Goal: Task Accomplishment & Management: Use online tool/utility

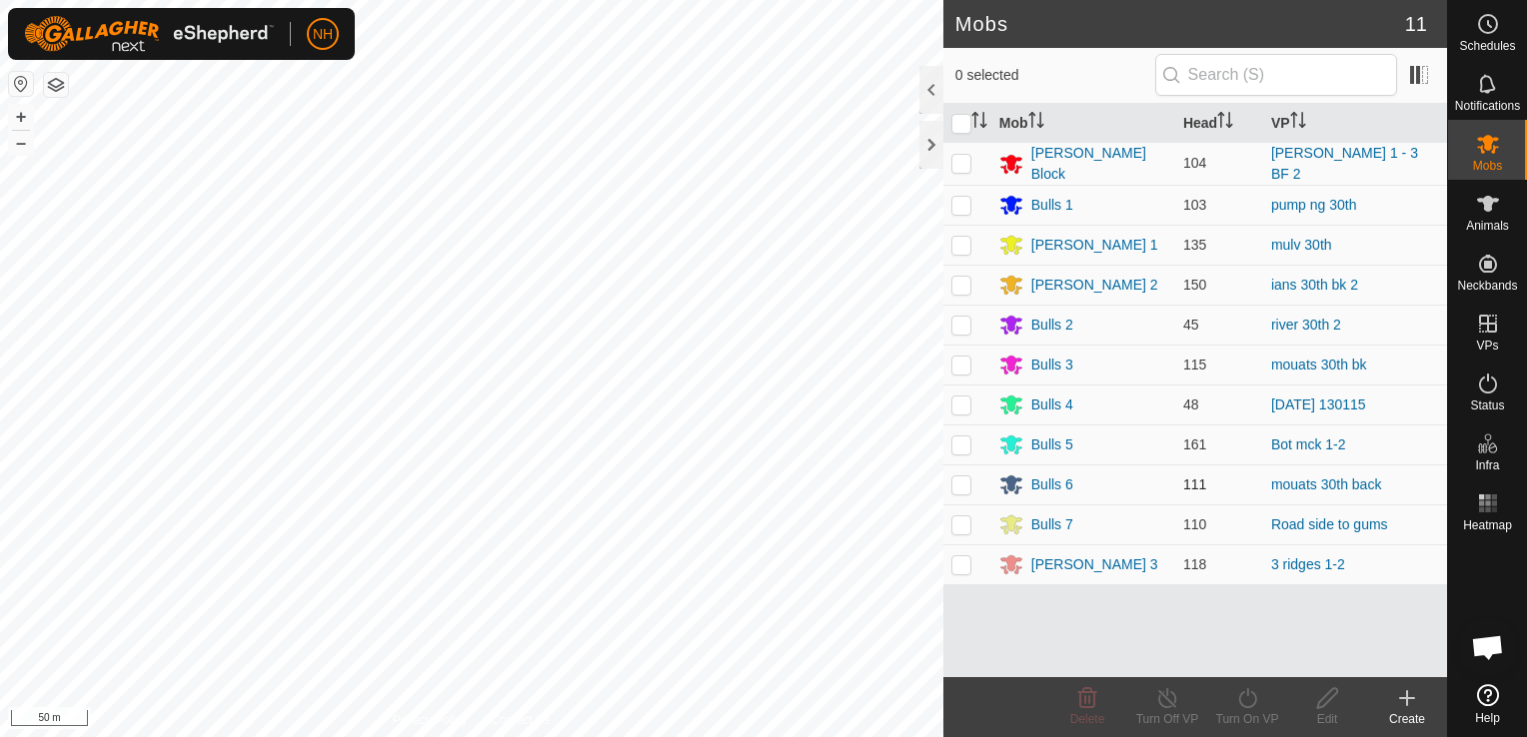
click at [959, 478] on p-checkbox at bounding box center [961, 485] width 20 height 16
checkbox input "true"
click at [1241, 700] on icon at bounding box center [1247, 698] width 25 height 24
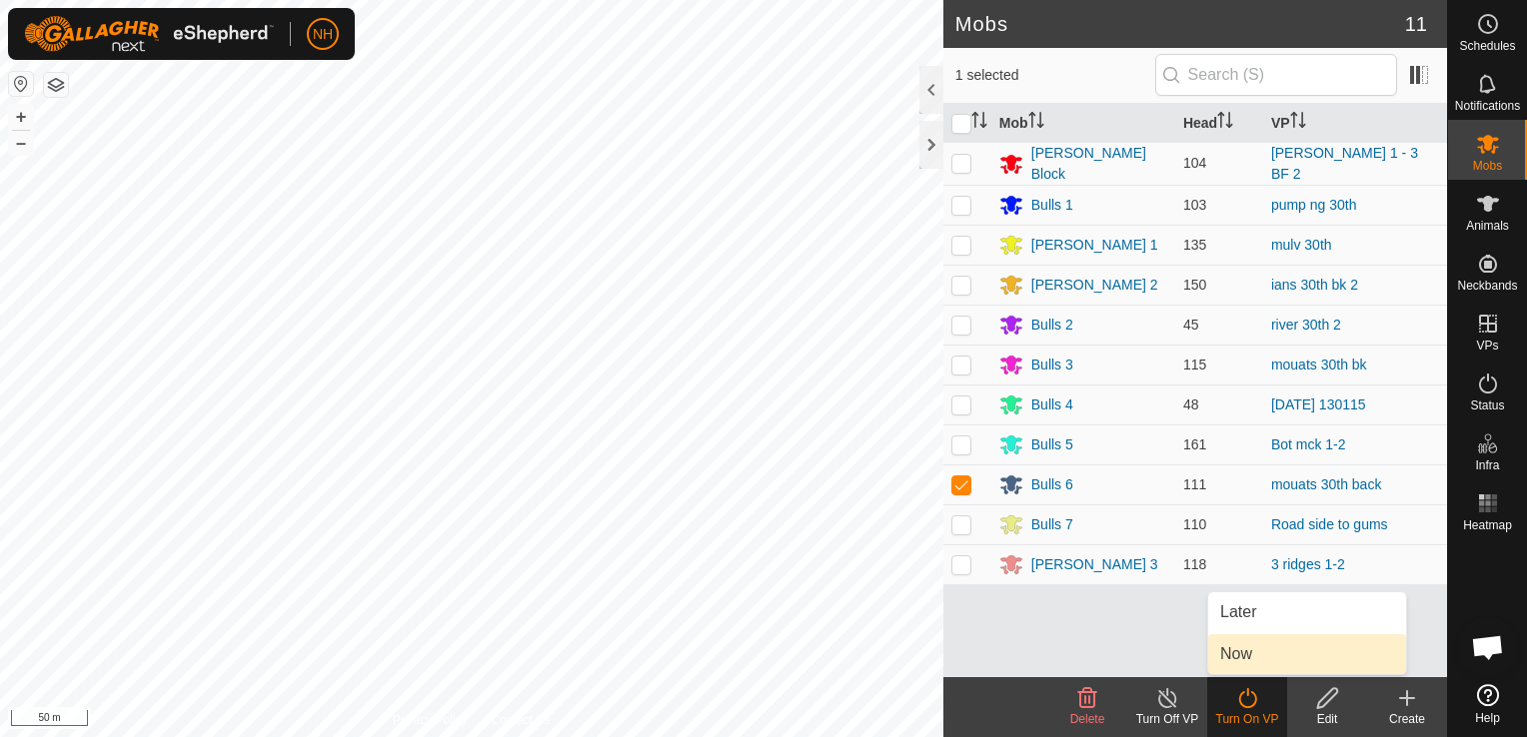
click at [1241, 649] on link "Now" at bounding box center [1307, 654] width 198 height 40
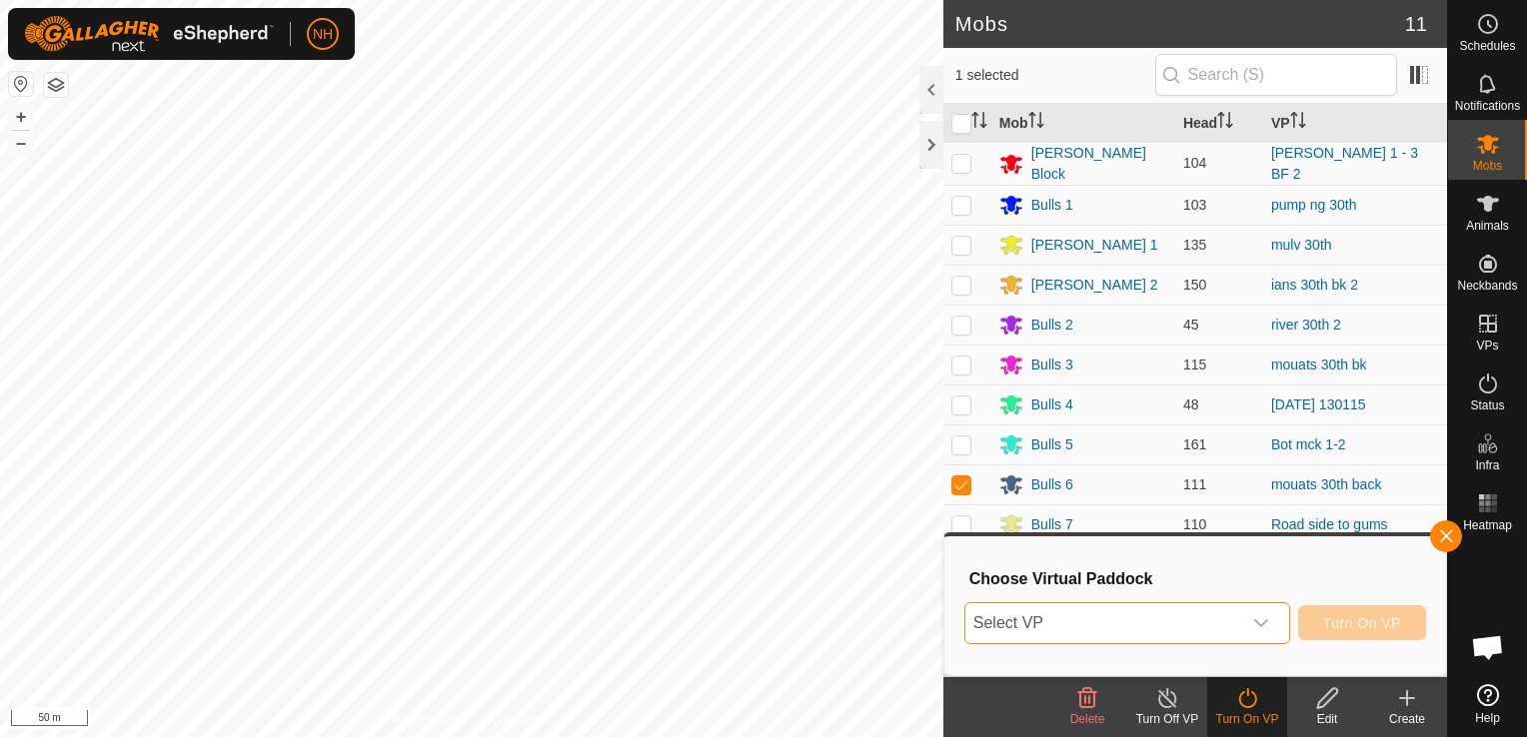
click at [1135, 619] on span "Select VP" at bounding box center [1103, 623] width 276 height 40
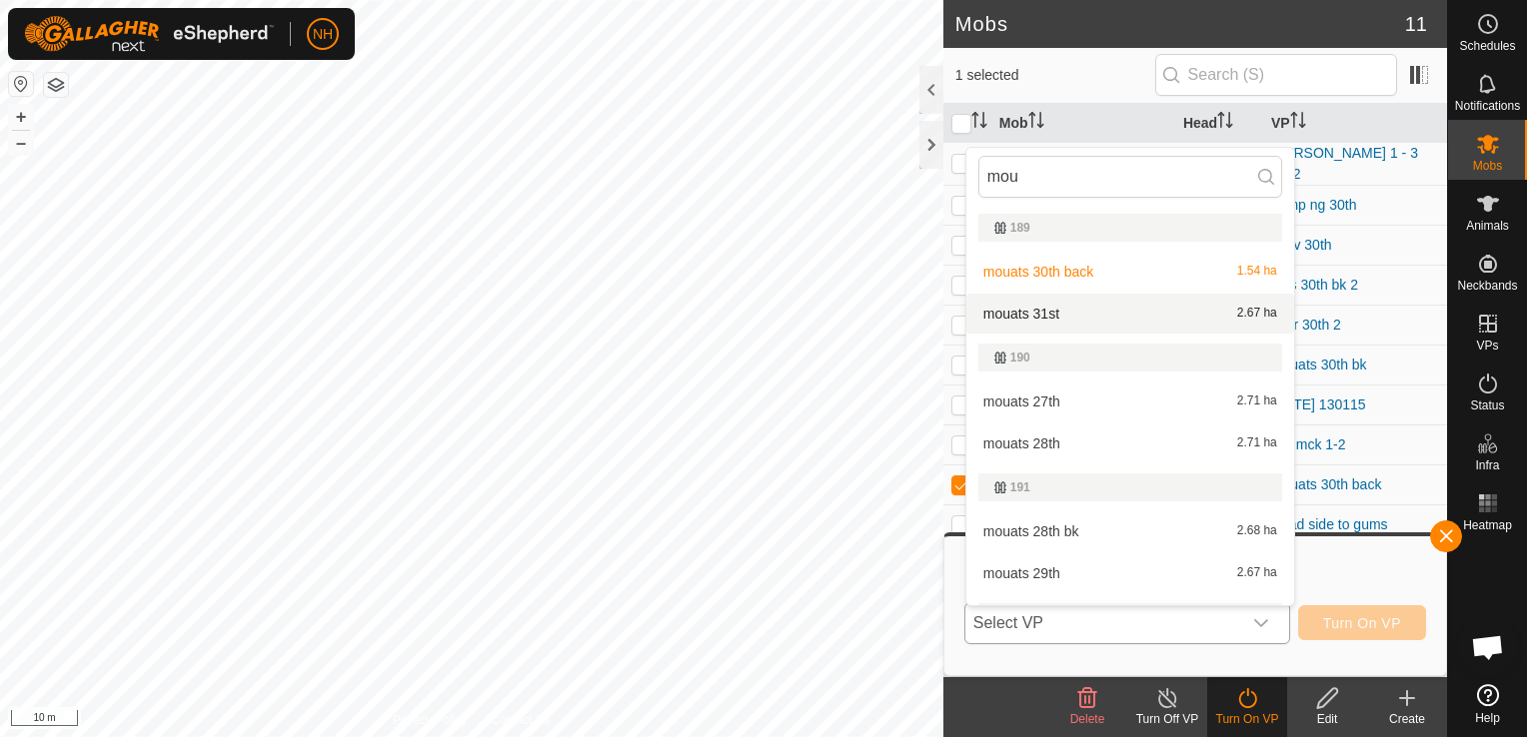
type input "mou"
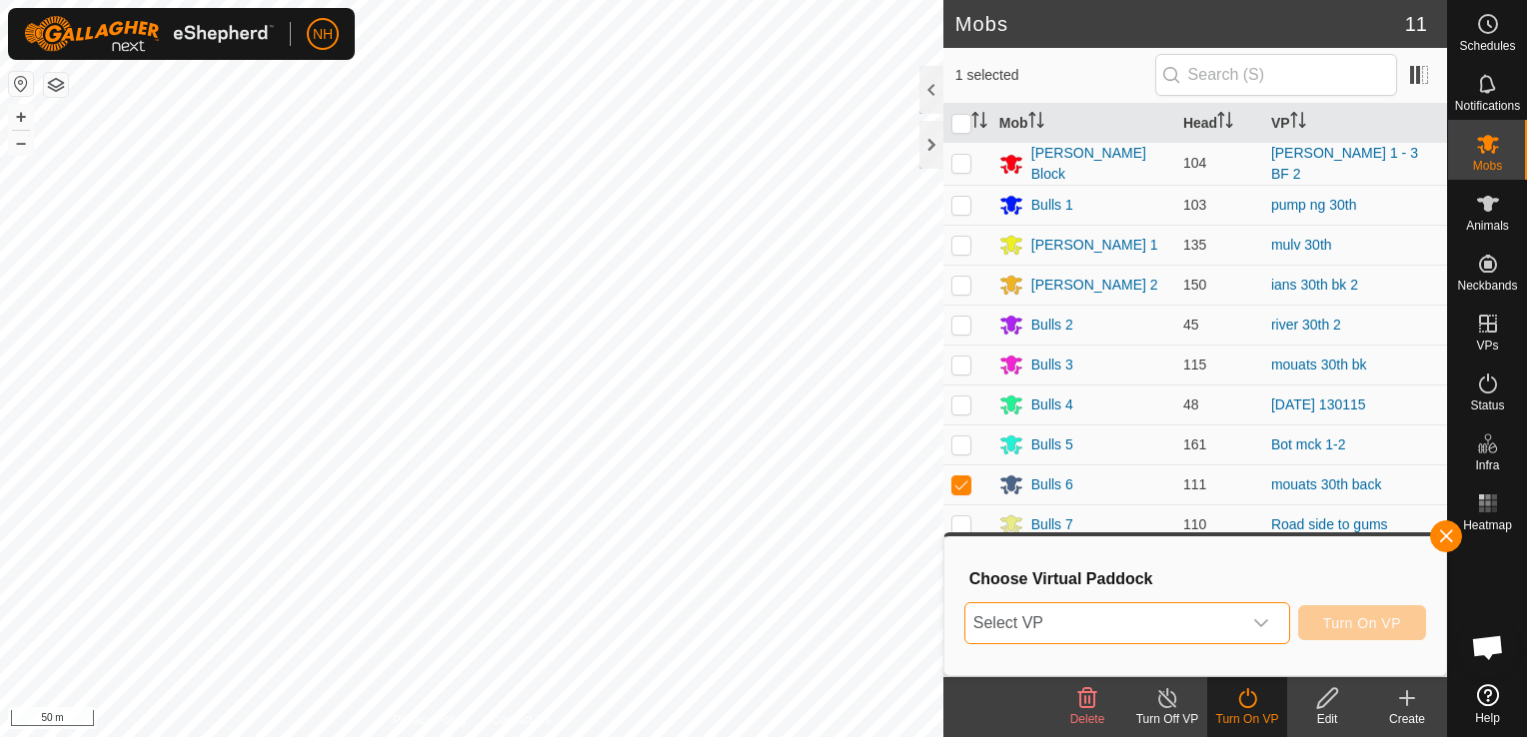
click at [1131, 621] on span "Select VP" at bounding box center [1103, 623] width 276 height 40
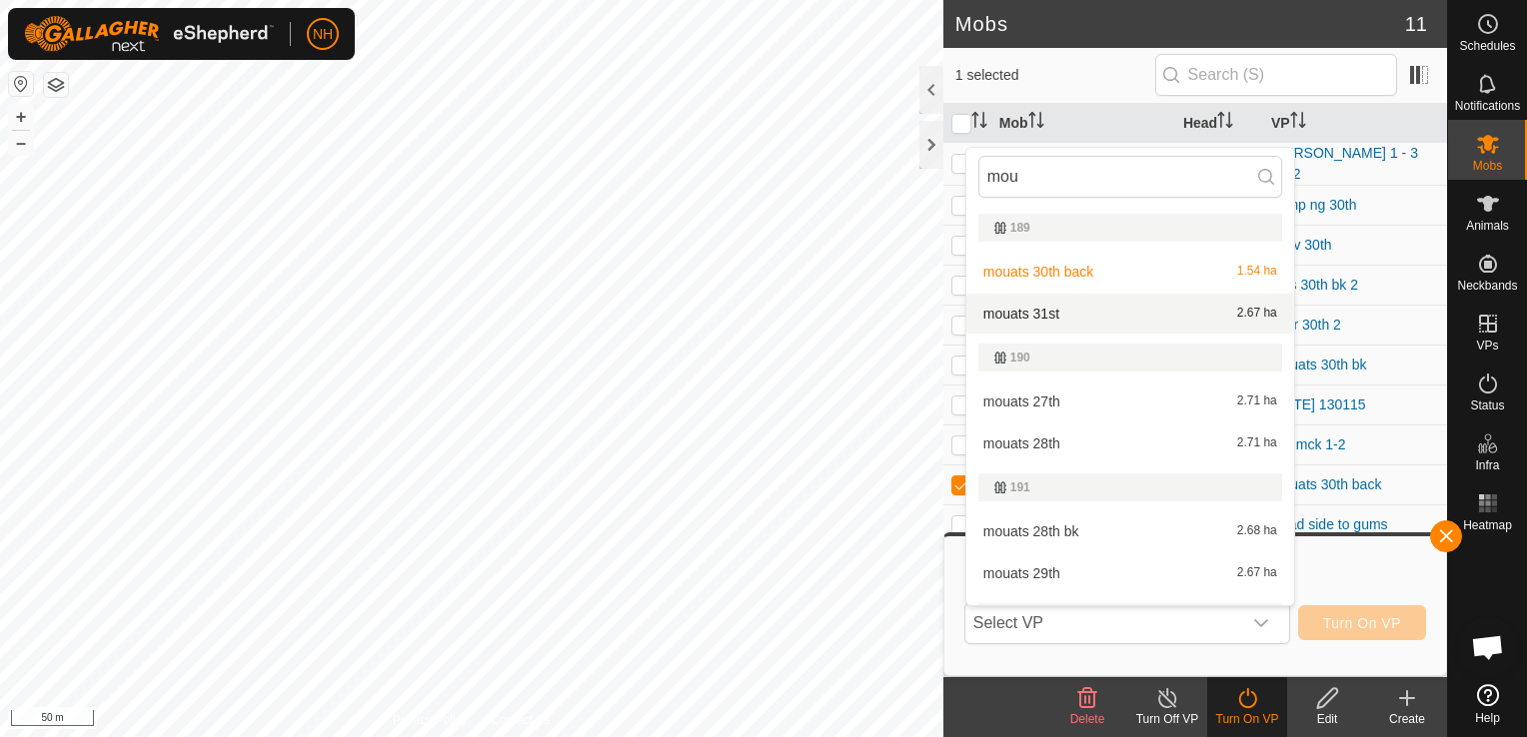
click at [1081, 314] on li "mouats 31st 2.67 ha" at bounding box center [1130, 314] width 328 height 40
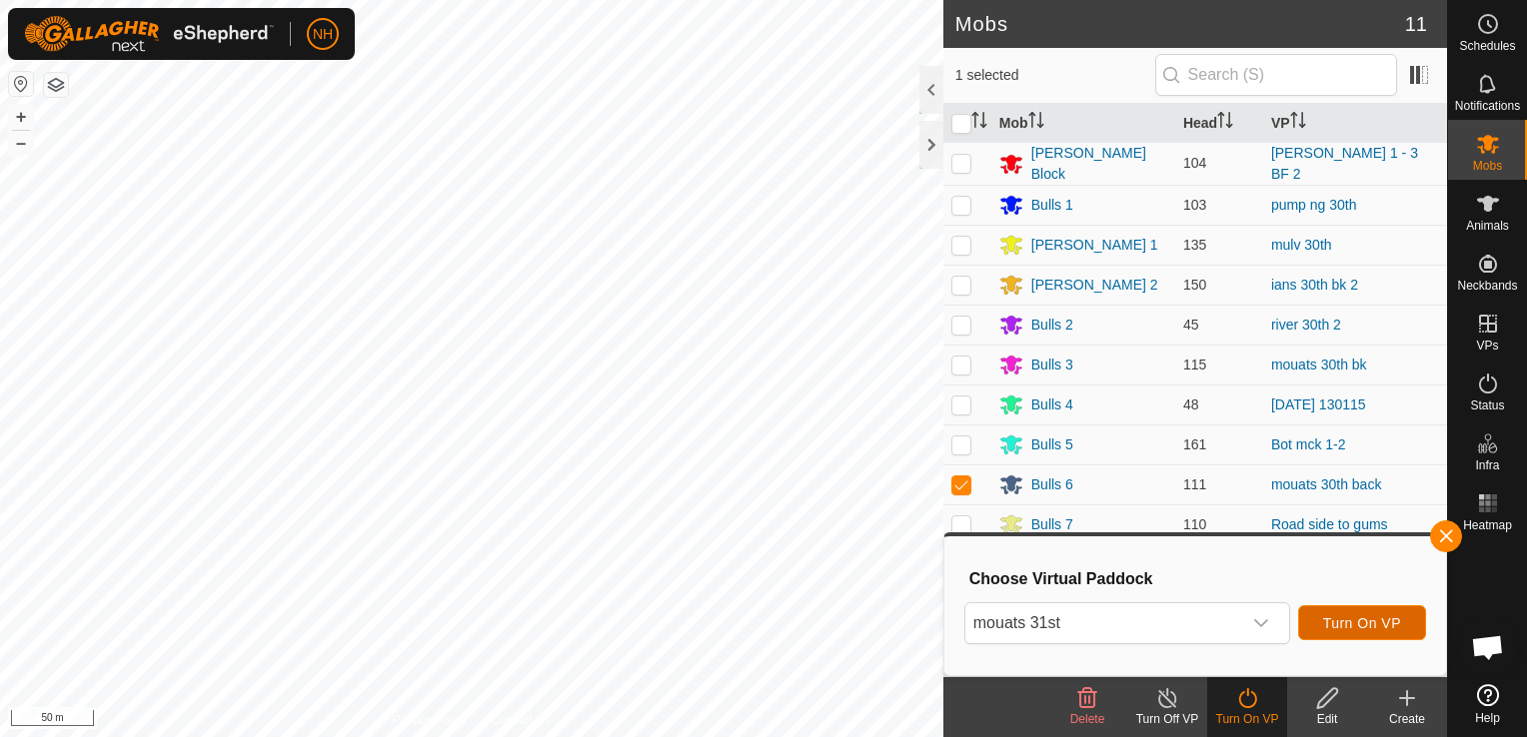
click at [1373, 611] on button "Turn On VP" at bounding box center [1362, 622] width 128 height 35
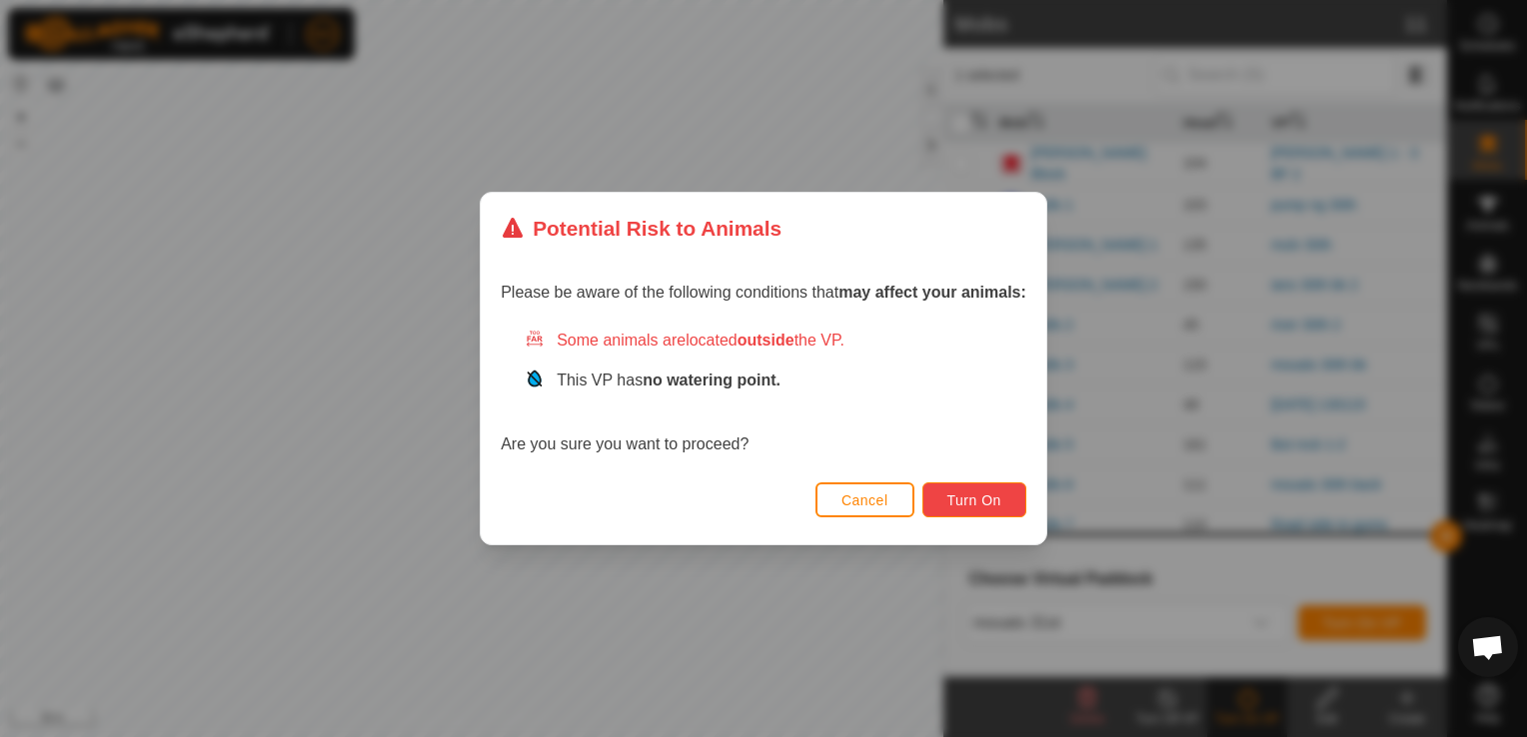
click at [984, 512] on button "Turn On" at bounding box center [974, 500] width 104 height 35
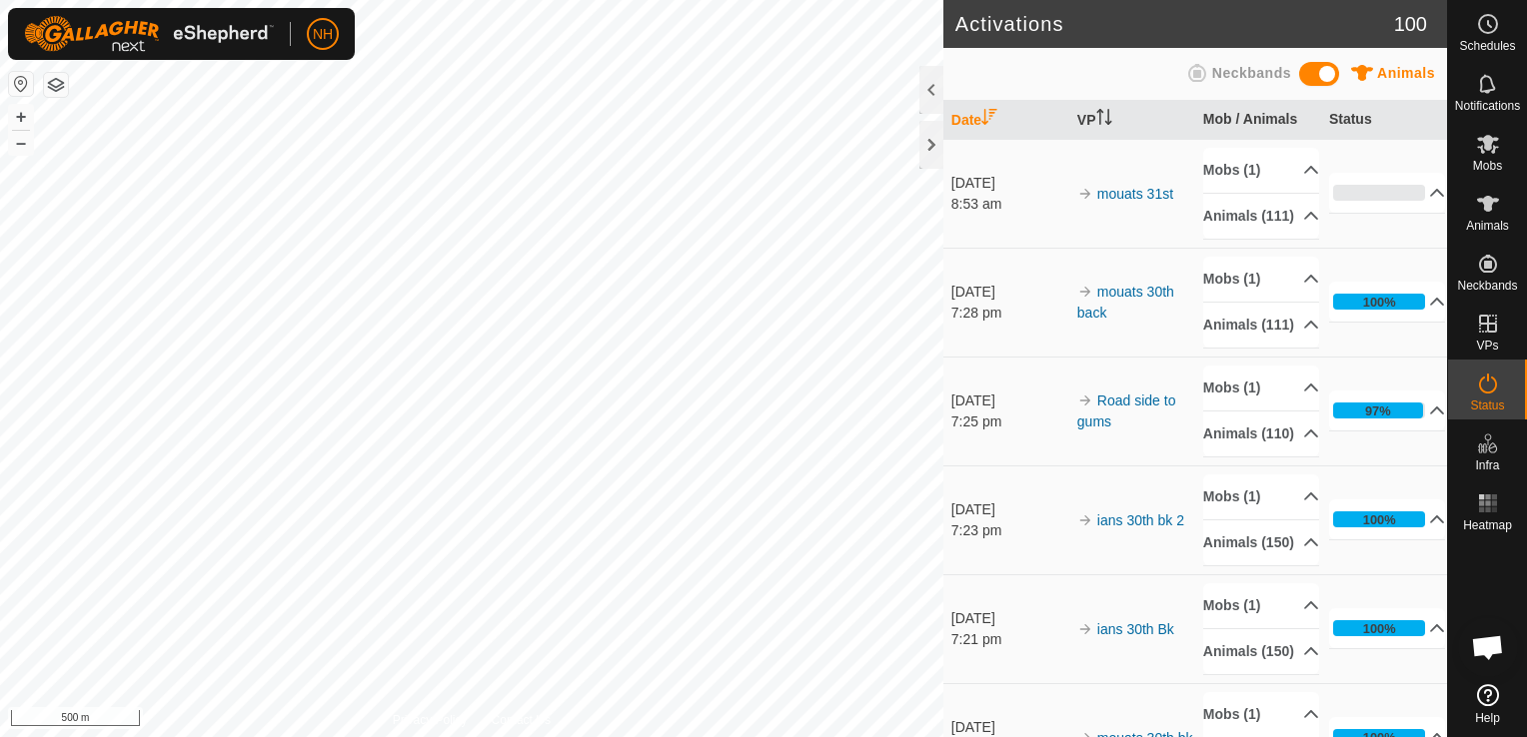
click at [1120, 530] on div "Activations 100 Animals Neckbands Date VP Mob / Animals Status 31 Aug 2025 8:53…" at bounding box center [723, 368] width 1447 height 737
click at [1483, 154] on icon at bounding box center [1488, 144] width 24 height 24
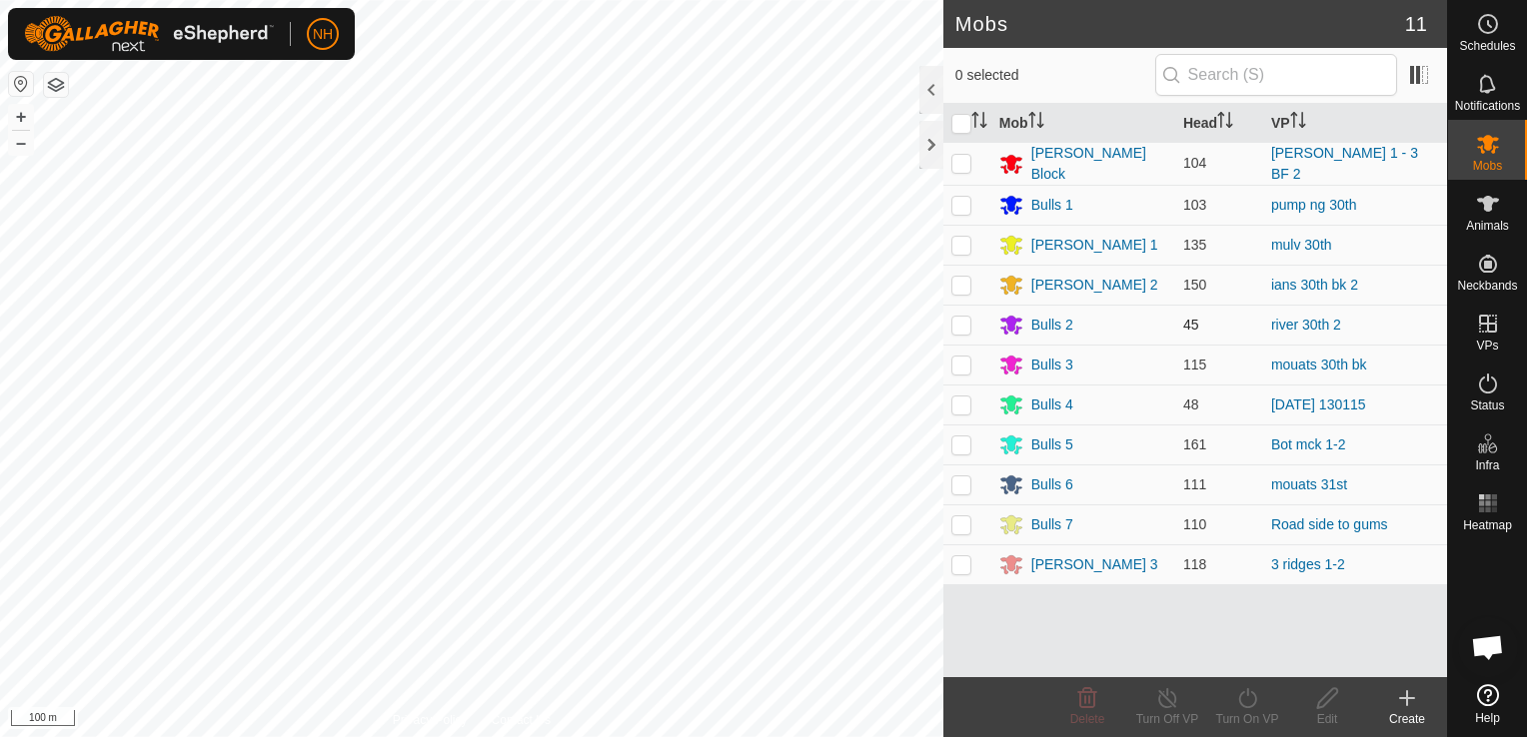
click at [962, 322] on p-checkbox at bounding box center [961, 325] width 20 height 16
checkbox input "true"
click at [1252, 701] on icon at bounding box center [1247, 698] width 25 height 24
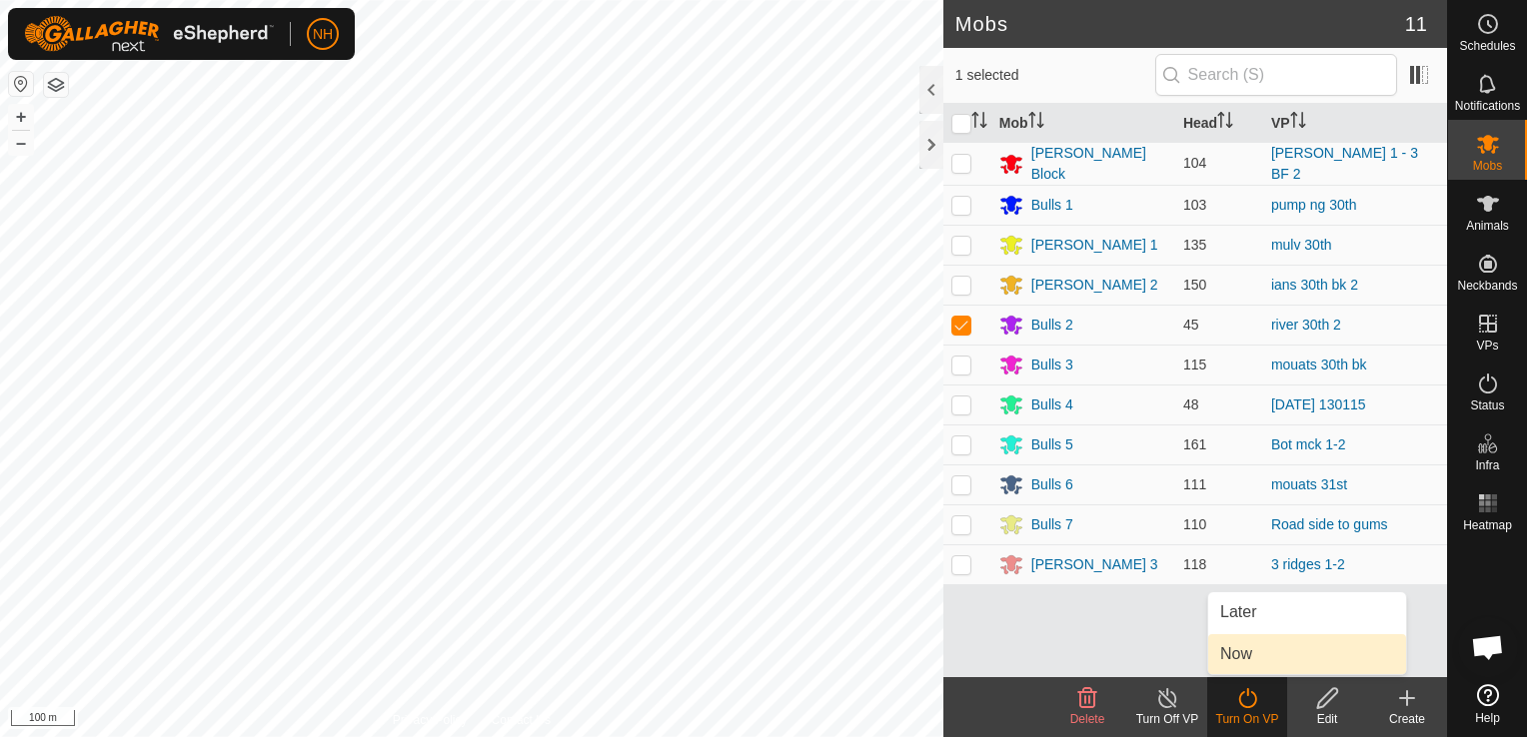
click at [1255, 659] on link "Now" at bounding box center [1307, 654] width 198 height 40
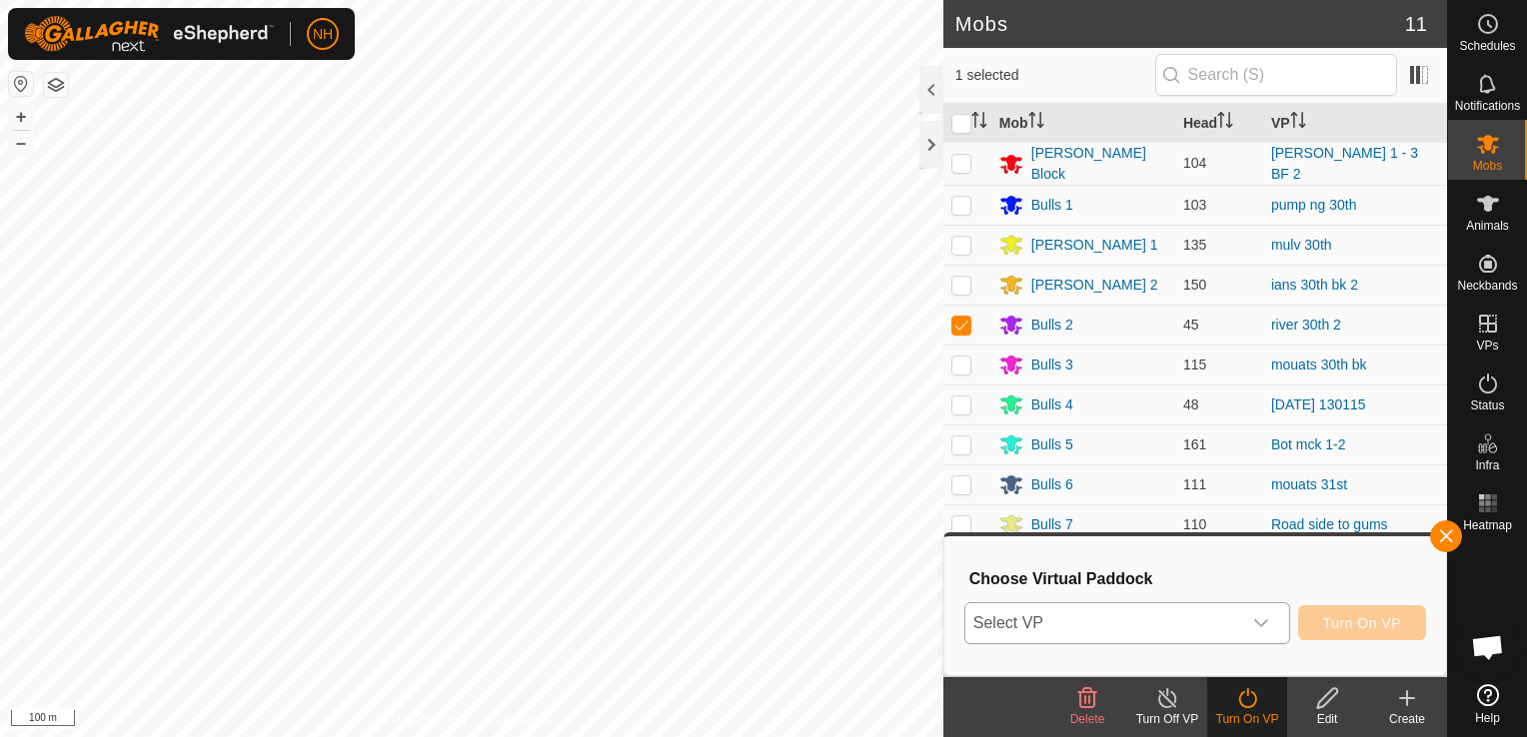
click at [1183, 621] on span "Select VP" at bounding box center [1103, 623] width 276 height 40
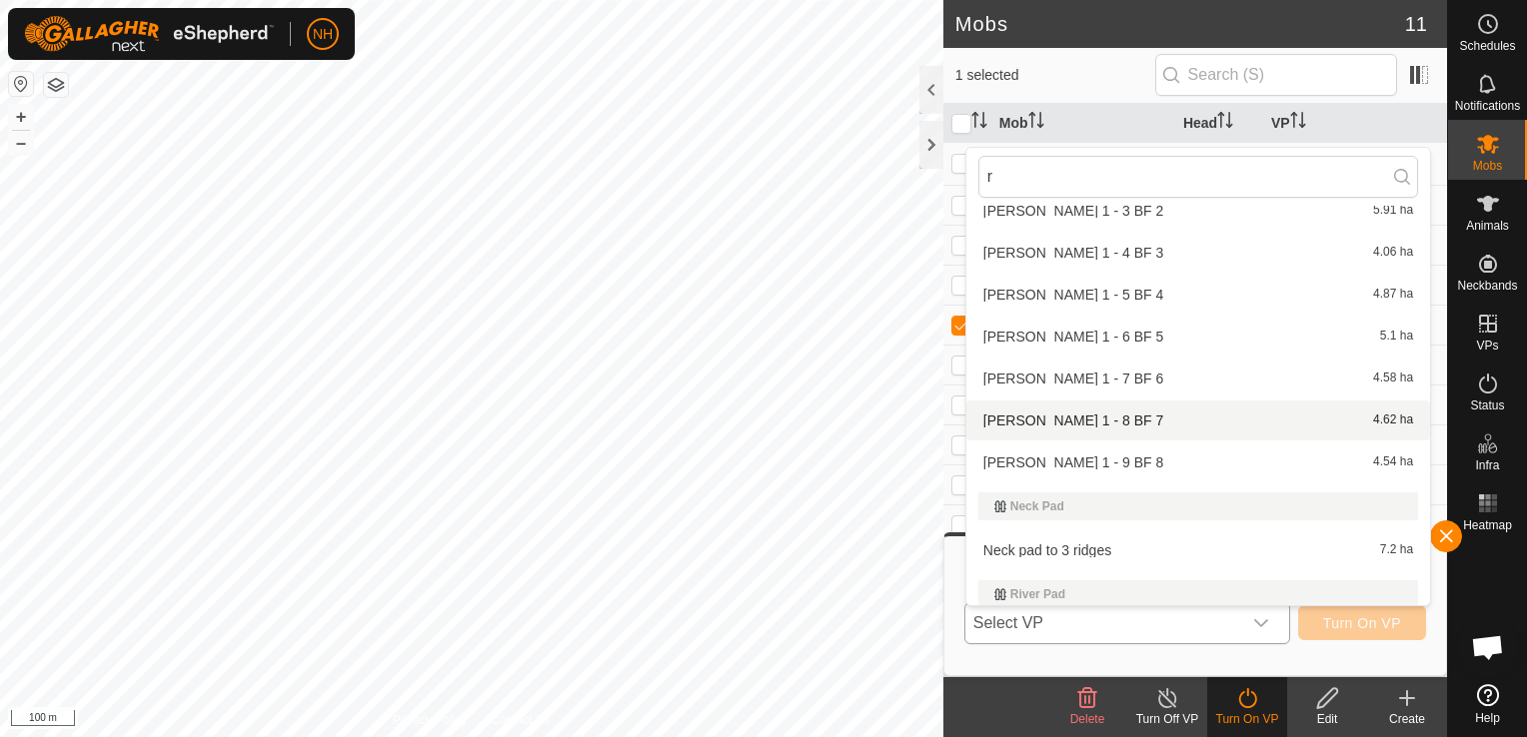
scroll to position [3297, 0]
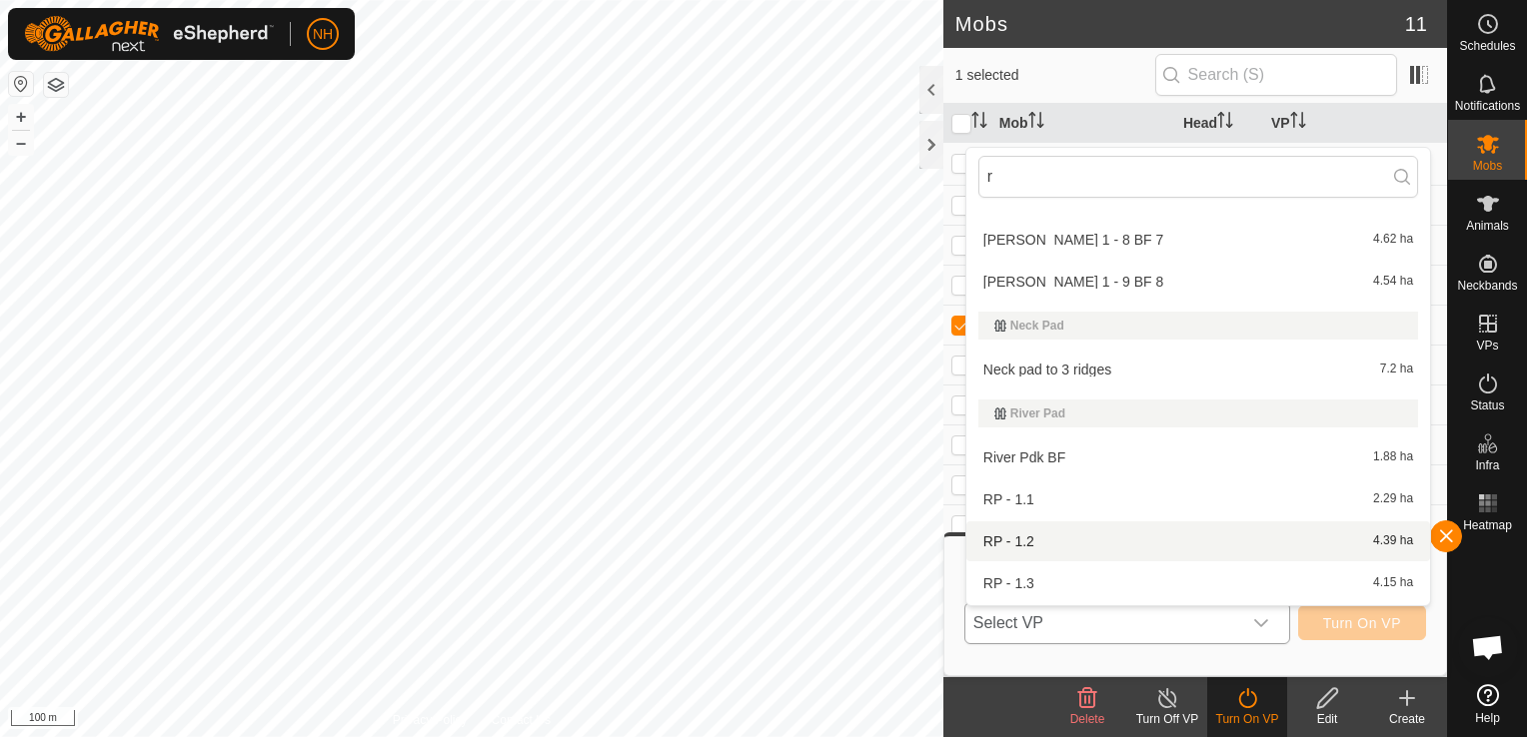
type input "r"
click at [1027, 537] on li "RP - 1.2 4.39 ha" at bounding box center [1198, 542] width 464 height 40
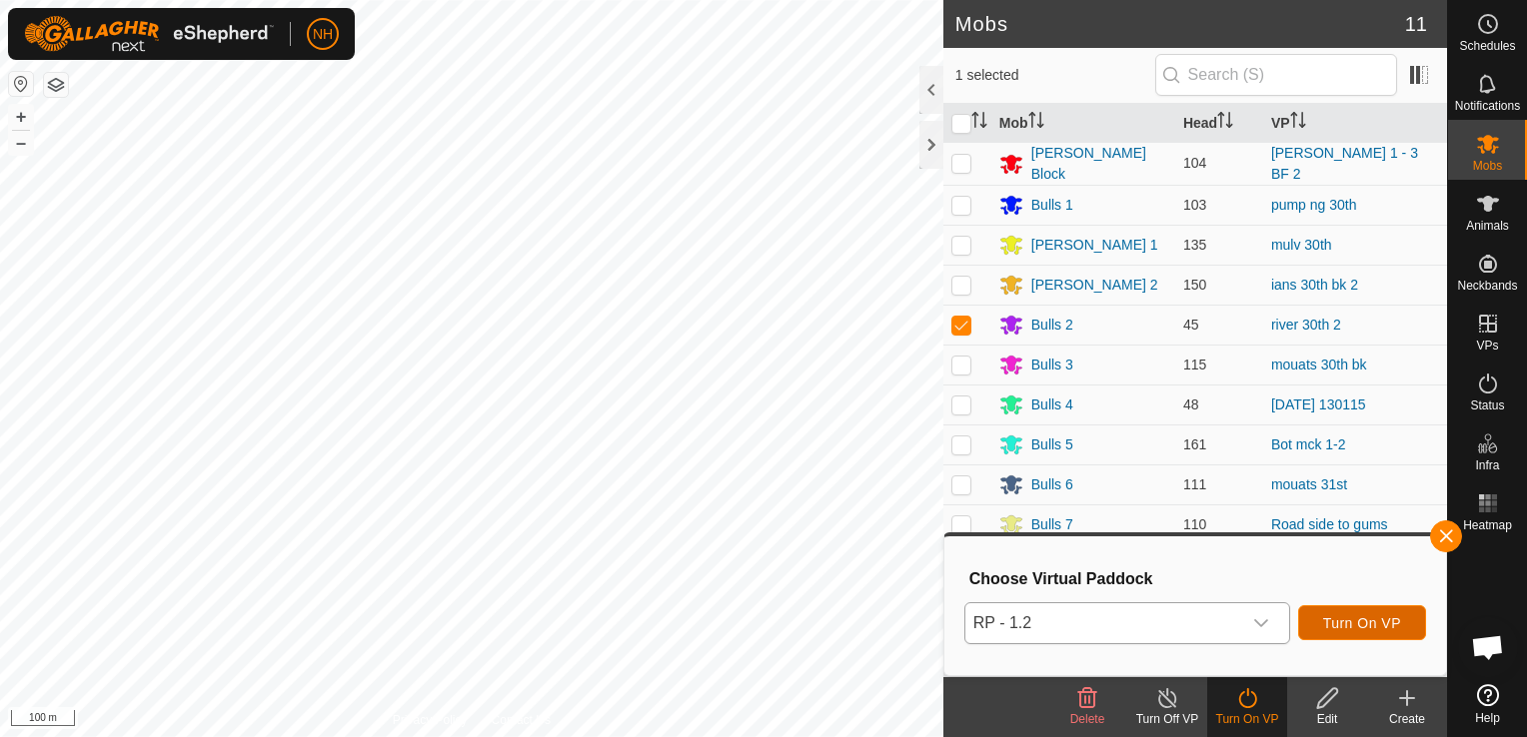
click at [1362, 613] on button "Turn On VP" at bounding box center [1362, 622] width 128 height 35
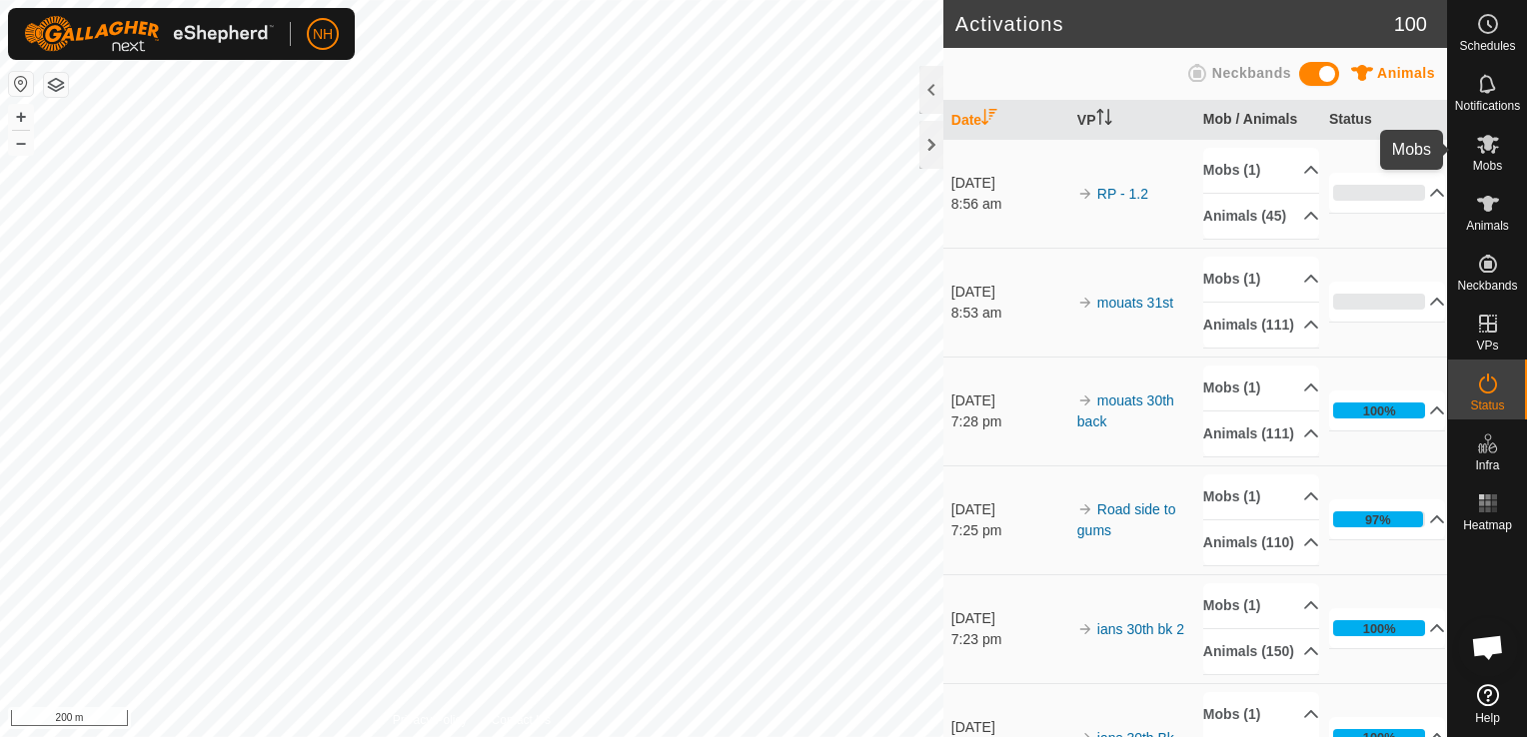
click at [1492, 156] on es-mob-svg-icon at bounding box center [1488, 144] width 36 height 32
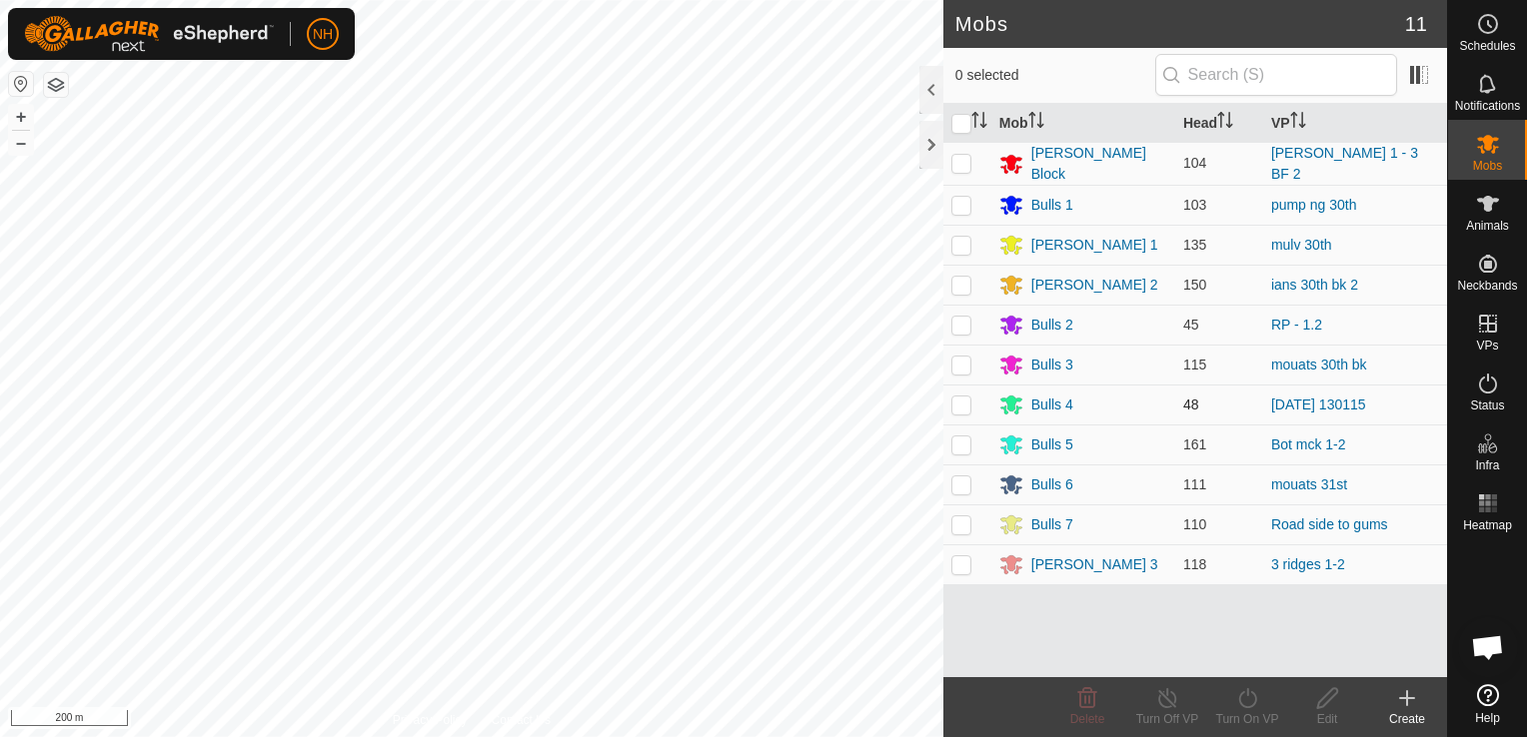
click at [960, 404] on p-checkbox at bounding box center [961, 405] width 20 height 16
checkbox input "true"
click at [1248, 693] on icon at bounding box center [1247, 698] width 25 height 24
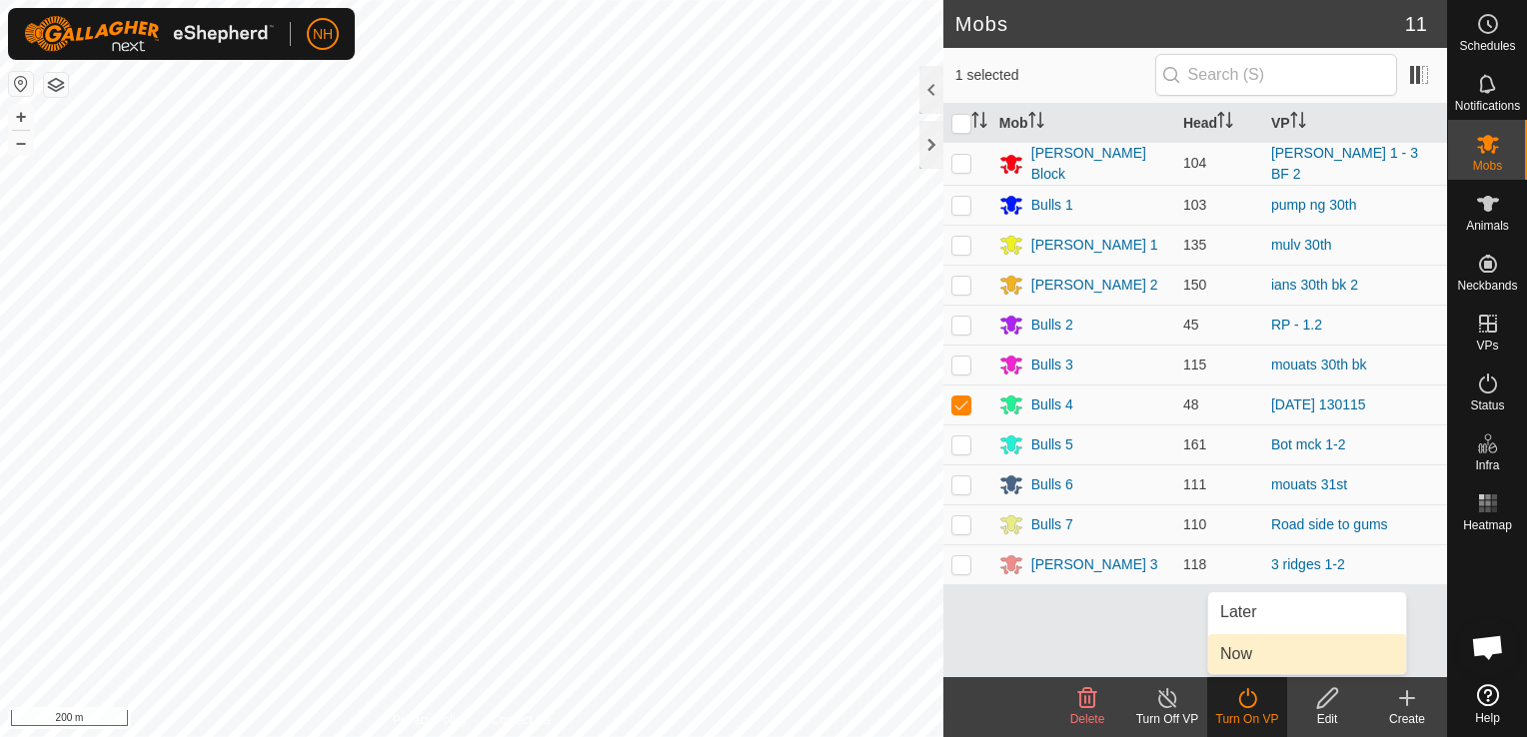
click at [1252, 657] on link "Now" at bounding box center [1307, 654] width 198 height 40
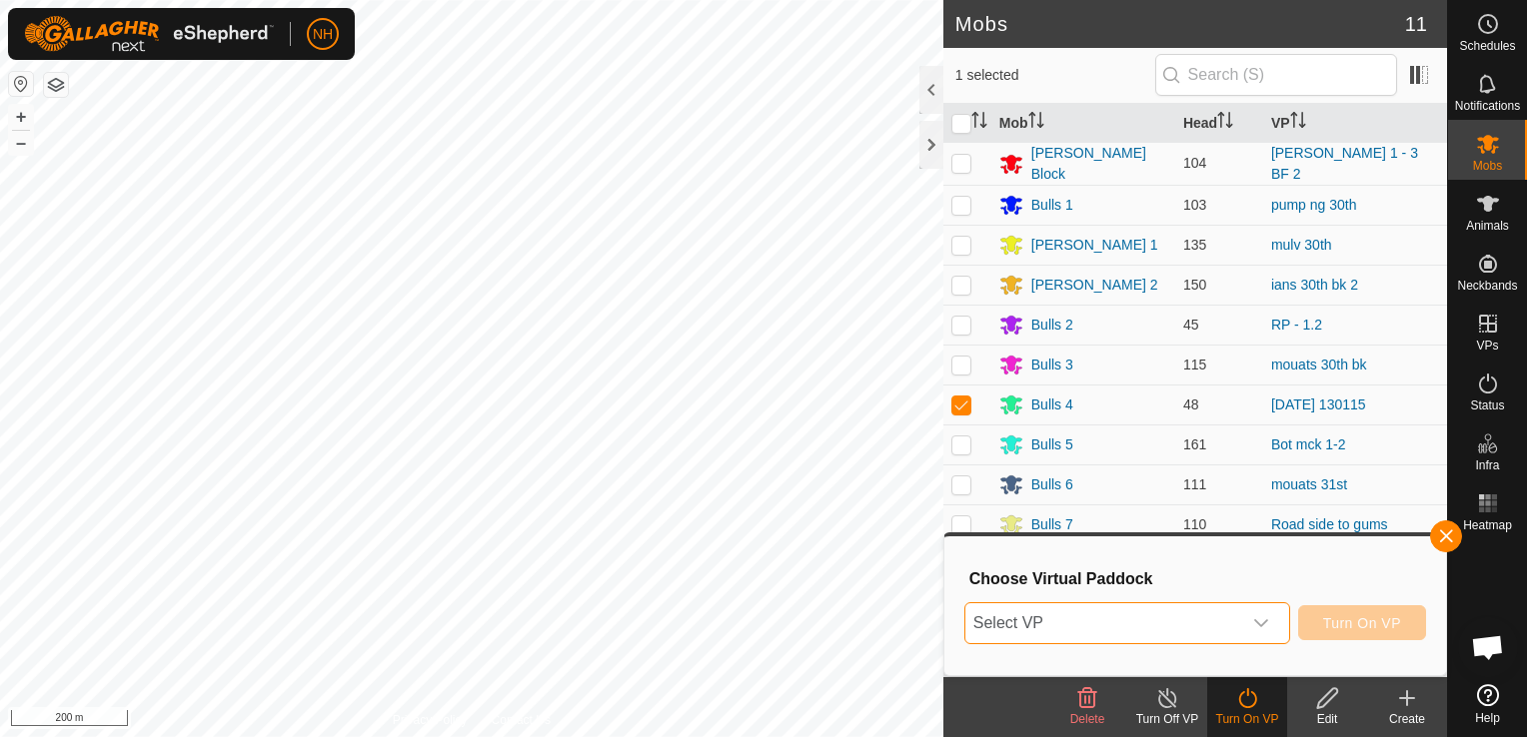
click at [1159, 619] on span "Select VP" at bounding box center [1103, 623] width 276 height 40
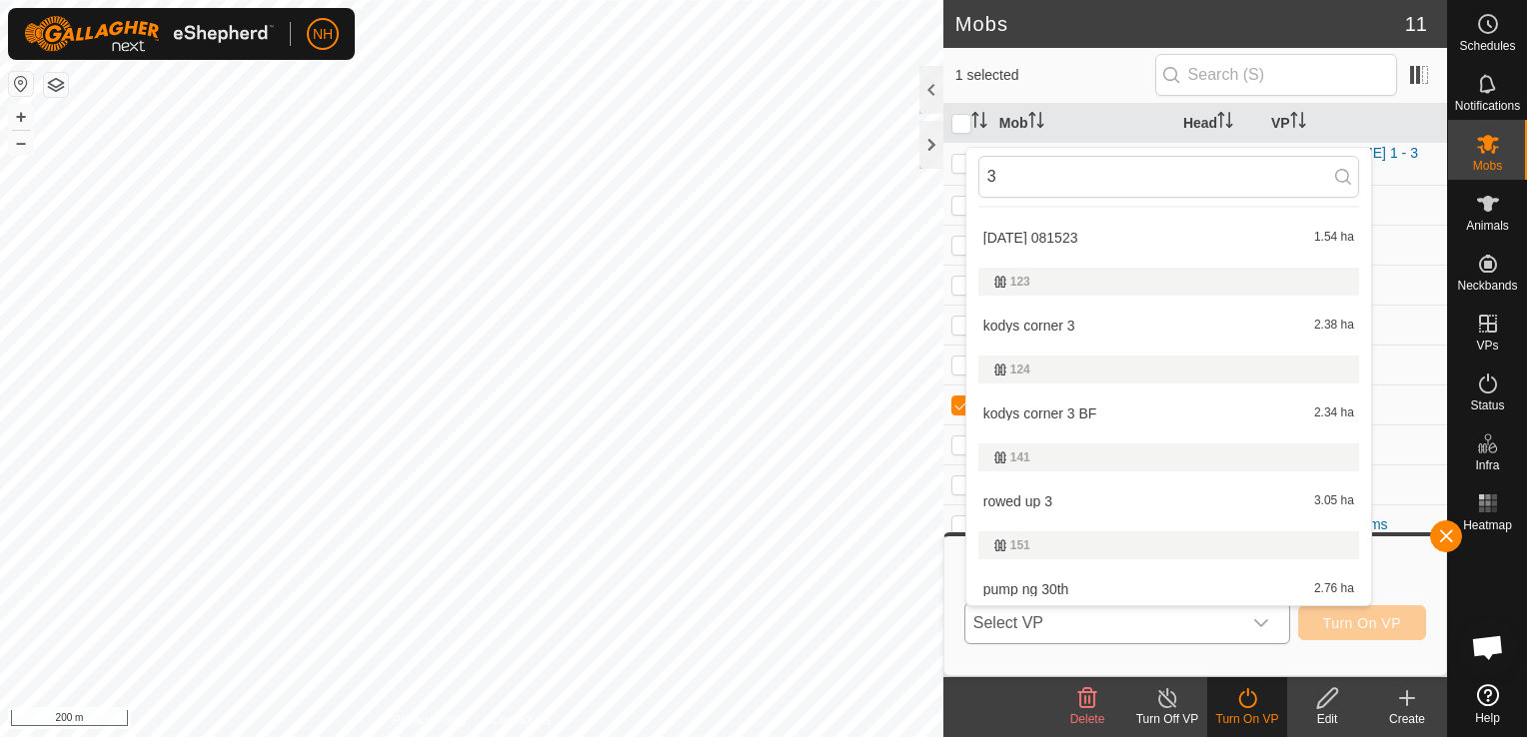
scroll to position [0, 0]
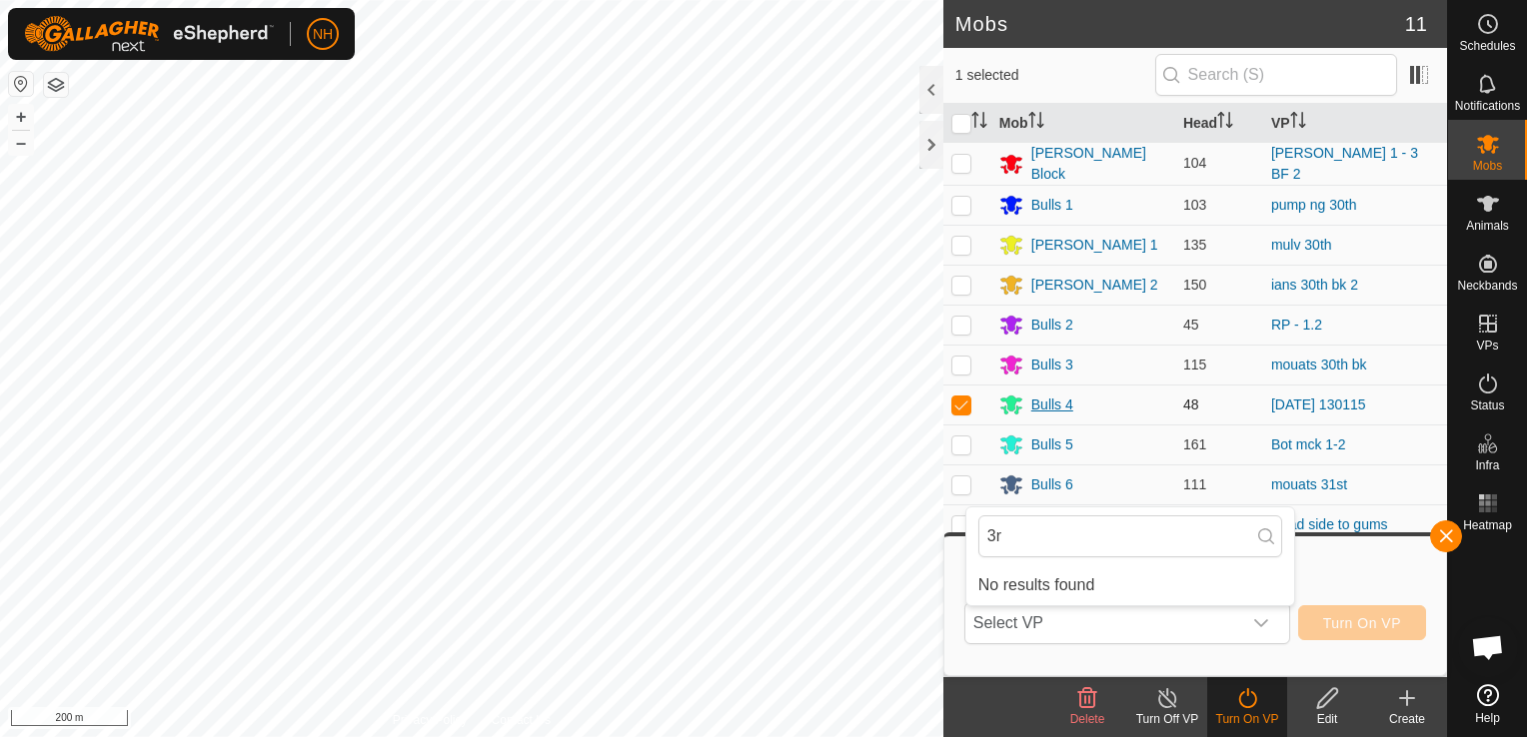
type input "3"
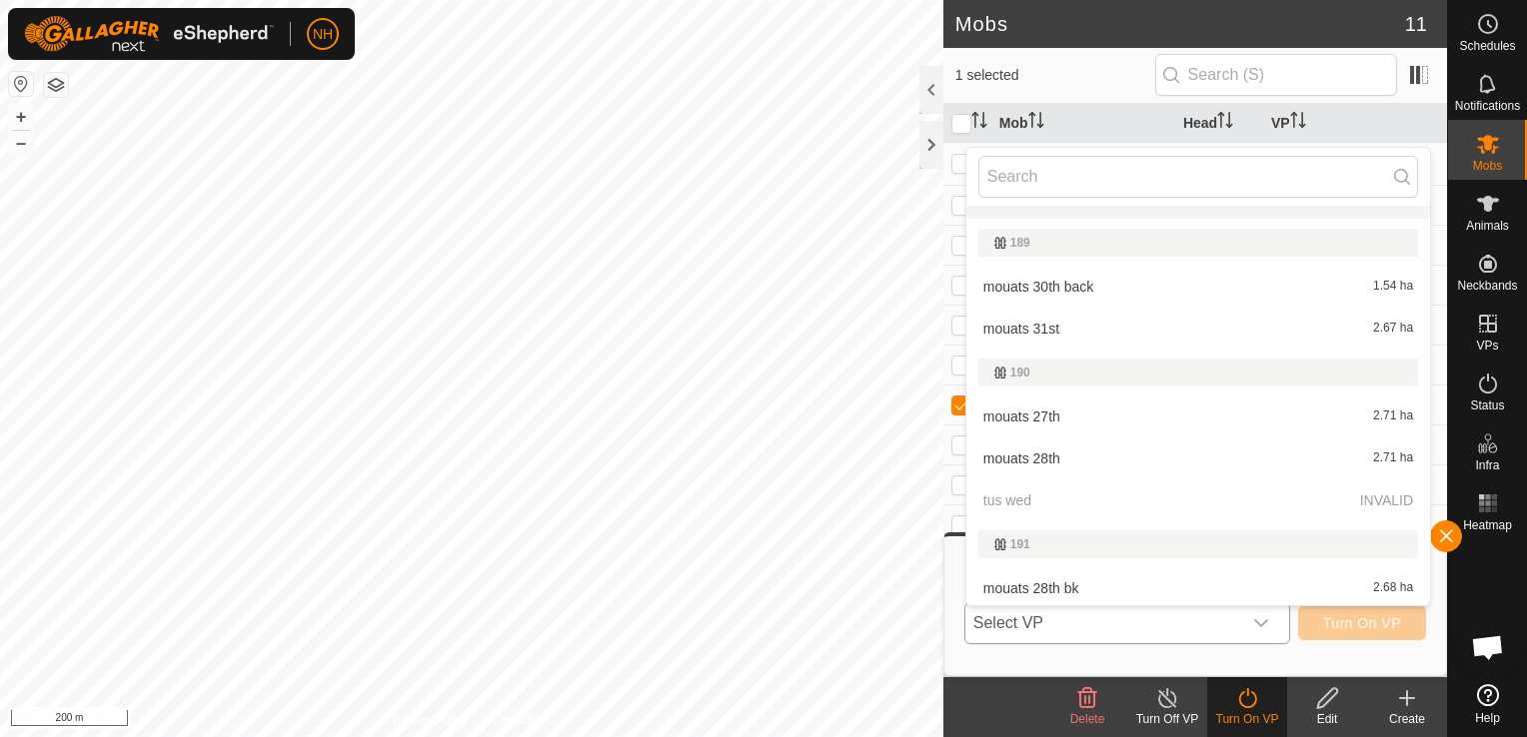
scroll to position [2198, 0]
click at [1075, 617] on span "Select VP" at bounding box center [1103, 623] width 276 height 40
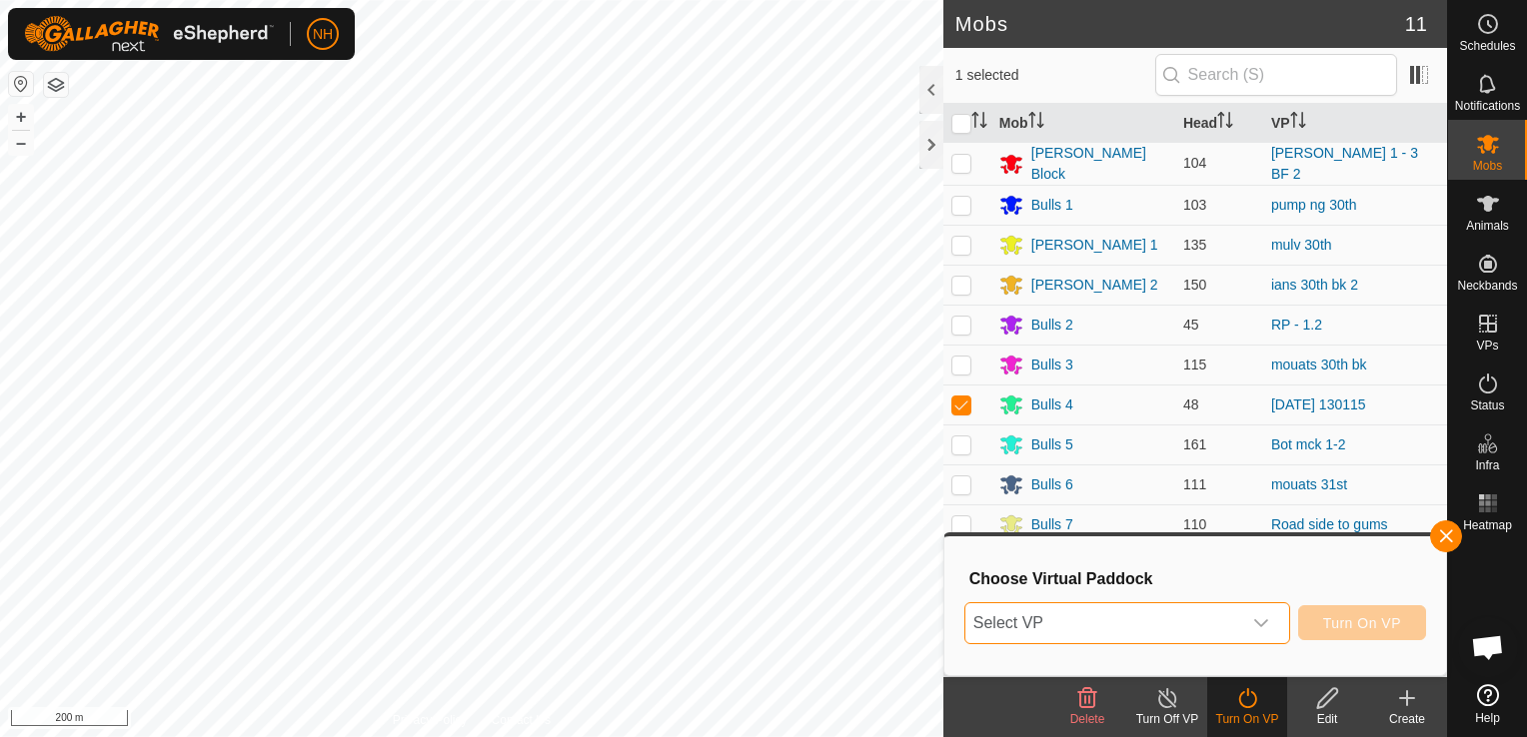
click at [1074, 622] on span "Select VP" at bounding box center [1103, 623] width 276 height 40
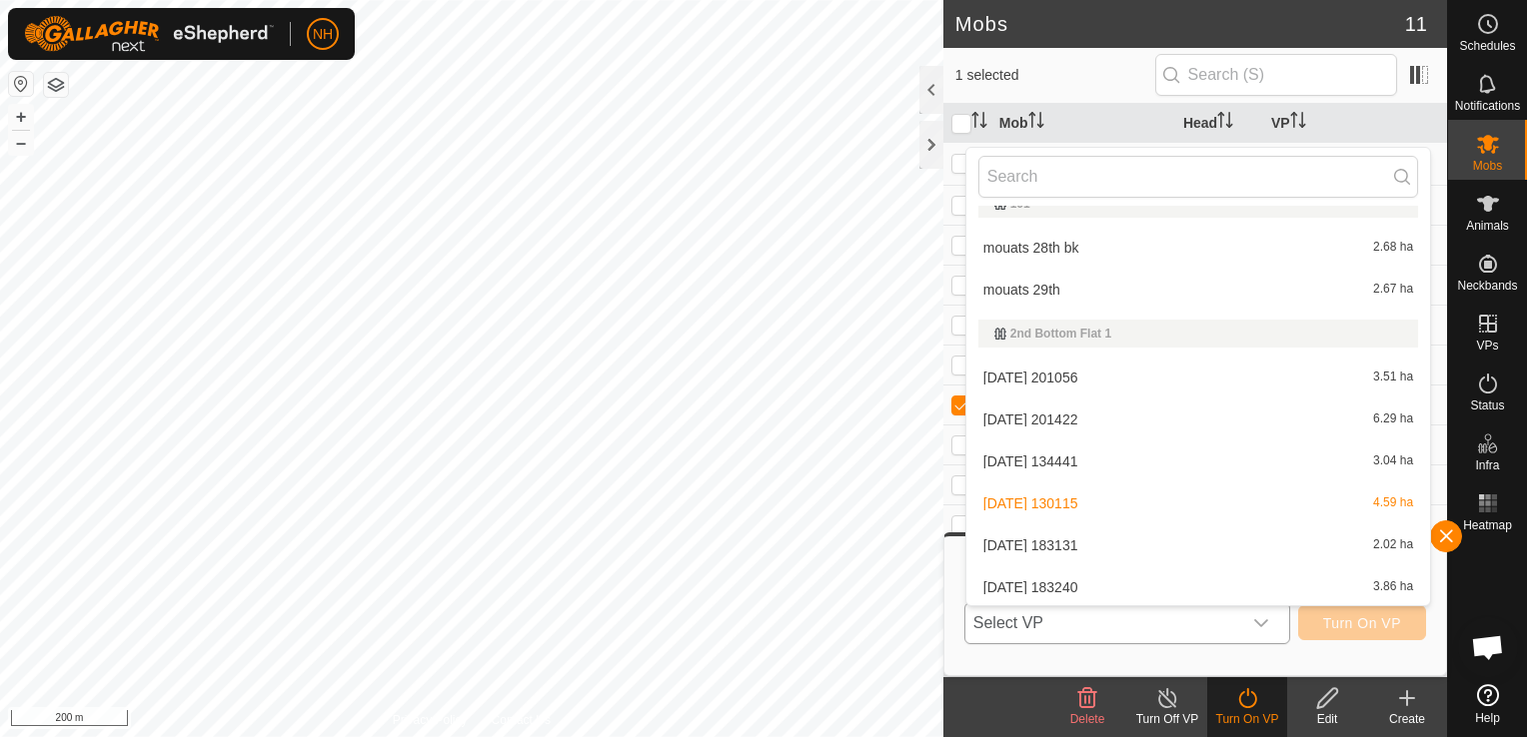
scroll to position [2536, 0]
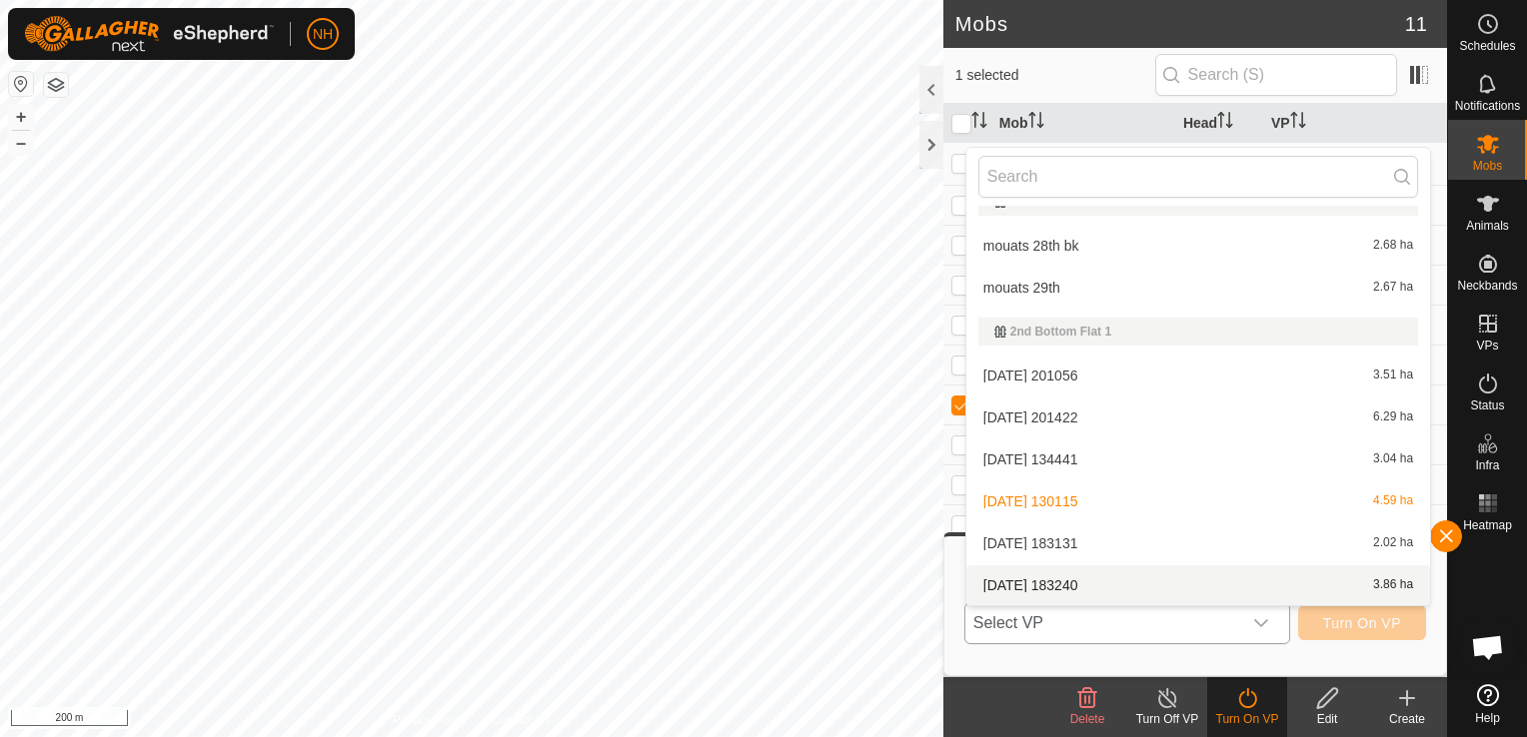
click at [1026, 587] on li "2025-08-29 183240 3.86 ha" at bounding box center [1198, 586] width 464 height 40
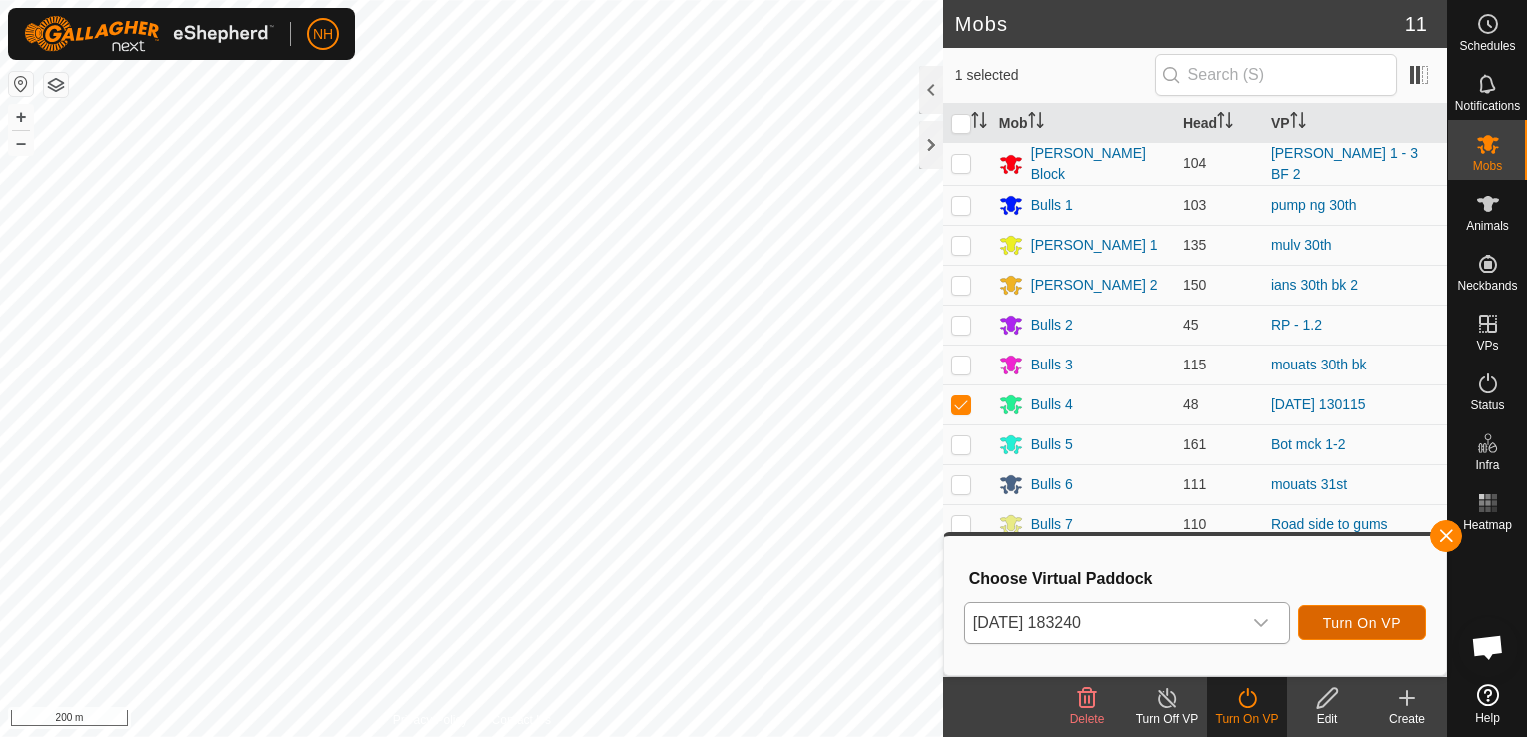
click at [1361, 615] on span "Turn On VP" at bounding box center [1362, 623] width 78 height 16
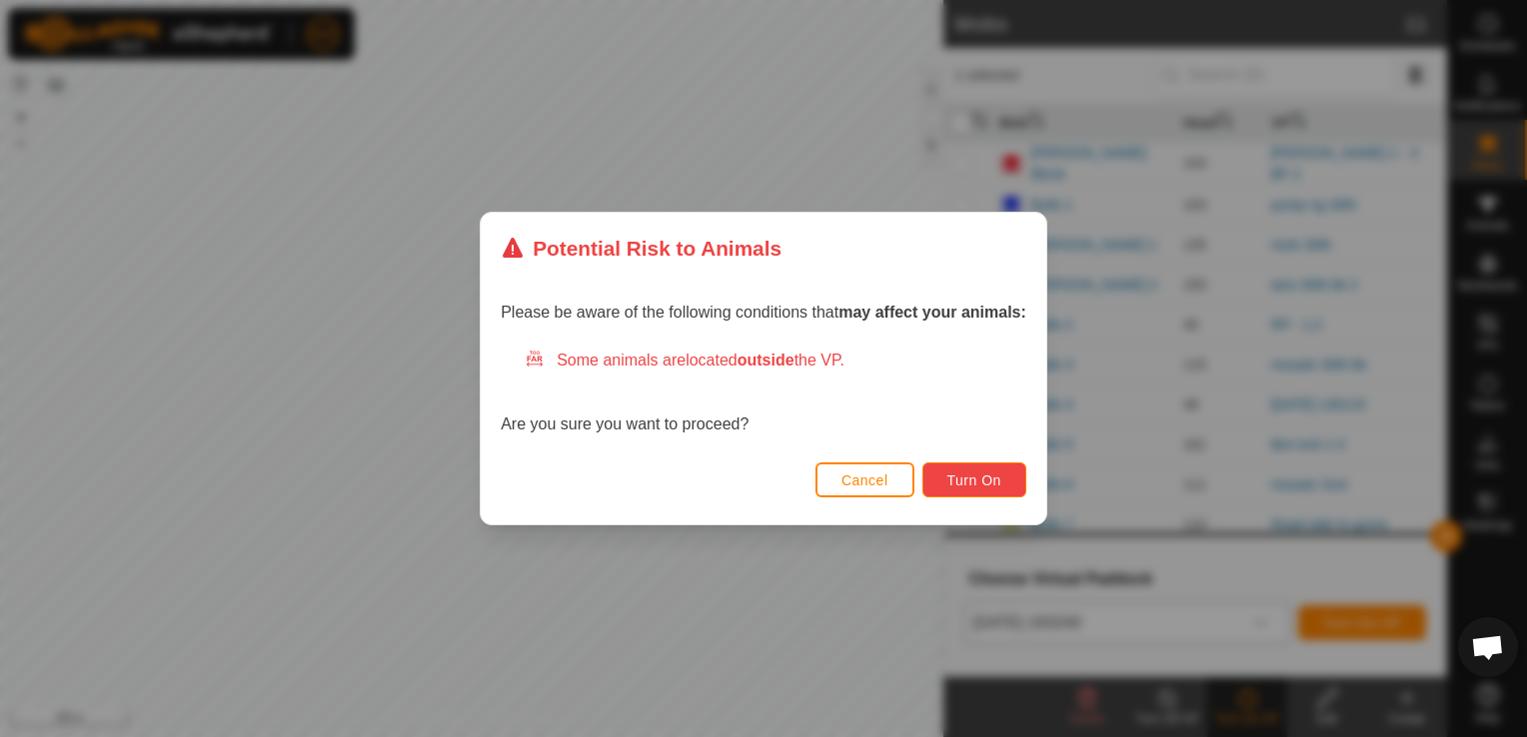
click at [980, 484] on span "Turn On" at bounding box center [974, 481] width 54 height 16
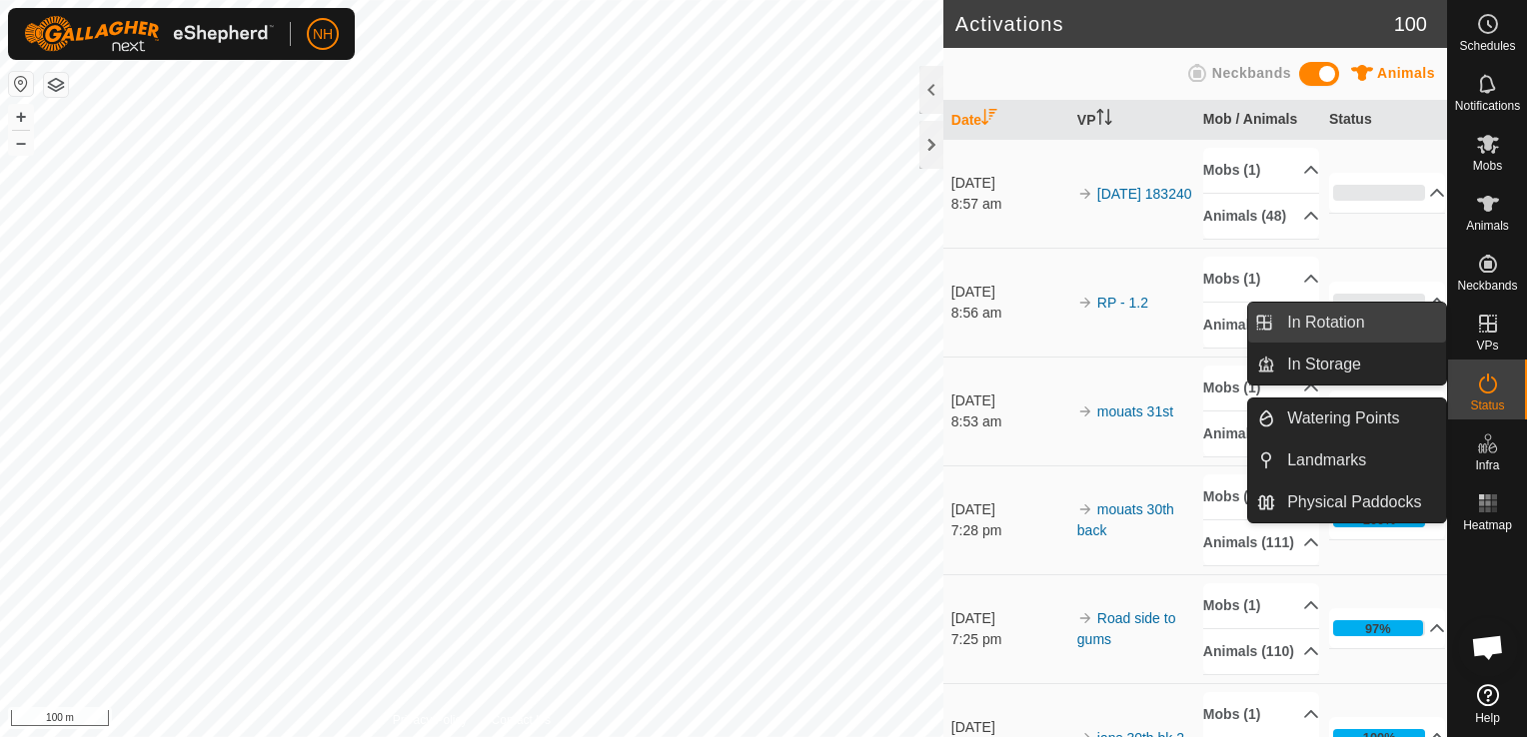
click at [1342, 318] on link "In Rotation" at bounding box center [1360, 323] width 171 height 40
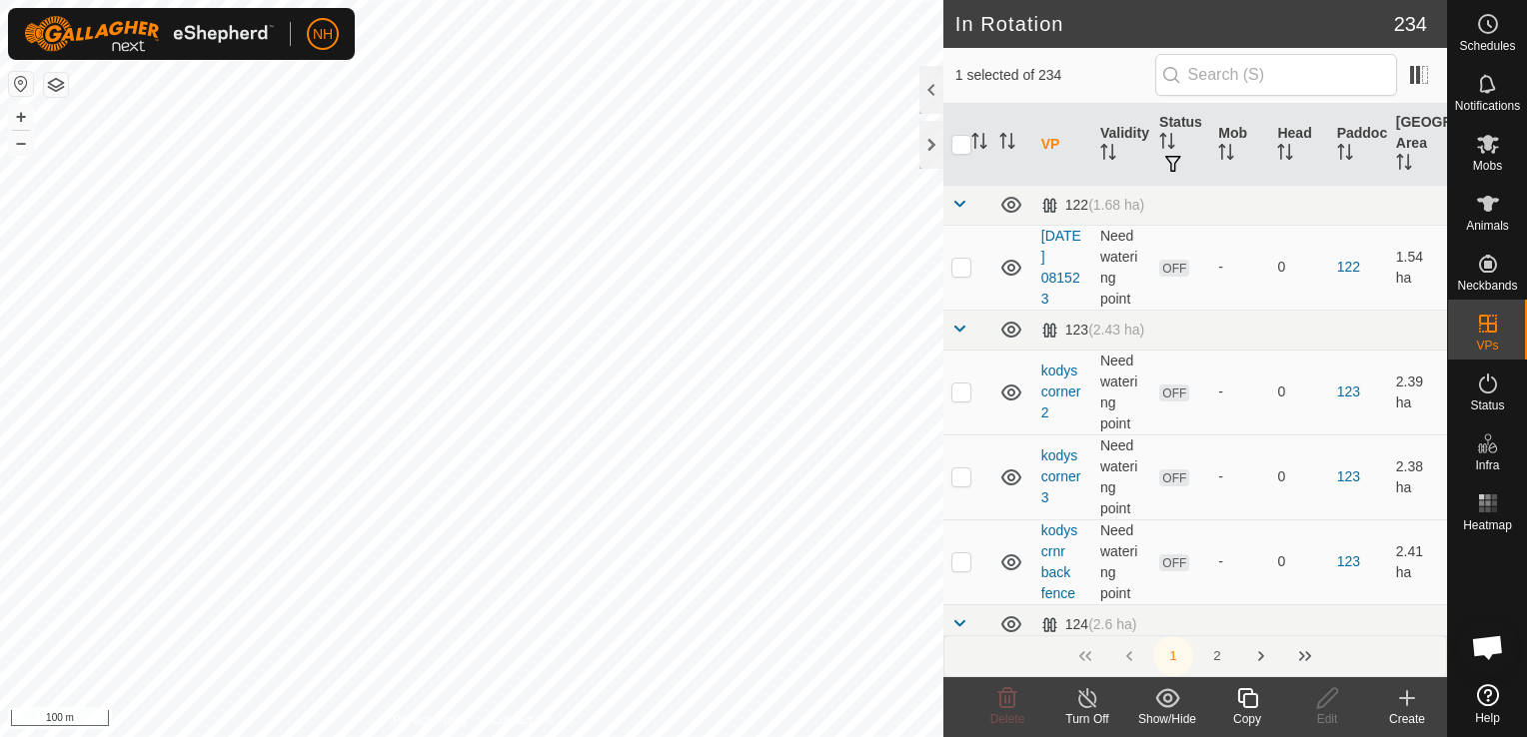
click at [1407, 698] on icon at bounding box center [1407, 698] width 14 height 0
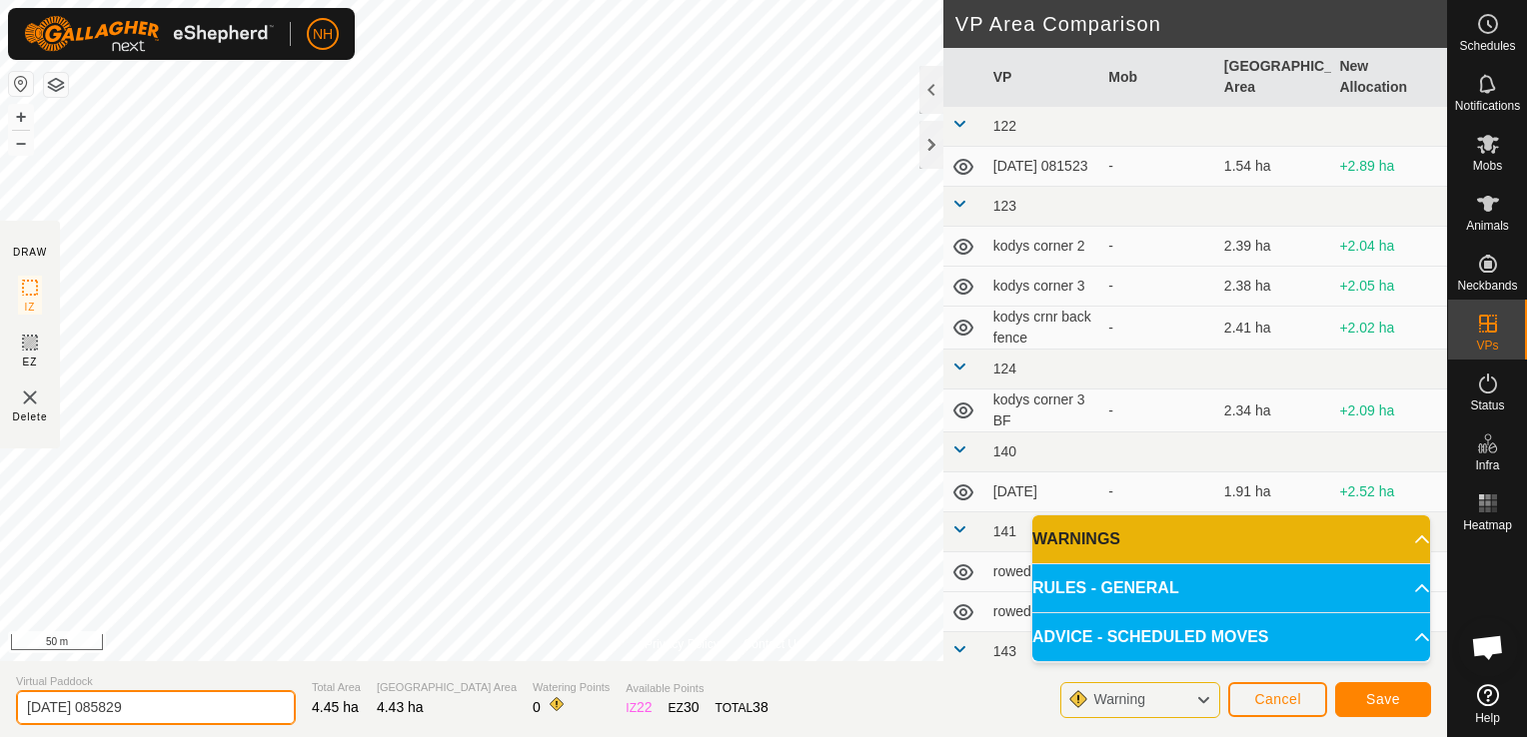
click at [220, 706] on input "2025-08-31 085829" at bounding box center [156, 707] width 280 height 35
type input "2"
type input "[PERSON_NAME] 31st"
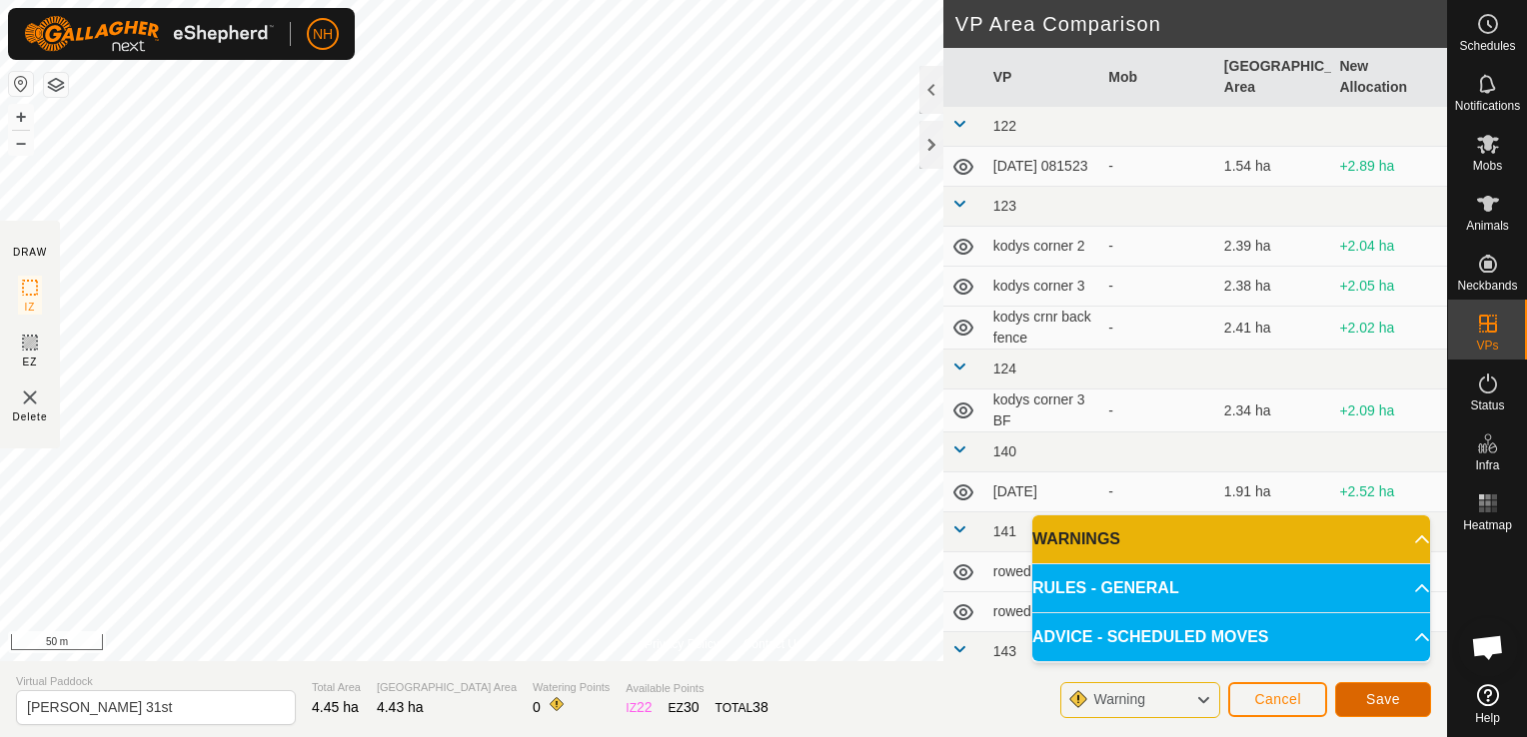
click at [1412, 702] on button "Save" at bounding box center [1383, 699] width 96 height 35
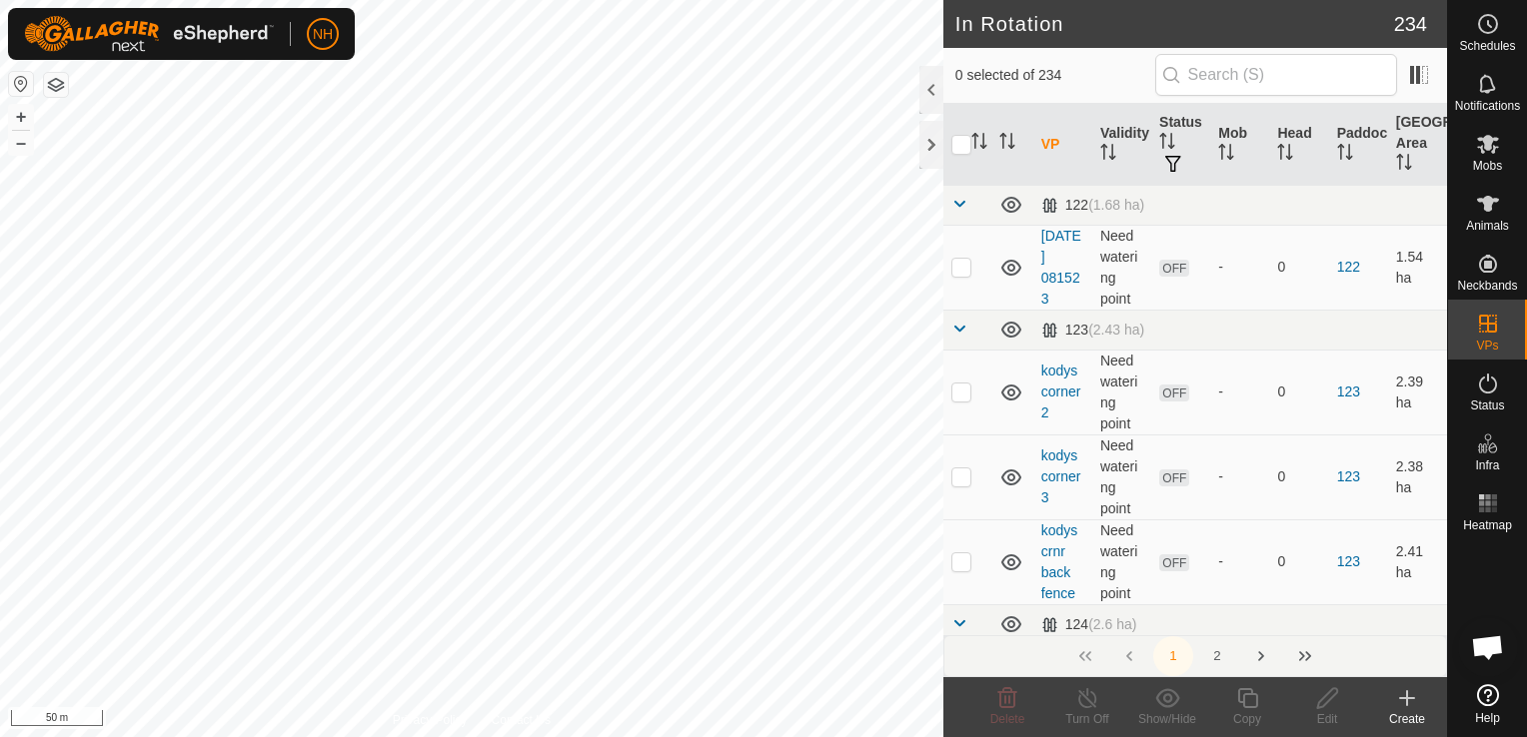
click at [1483, 149] on icon at bounding box center [1488, 144] width 24 height 24
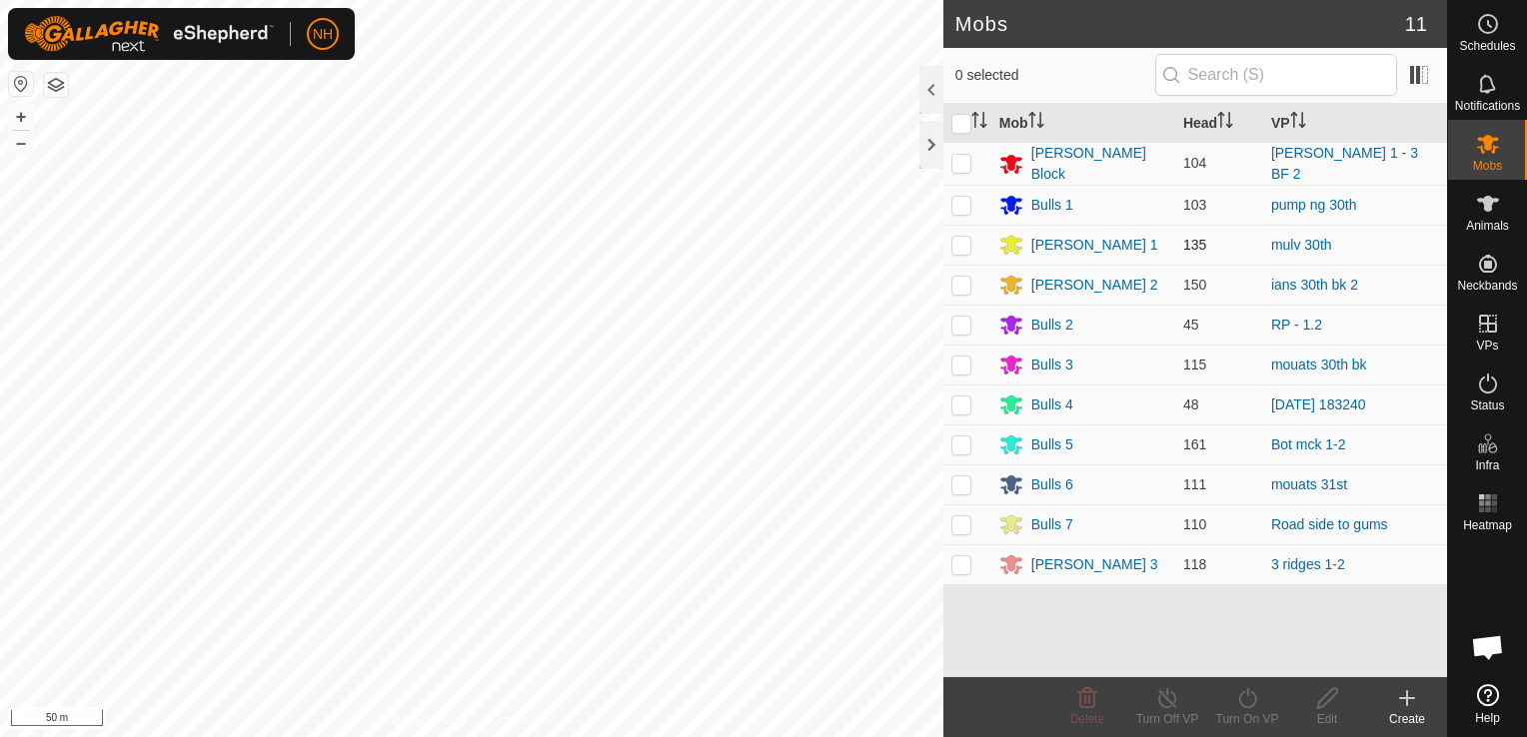
click at [954, 242] on p-checkbox at bounding box center [961, 245] width 20 height 16
checkbox input "true"
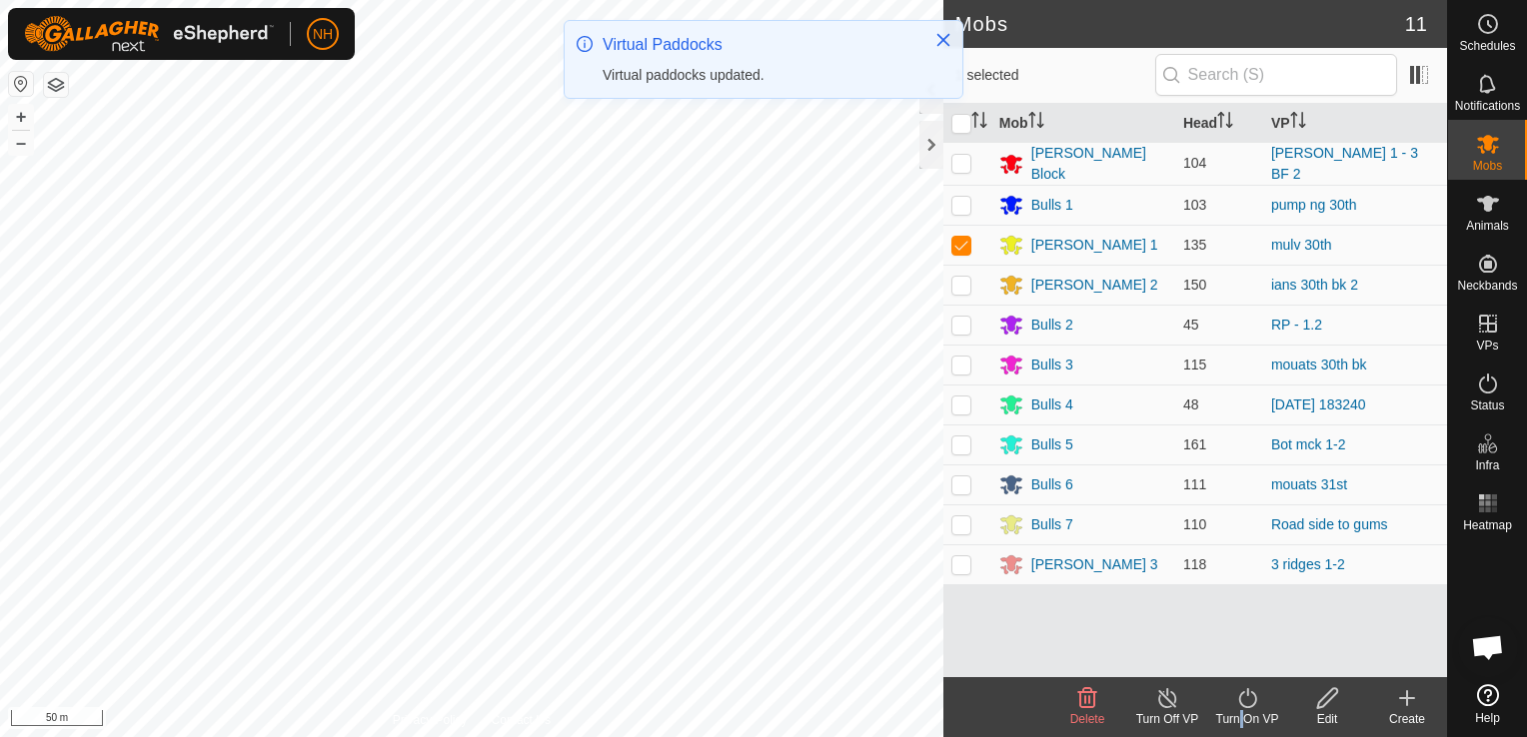
click at [1238, 715] on div "Turn On VP" at bounding box center [1247, 719] width 80 height 18
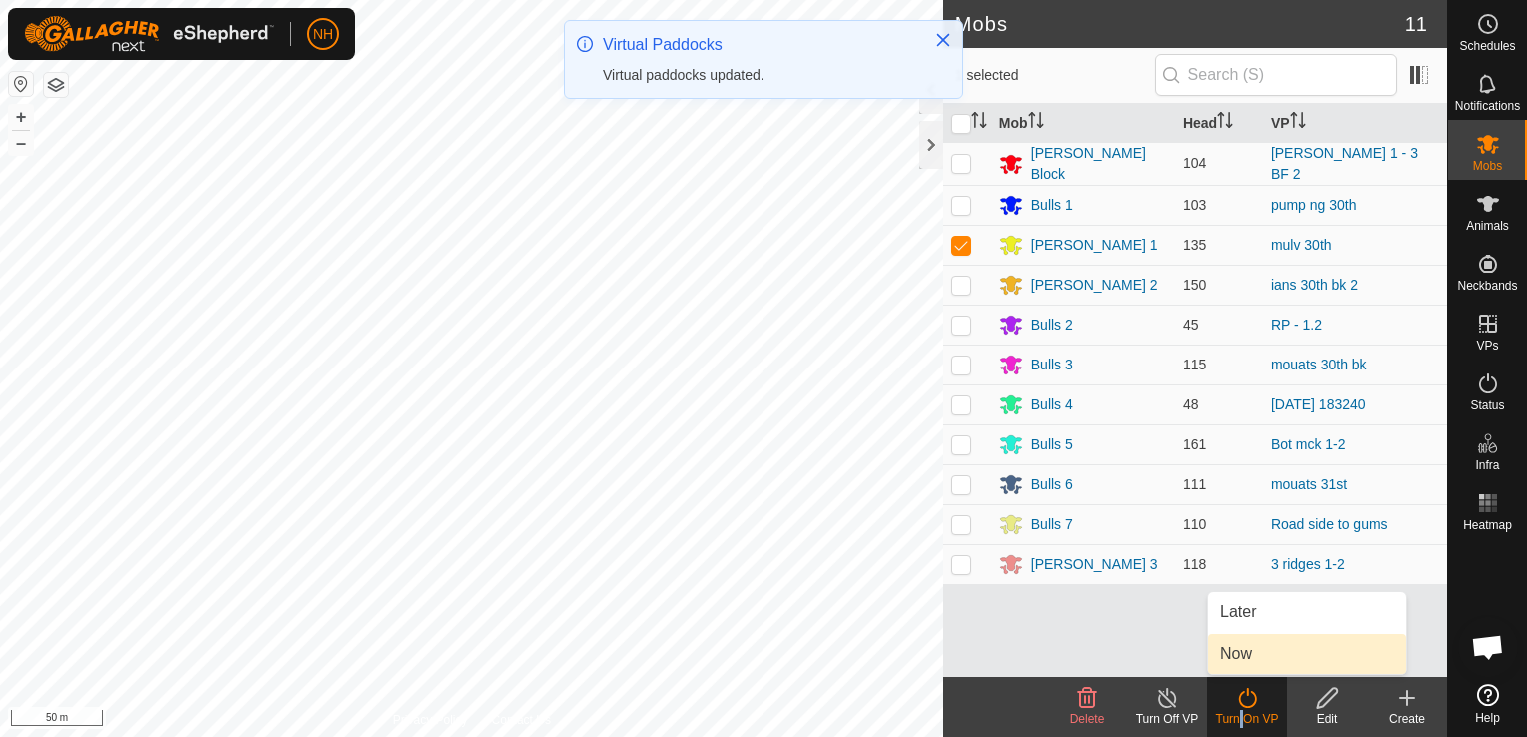
drag, startPoint x: 1238, startPoint y: 715, endPoint x: 1233, endPoint y: 656, distance: 59.2
click at [1233, 656] on link "Now" at bounding box center [1307, 654] width 198 height 40
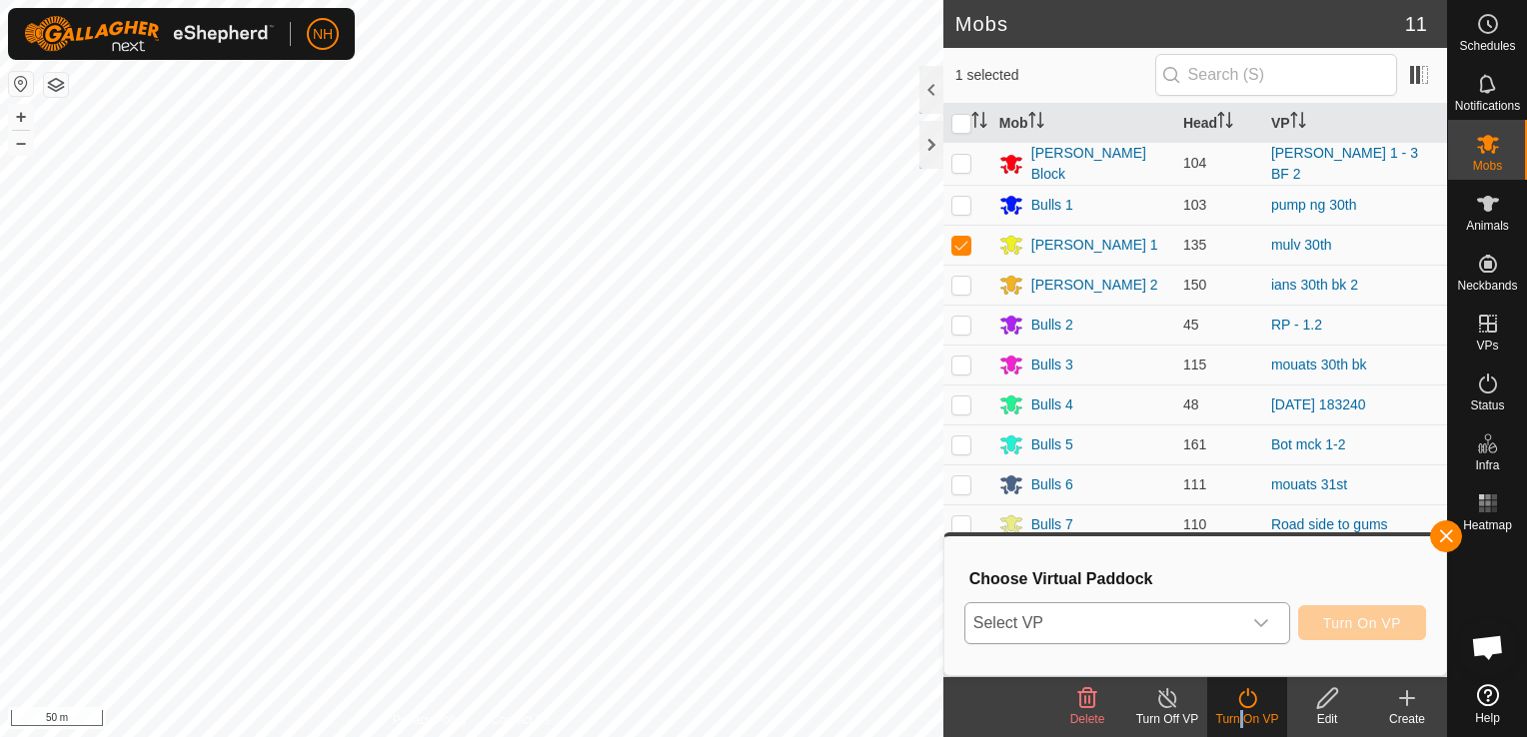
click at [1072, 623] on span "Select VP" at bounding box center [1103, 623] width 276 height 40
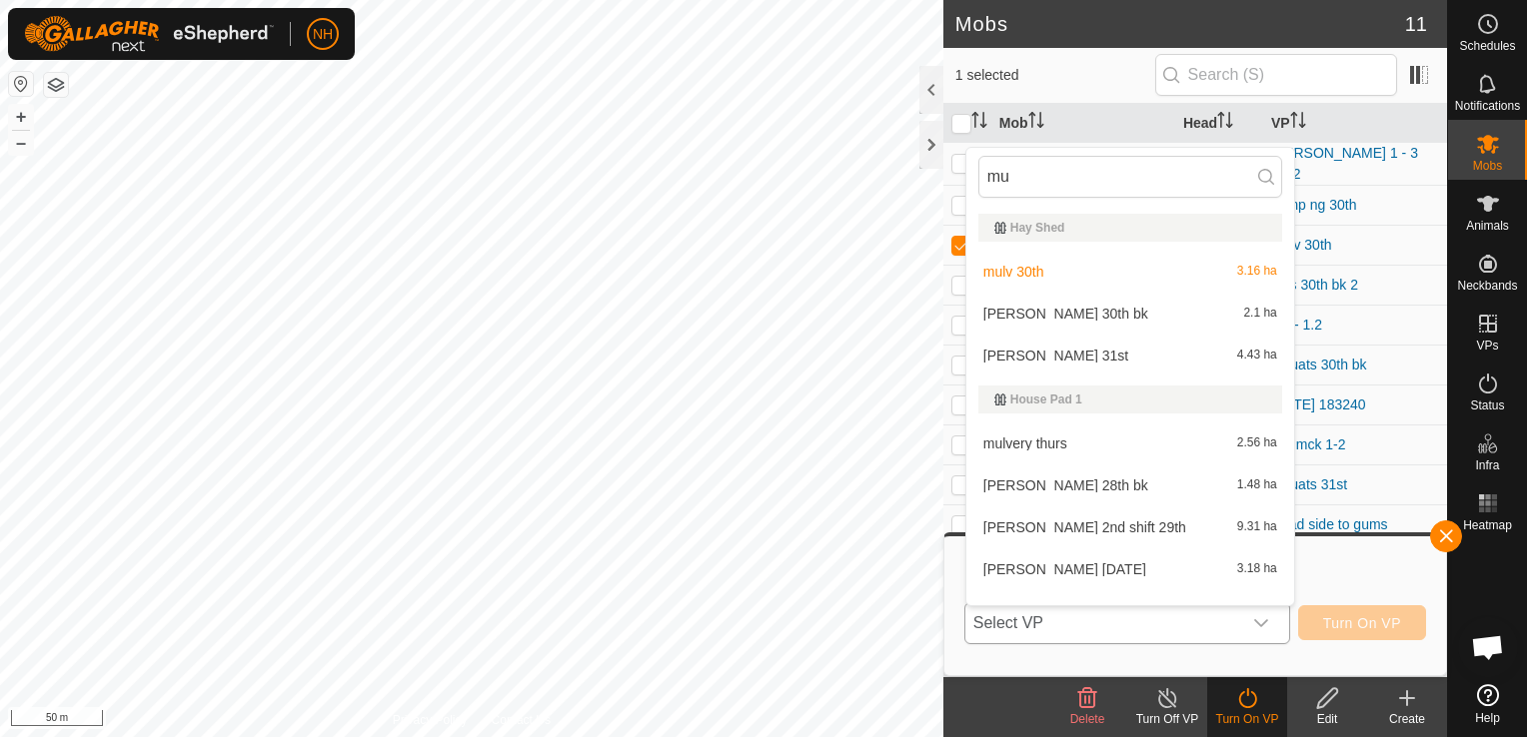
scroll to position [26, 0]
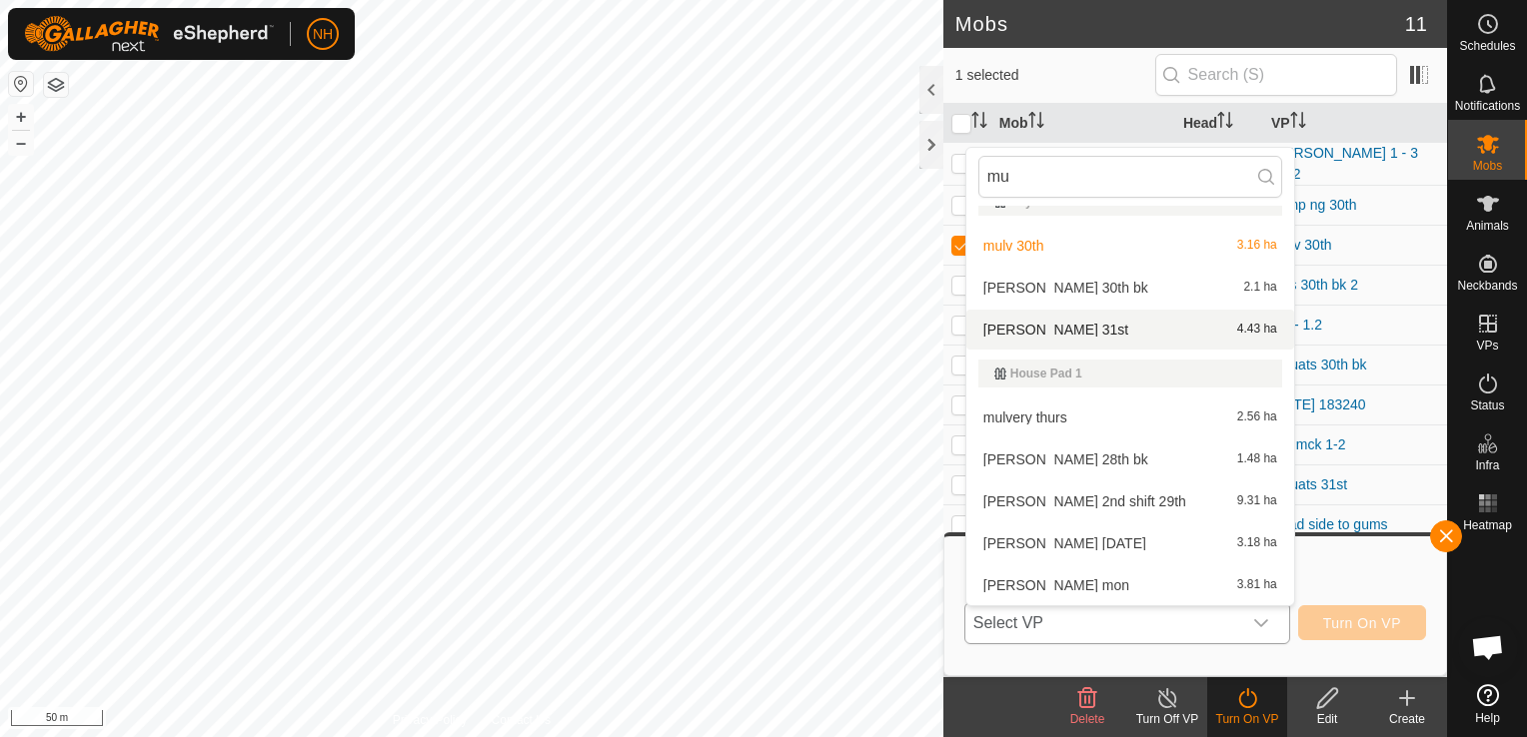
type input "mu"
click at [1040, 333] on li "mulvey 31st 4.43 ha" at bounding box center [1130, 330] width 328 height 40
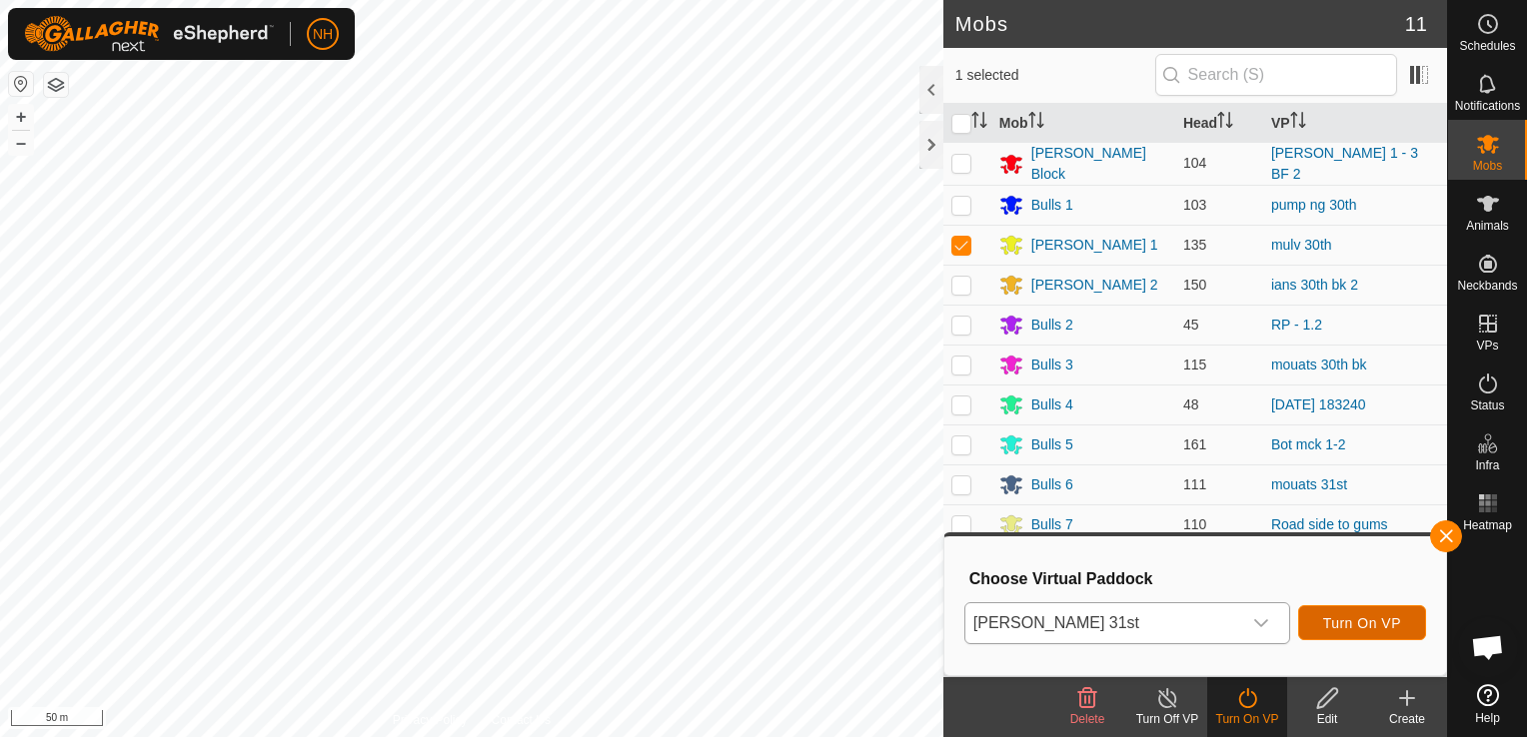
click at [1363, 624] on span "Turn On VP" at bounding box center [1362, 623] width 78 height 16
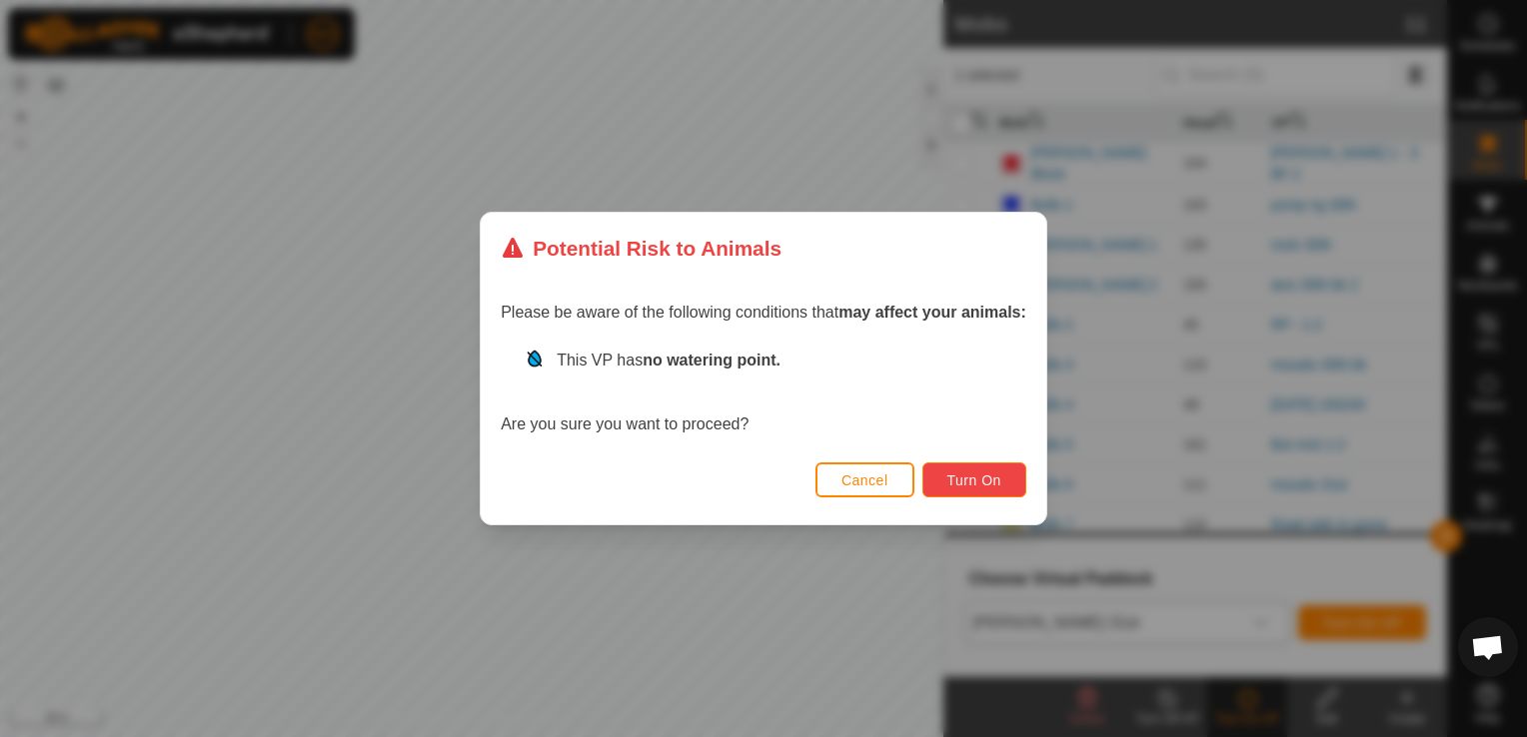
click at [984, 474] on span "Turn On" at bounding box center [974, 481] width 54 height 16
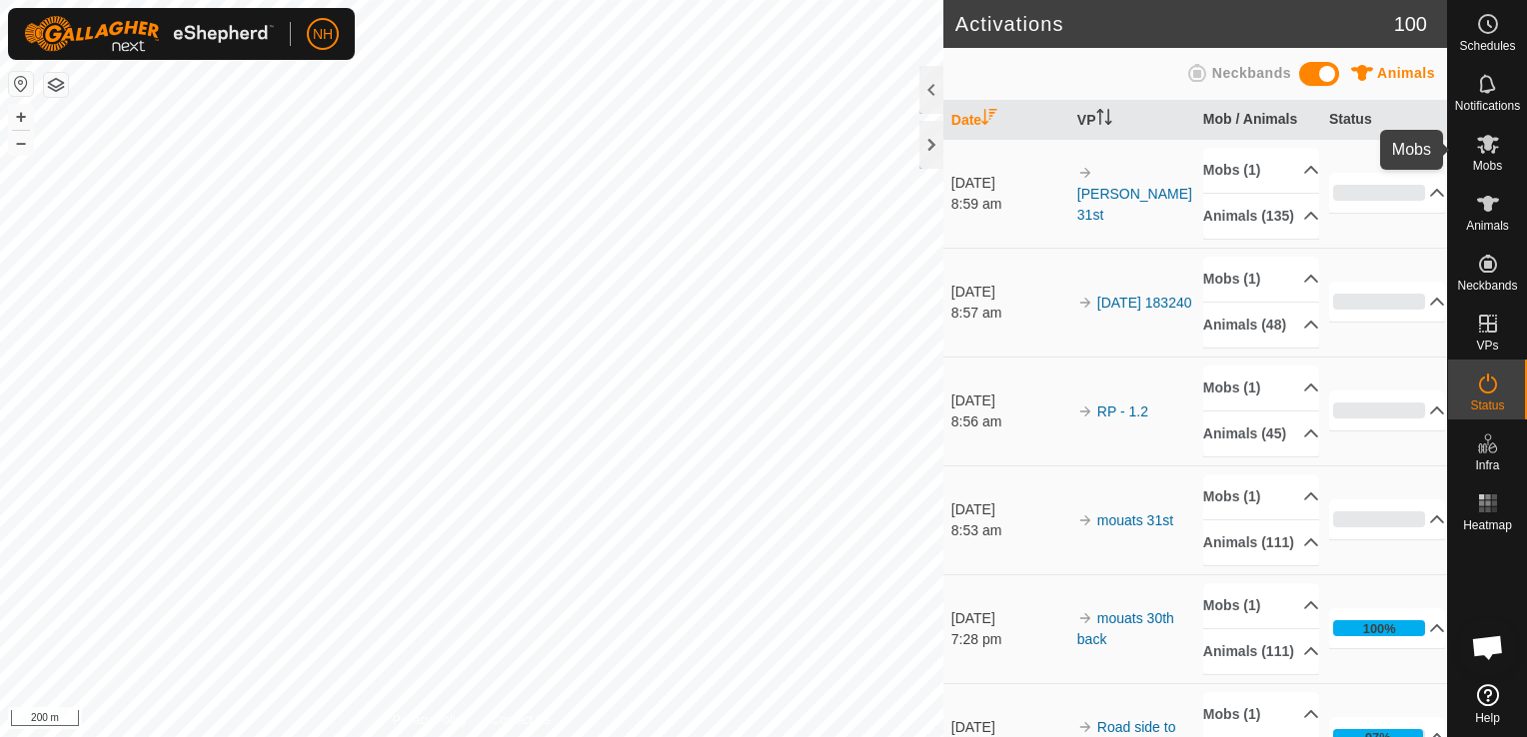
click at [1485, 147] on icon at bounding box center [1488, 144] width 22 height 19
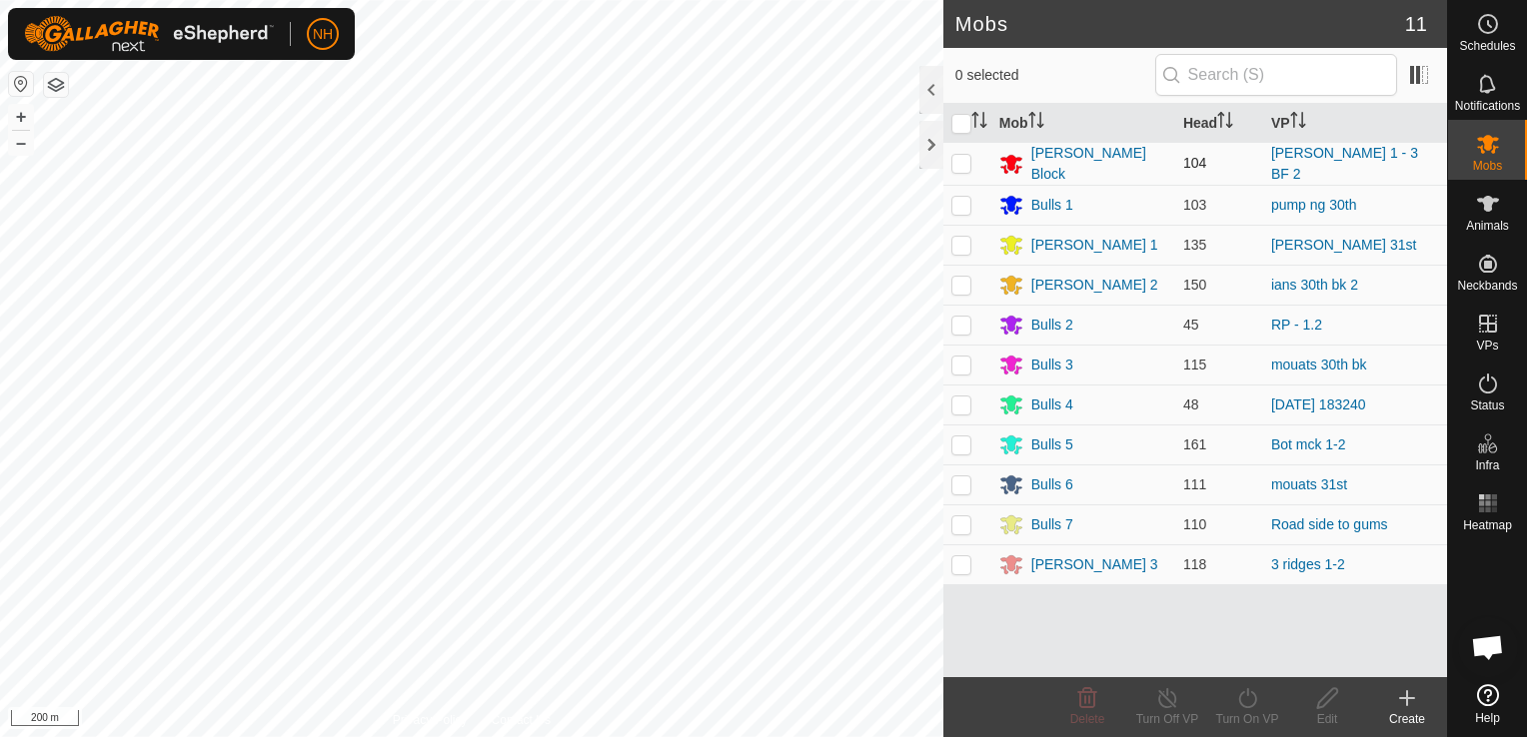
click at [961, 156] on p-checkbox at bounding box center [961, 163] width 20 height 16
checkbox input "true"
click at [1251, 700] on icon at bounding box center [1247, 698] width 25 height 24
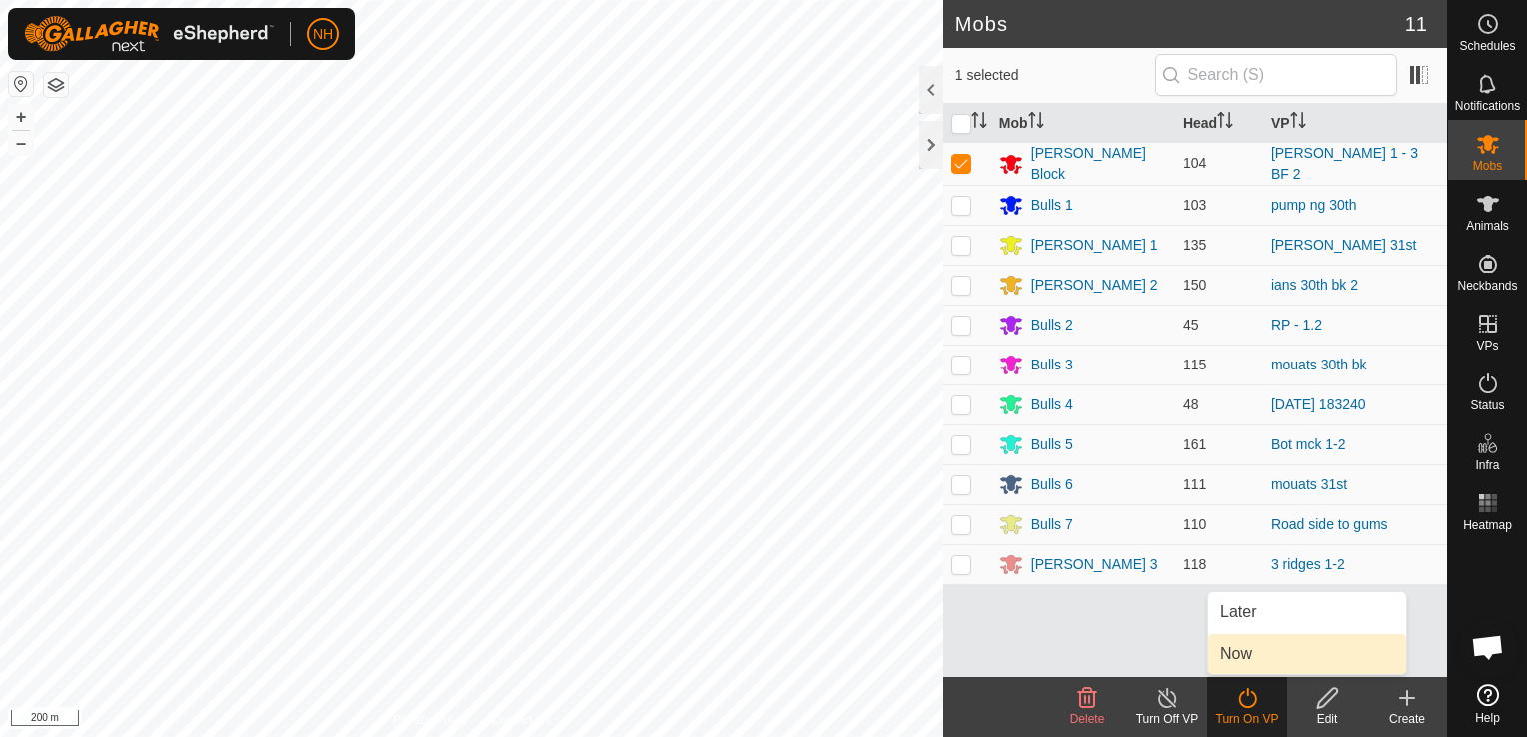
click at [1245, 650] on link "Now" at bounding box center [1307, 654] width 198 height 40
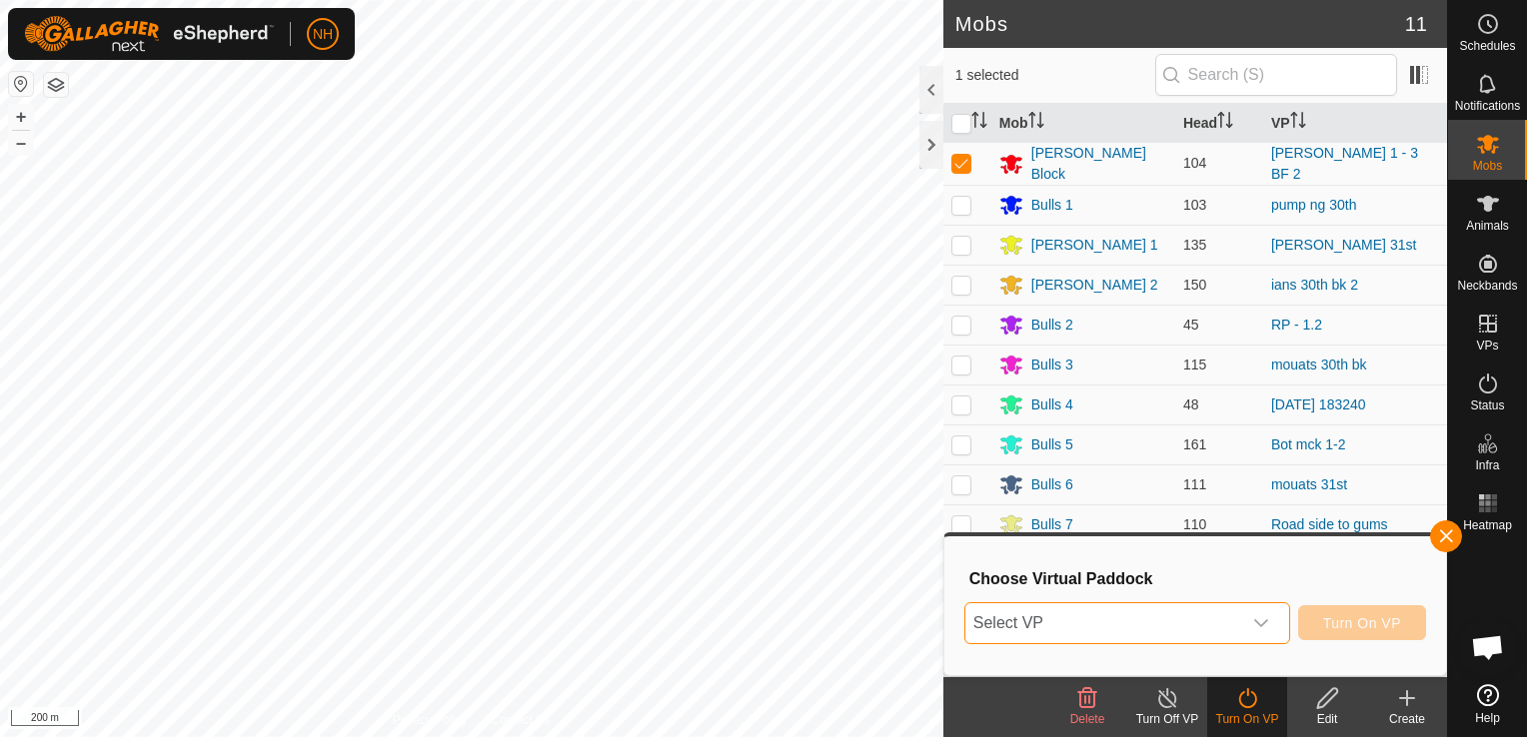
click at [1199, 625] on span "Select VP" at bounding box center [1103, 623] width 276 height 40
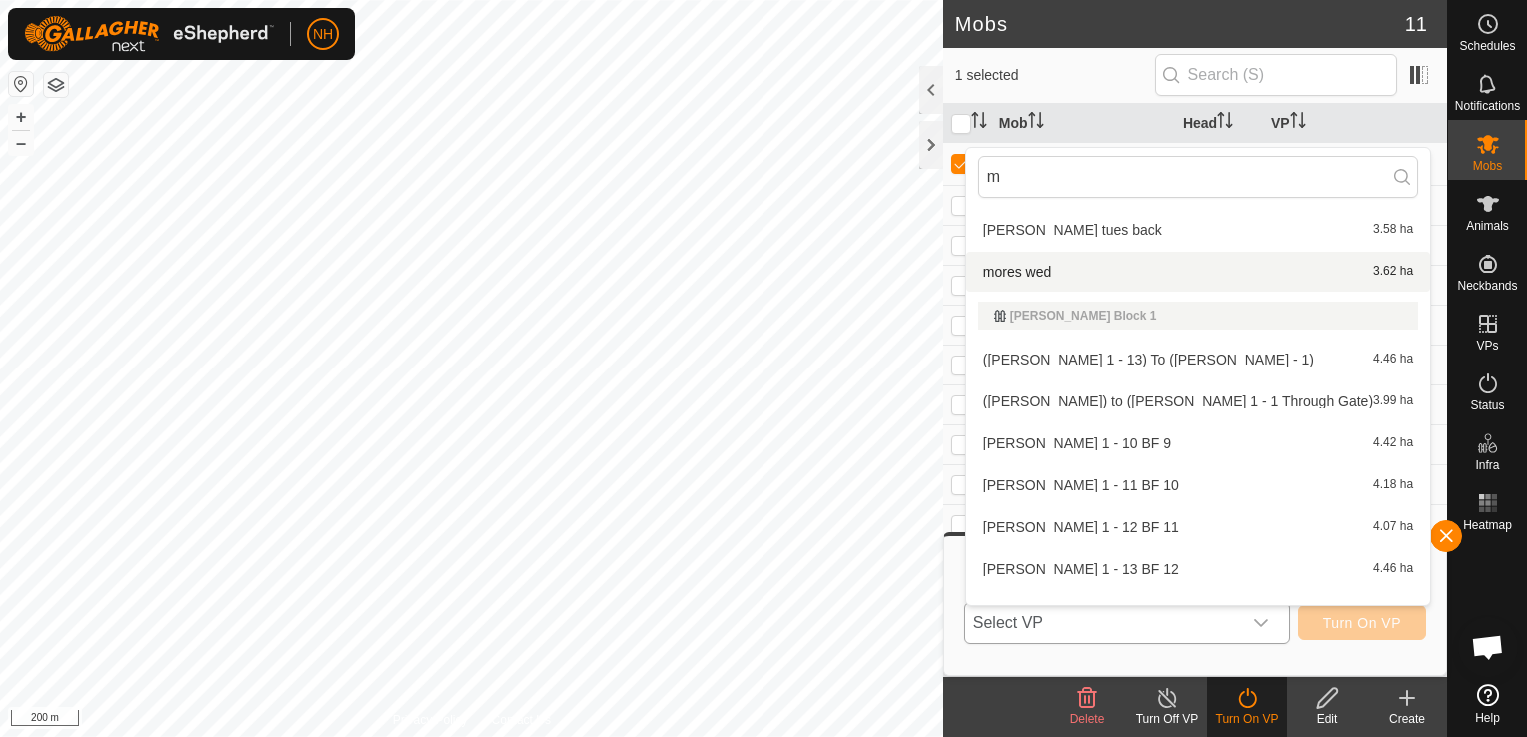
scroll to position [3497, 0]
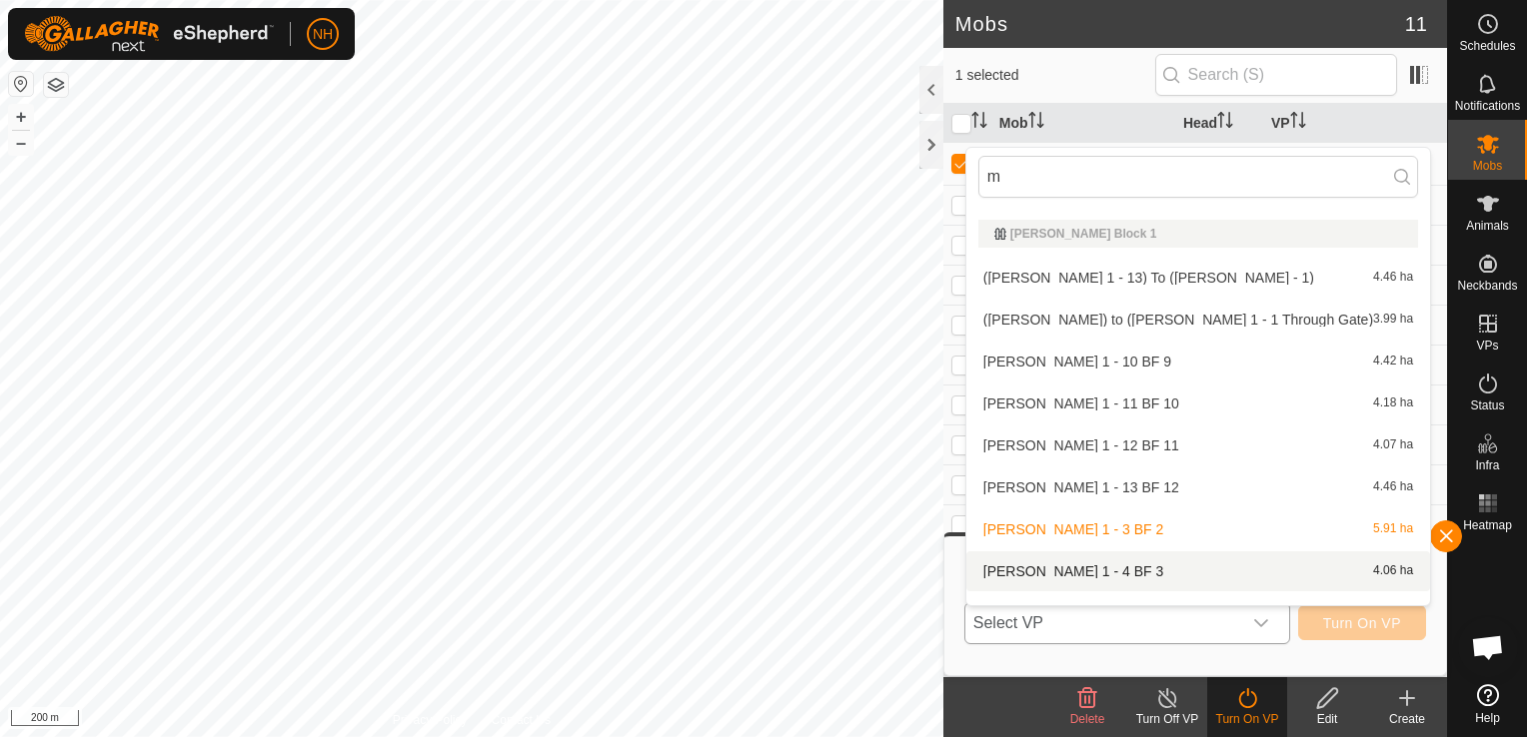
type input "m"
click at [1048, 562] on li "[PERSON_NAME] 1 - 4 BF 3 4.06 ha" at bounding box center [1198, 572] width 464 height 40
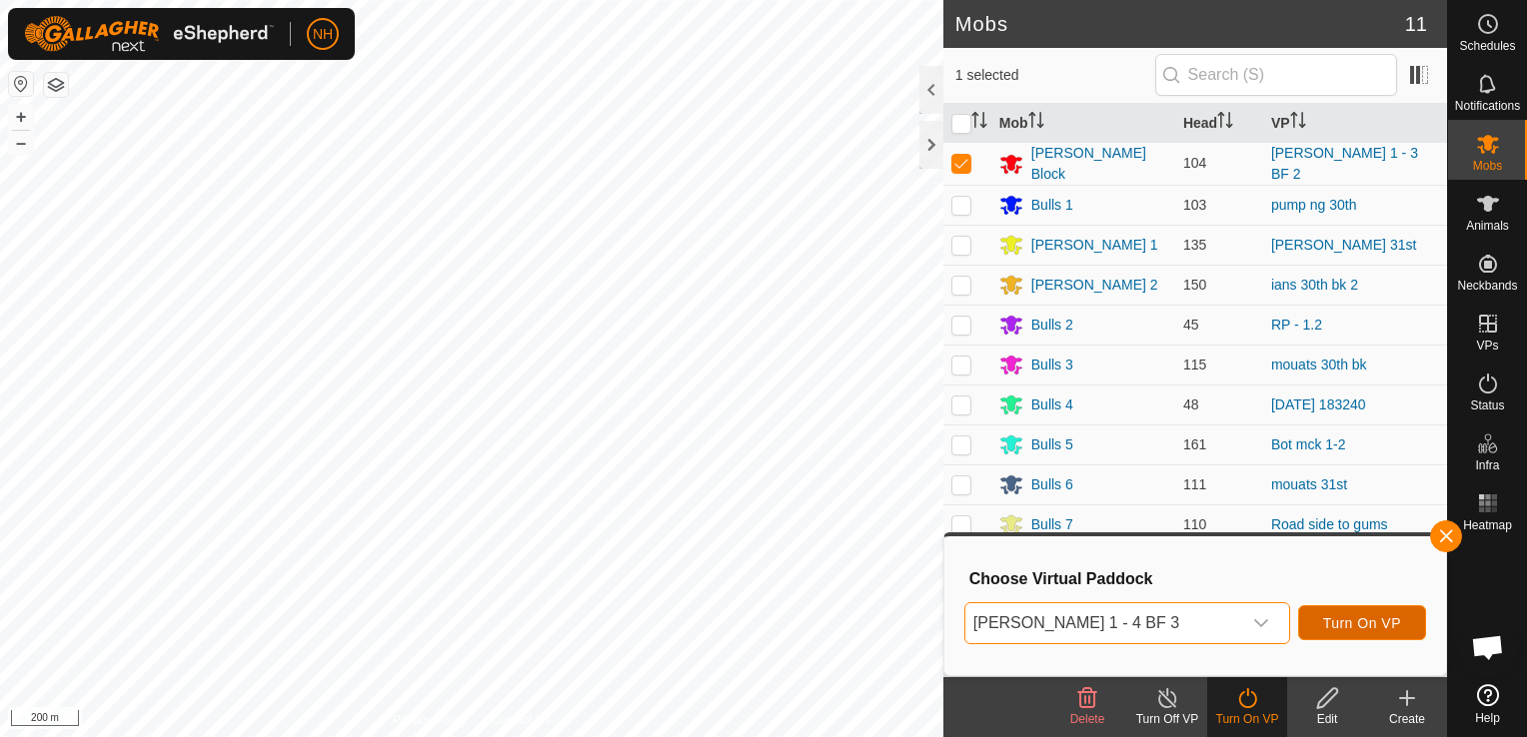
click at [1347, 611] on button "Turn On VP" at bounding box center [1362, 622] width 128 height 35
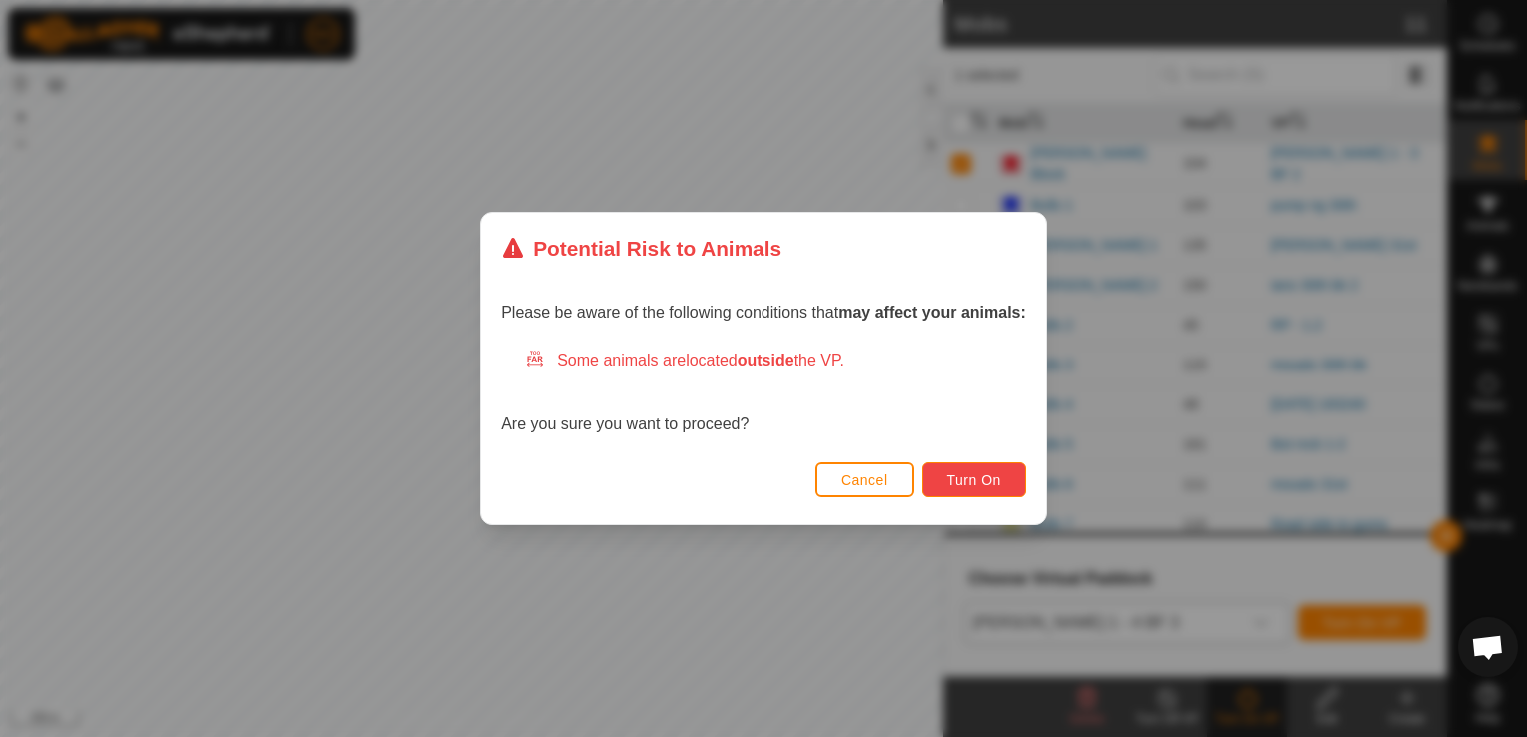
click at [986, 475] on span "Turn On" at bounding box center [974, 481] width 54 height 16
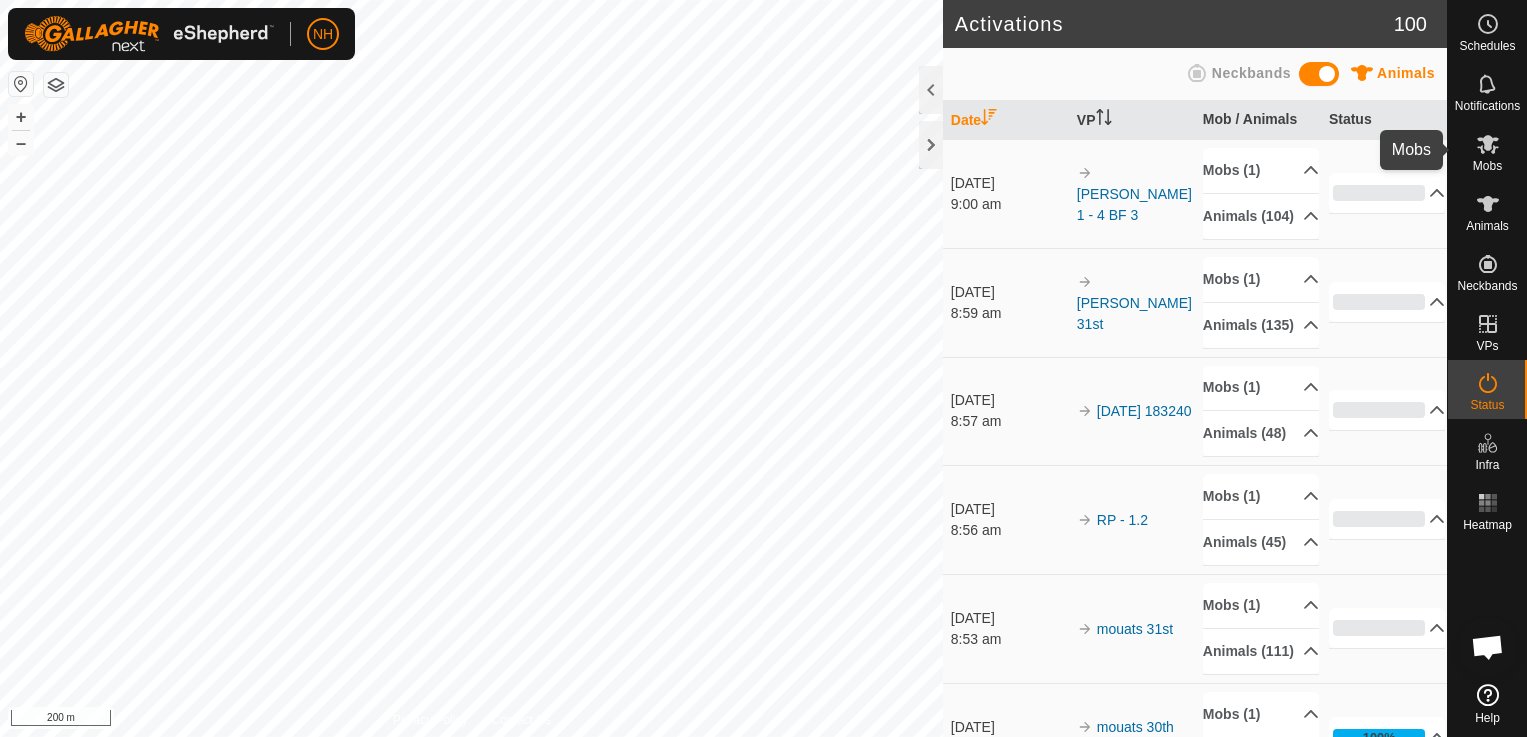
click at [1491, 147] on icon at bounding box center [1488, 144] width 22 height 19
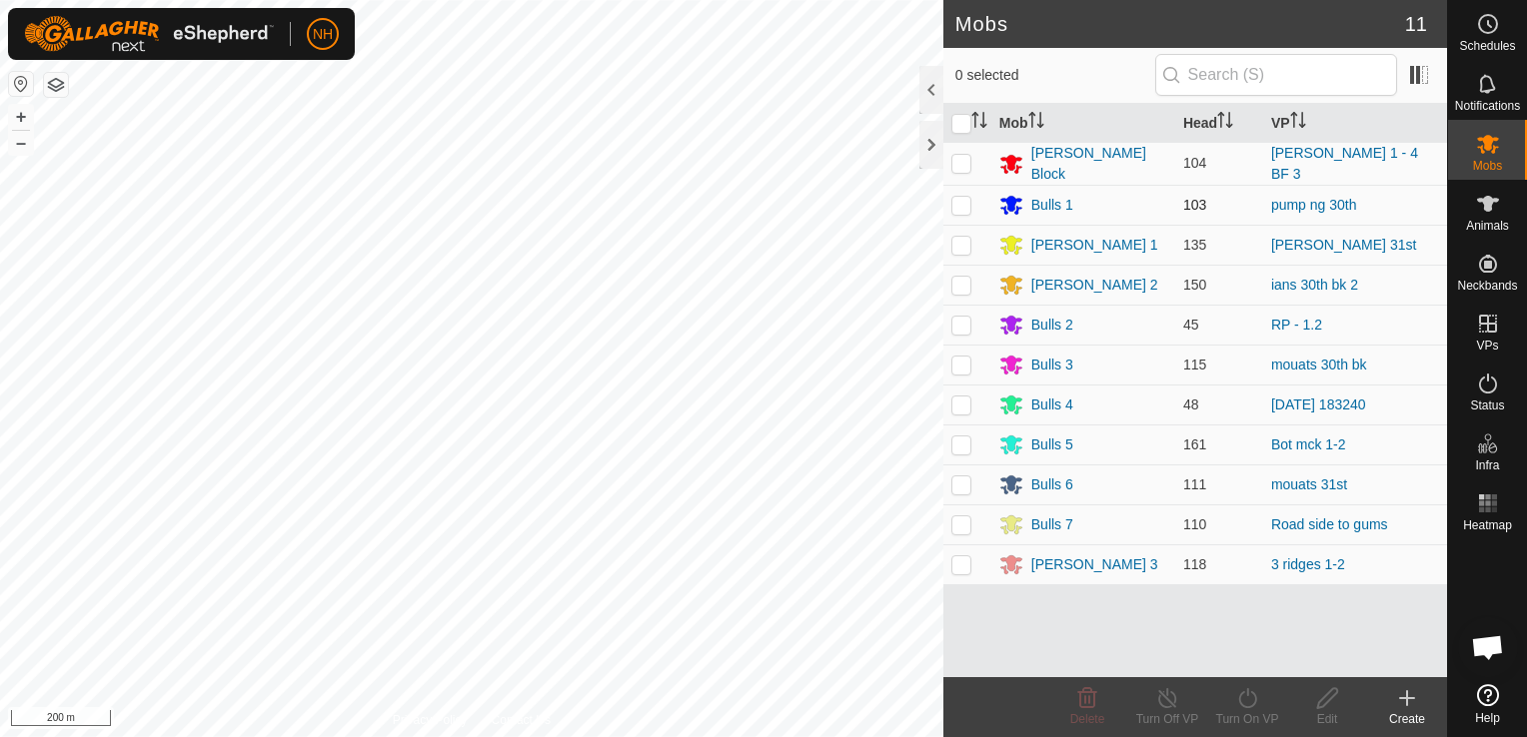
click at [959, 199] on p-checkbox at bounding box center [961, 205] width 20 height 16
checkbox input "true"
click at [1241, 693] on icon at bounding box center [1247, 698] width 18 height 20
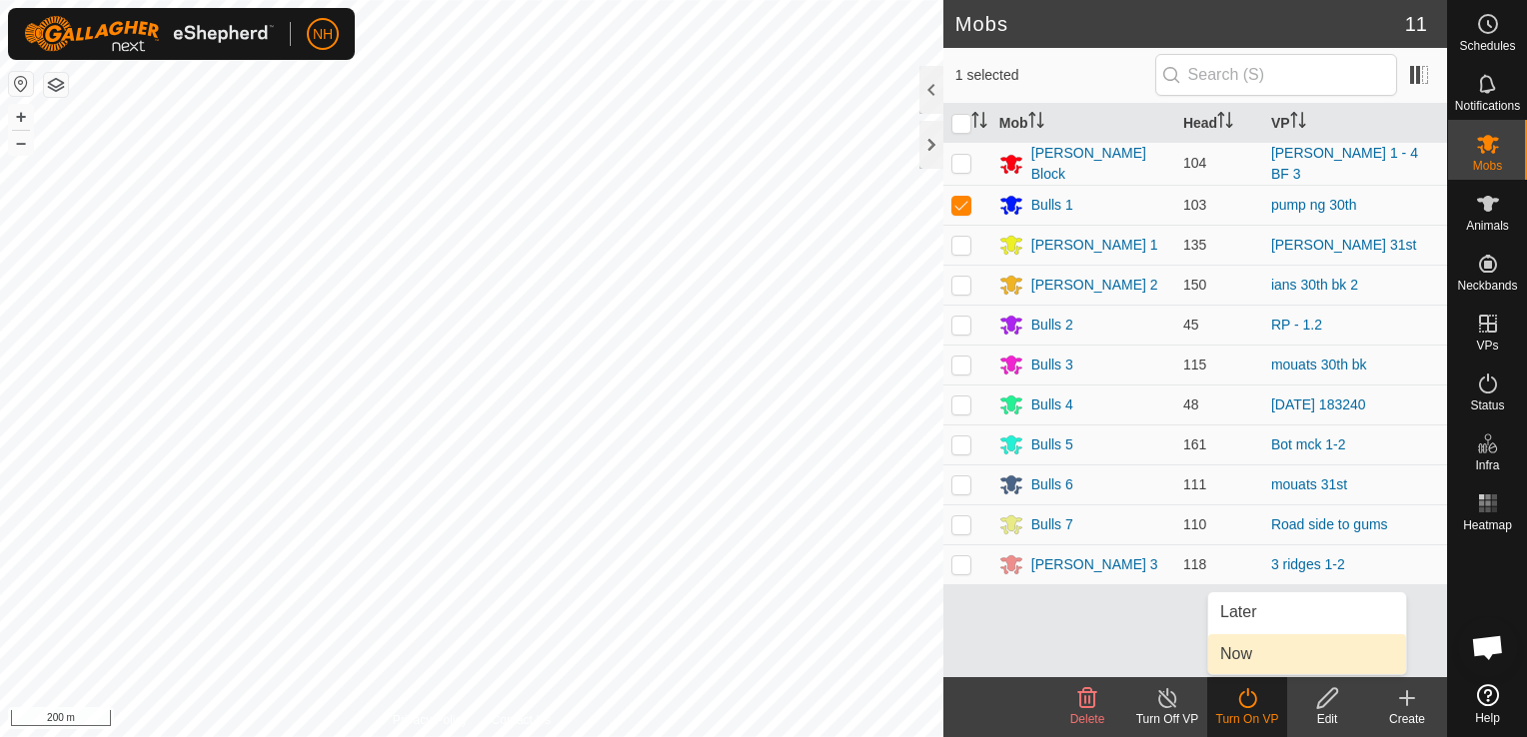
click at [1239, 657] on span "Now" at bounding box center [1236, 654] width 32 height 24
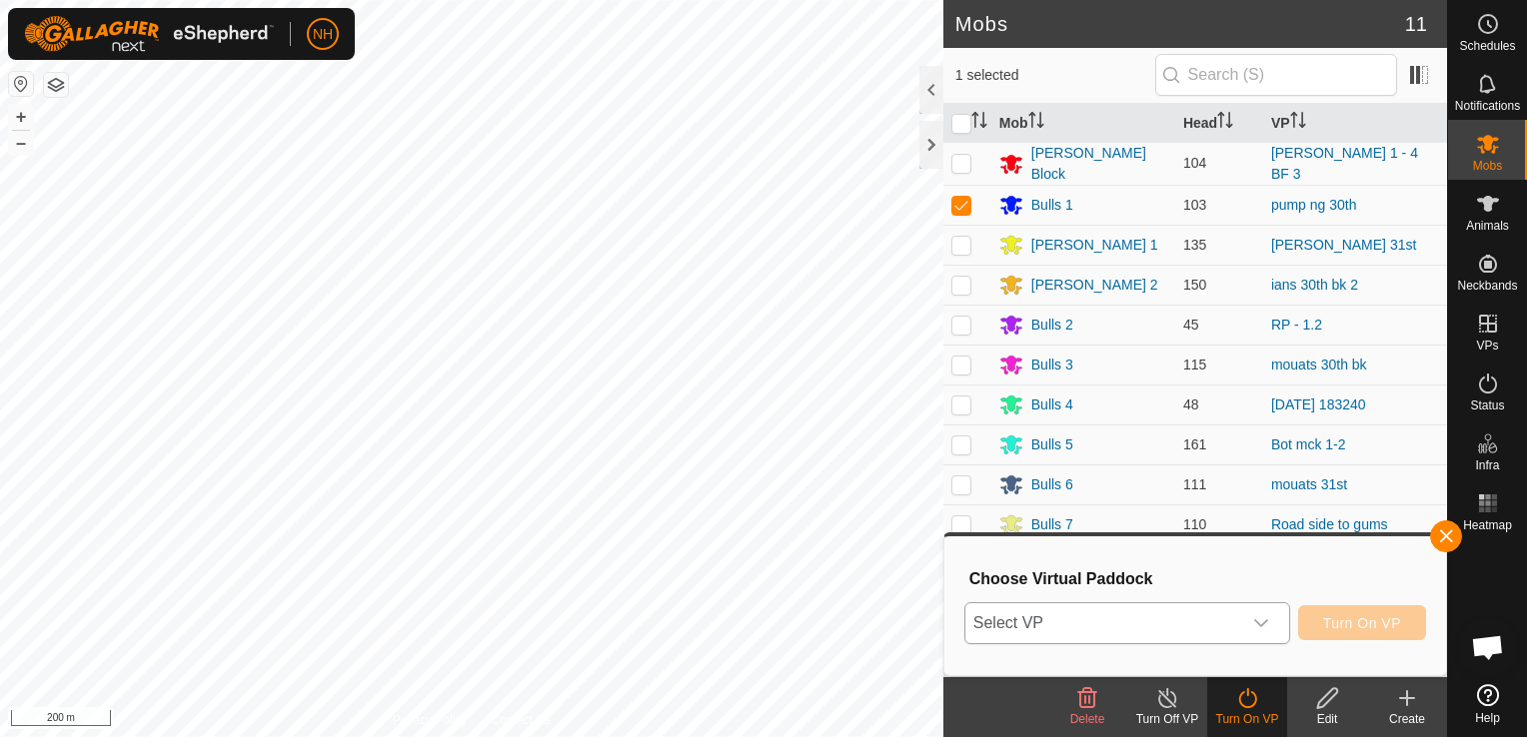
click at [1107, 625] on span "Select VP" at bounding box center [1103, 623] width 276 height 40
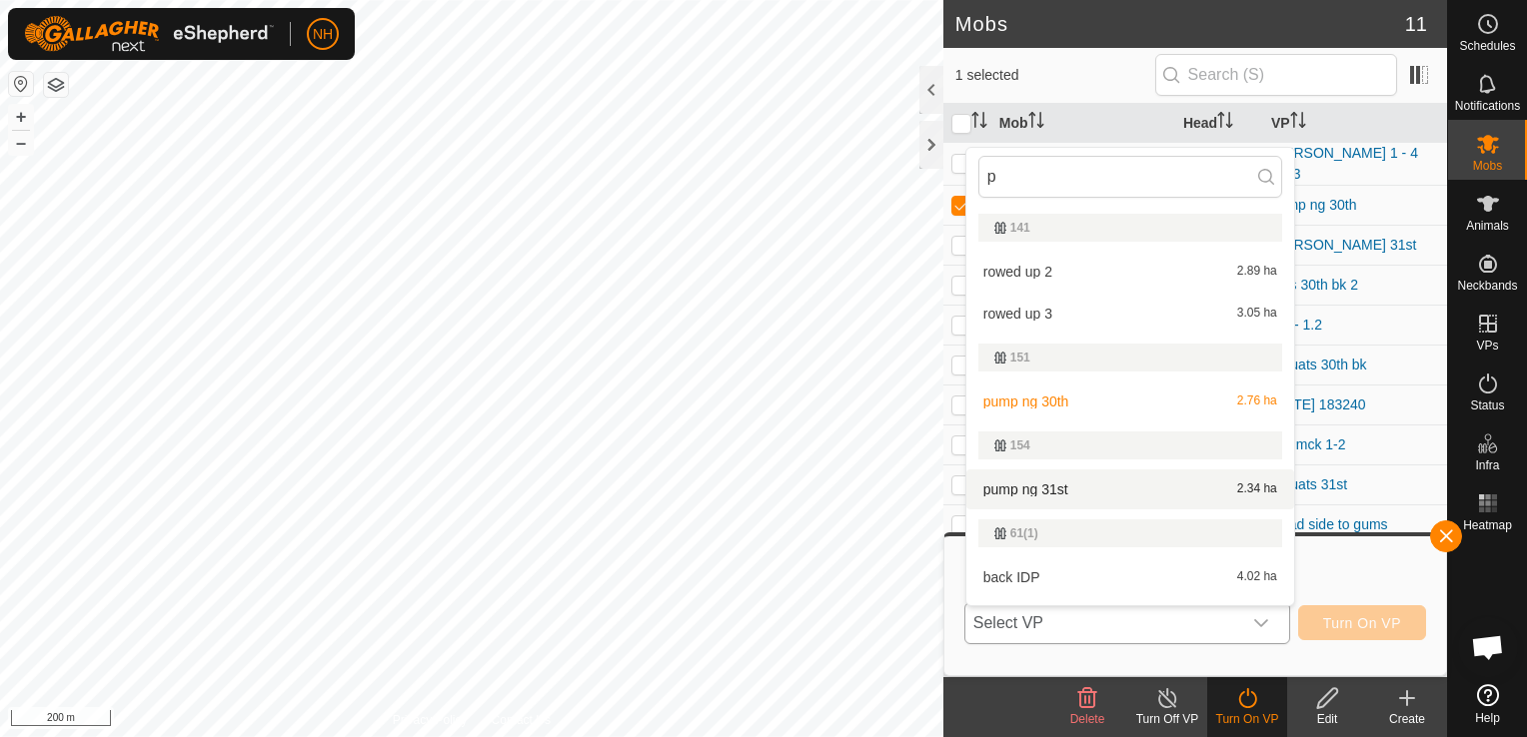
type input "p"
click at [1031, 486] on li "pump ng 31st 2.34 ha" at bounding box center [1130, 490] width 328 height 40
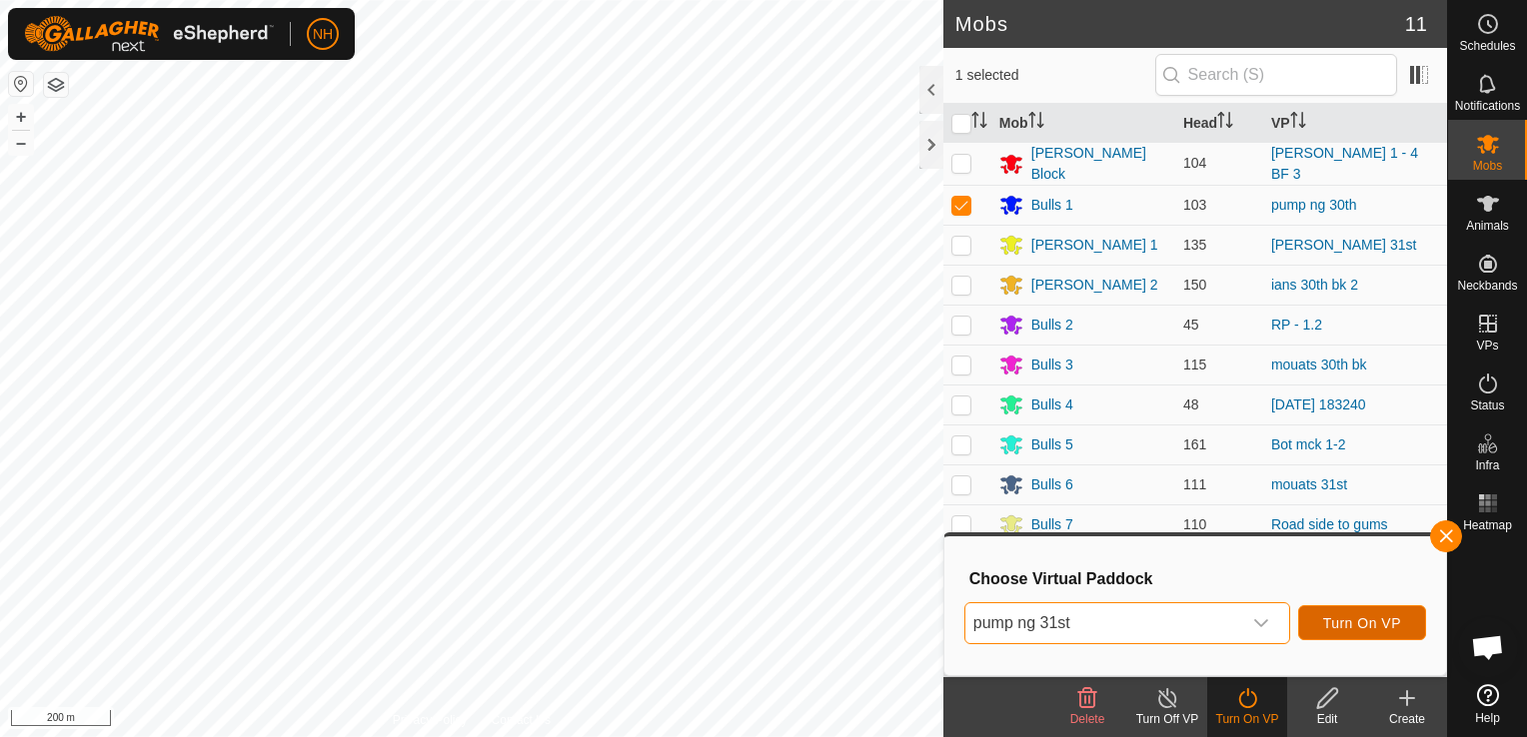
click at [1360, 621] on span "Turn On VP" at bounding box center [1362, 623] width 78 height 16
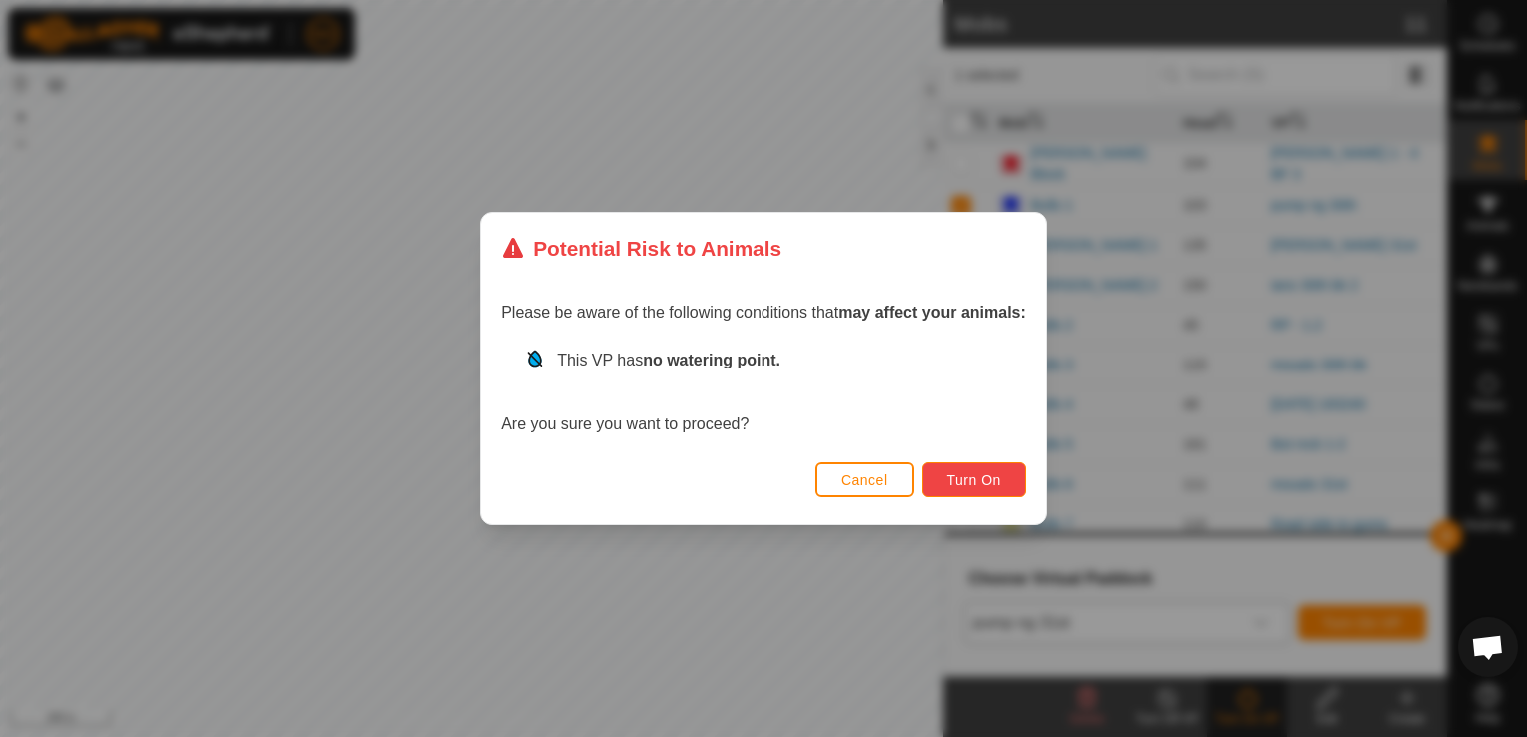
click at [1012, 476] on button "Turn On" at bounding box center [974, 480] width 104 height 35
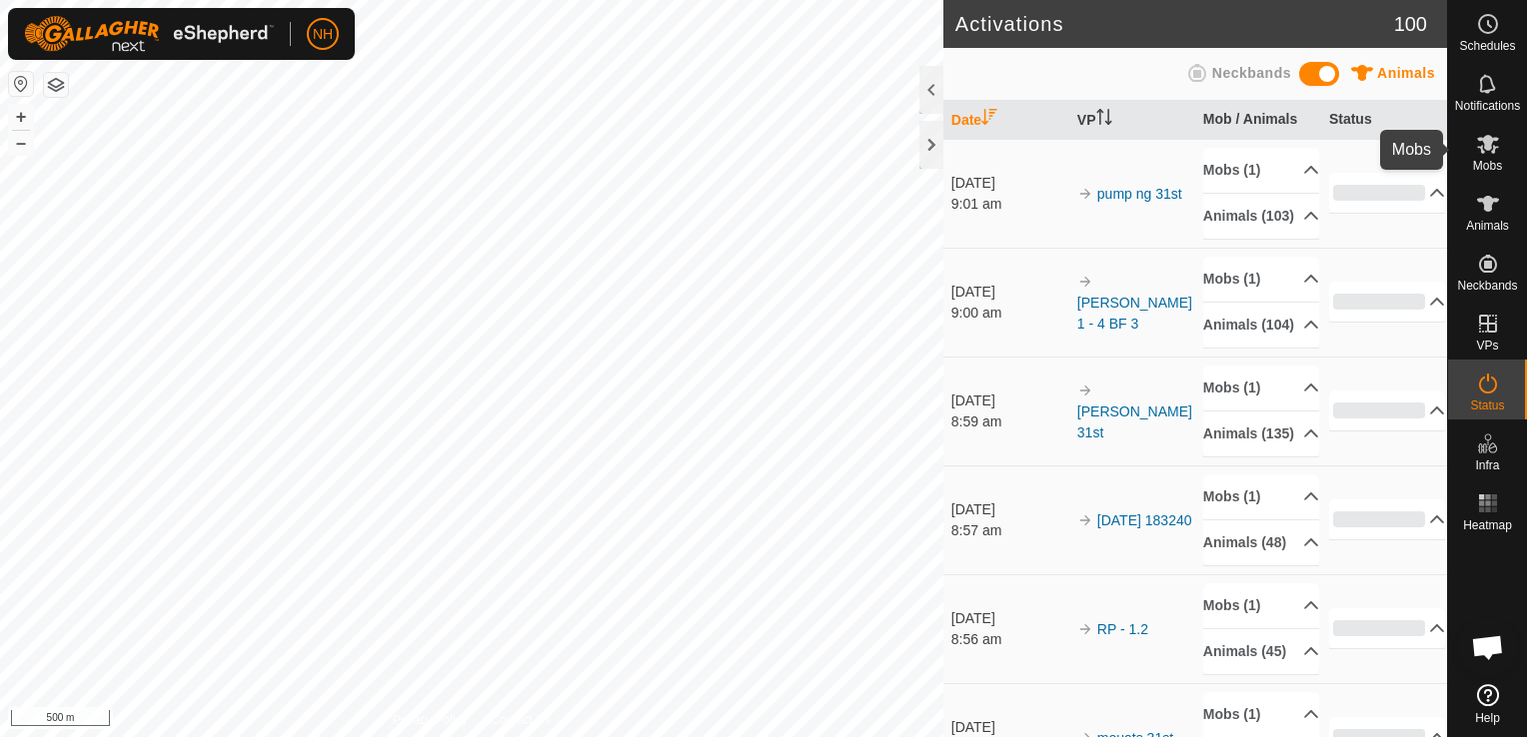
click at [1487, 142] on icon at bounding box center [1488, 144] width 22 height 19
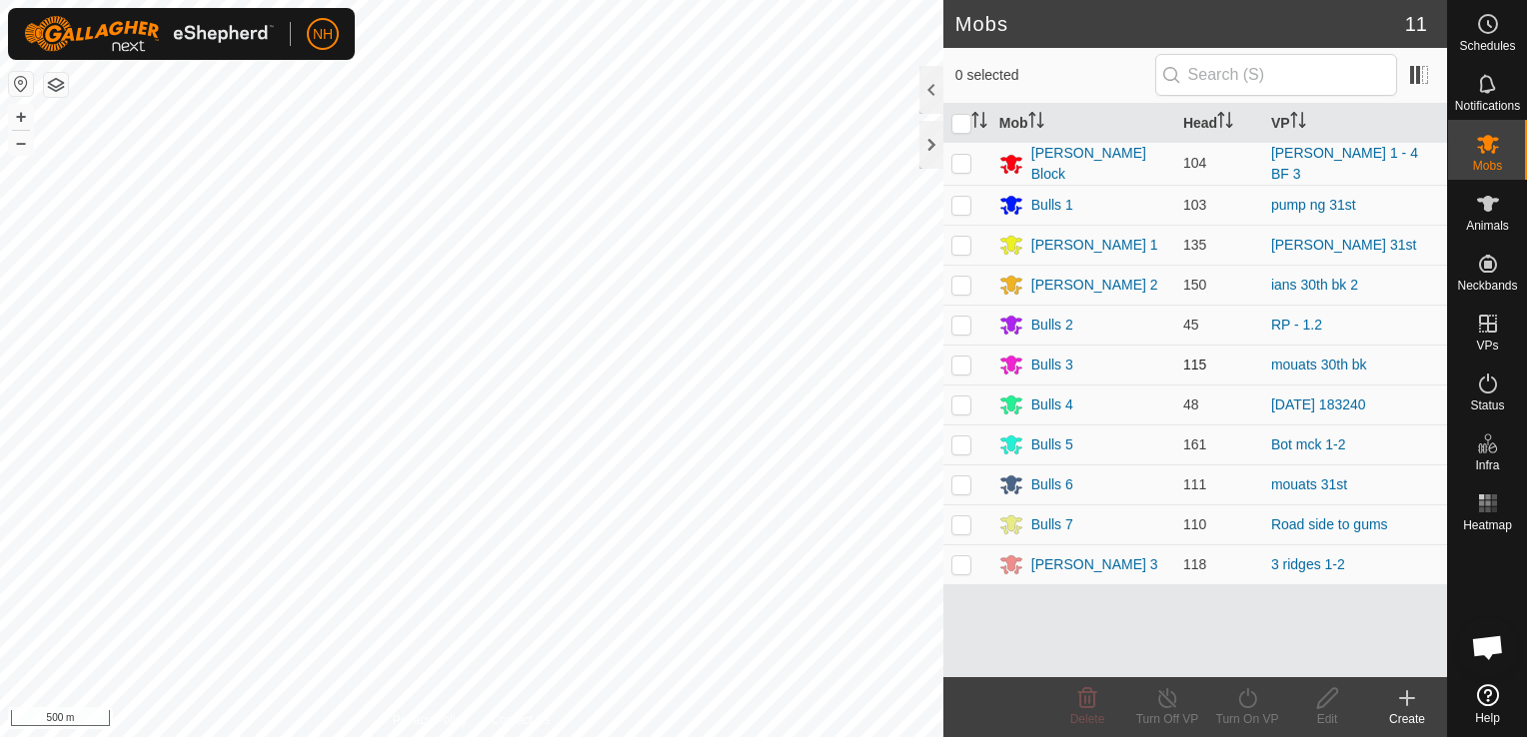
click at [957, 363] on p-checkbox at bounding box center [961, 365] width 20 height 16
checkbox input "true"
click at [1253, 705] on icon at bounding box center [1247, 698] width 18 height 20
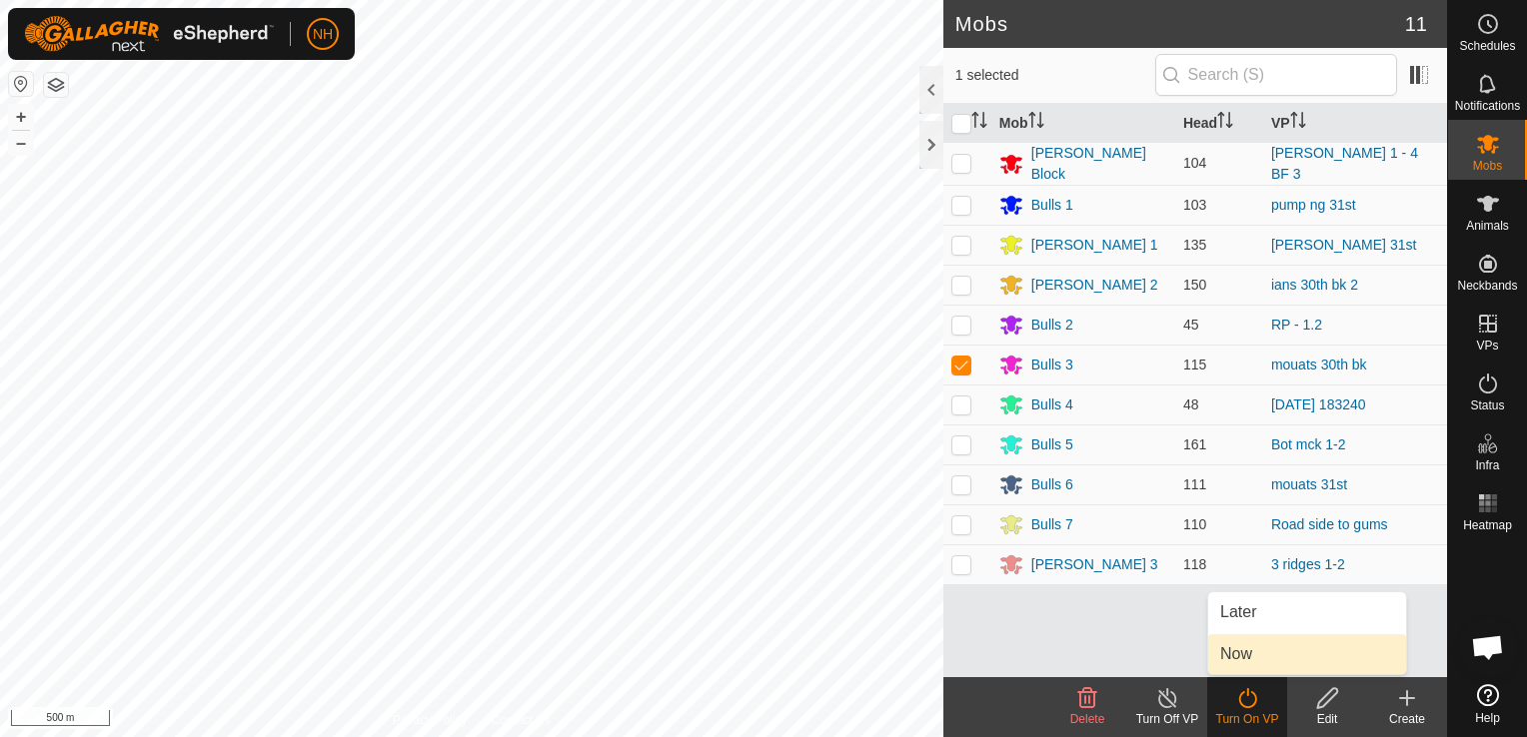
click at [1236, 653] on link "Now" at bounding box center [1307, 654] width 198 height 40
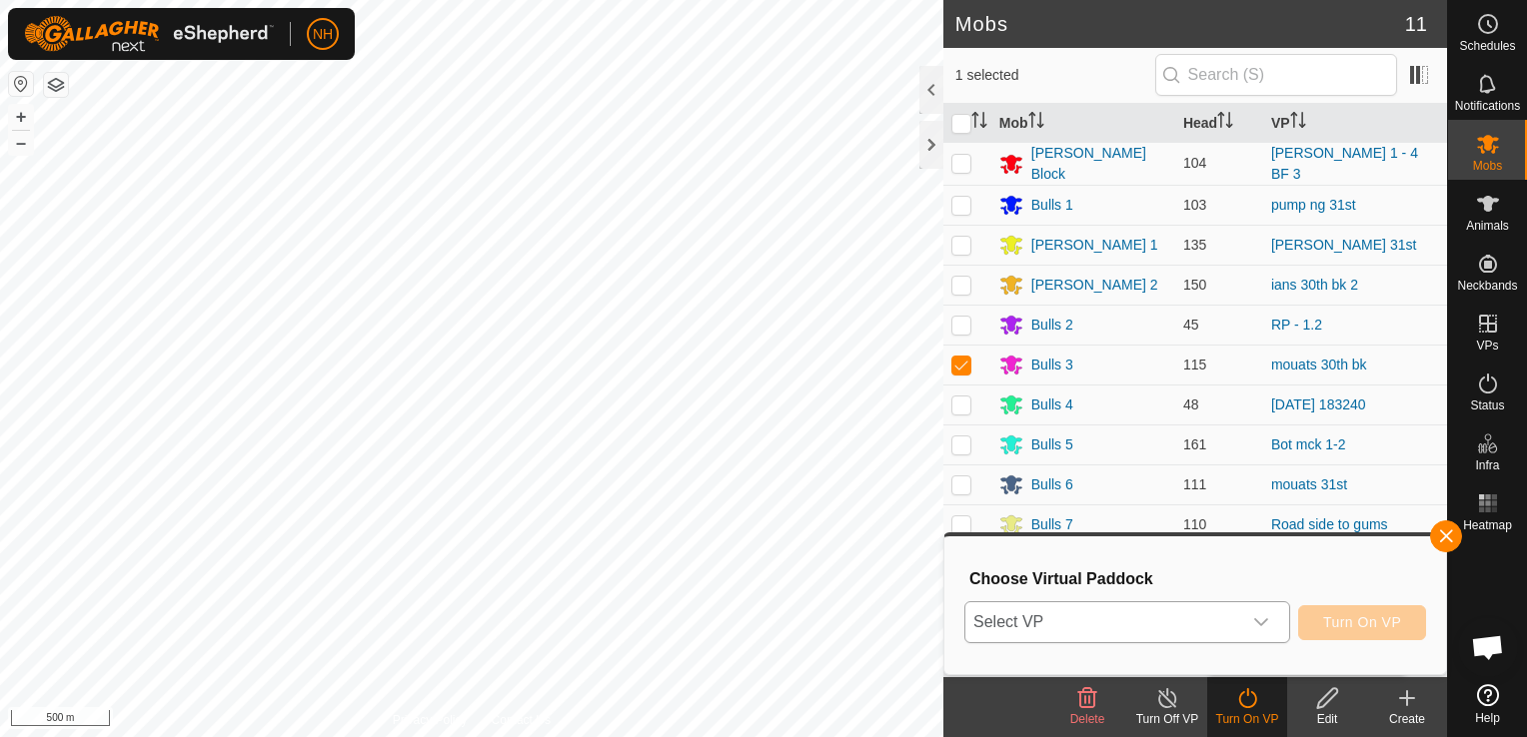
click at [1159, 620] on span "Select VP" at bounding box center [1103, 623] width 276 height 40
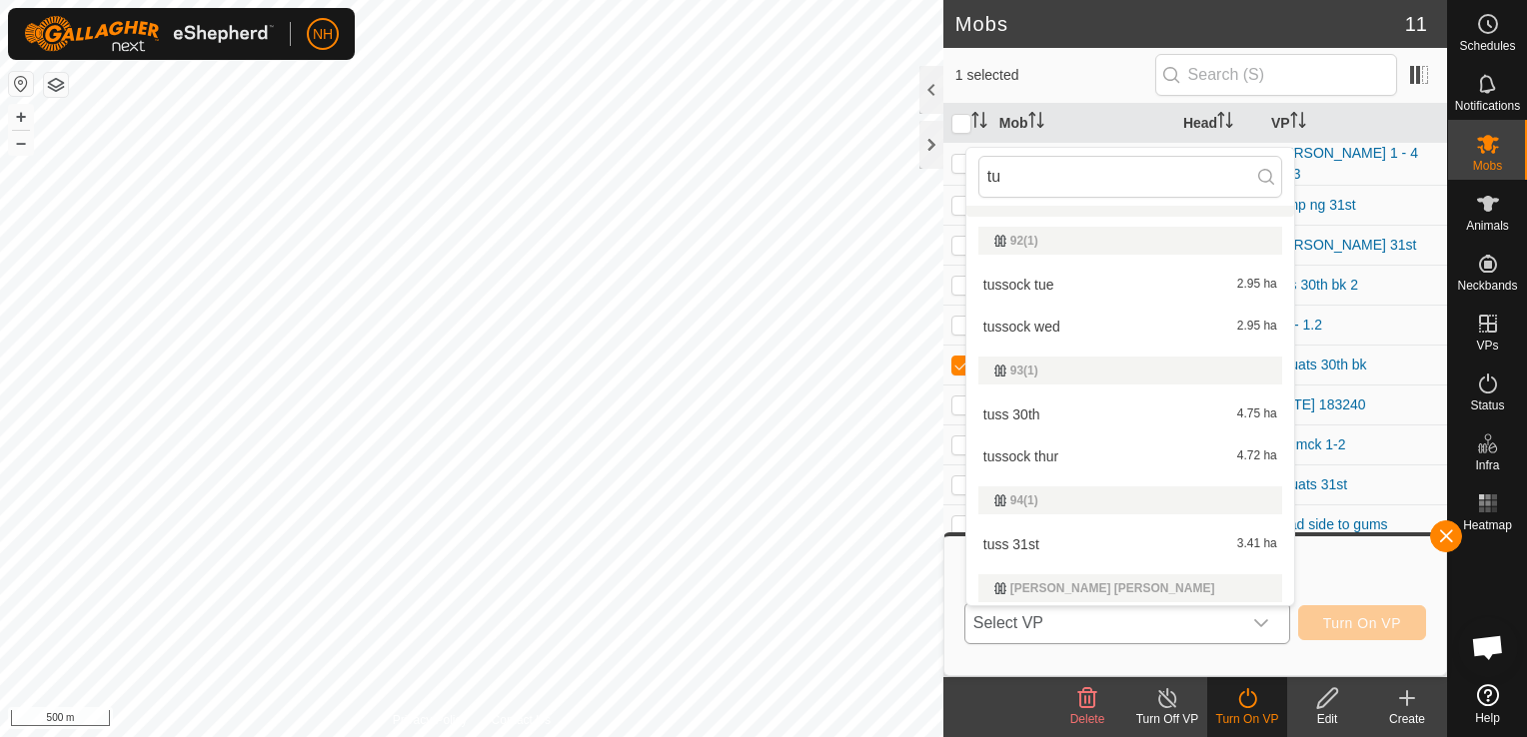
scroll to position [599, 0]
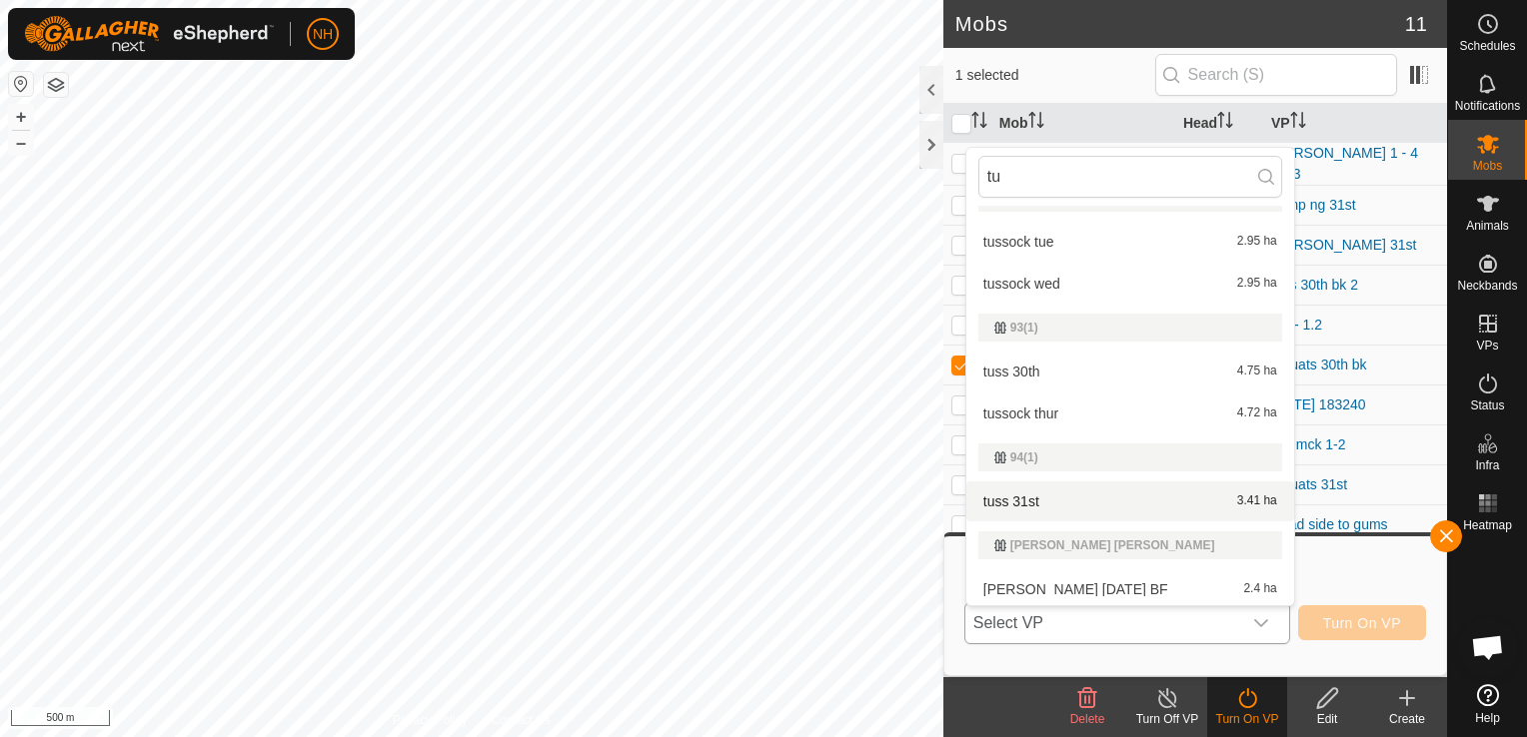
type input "tu"
click at [1020, 496] on li "tuss 31st 3.41 ha" at bounding box center [1130, 502] width 328 height 40
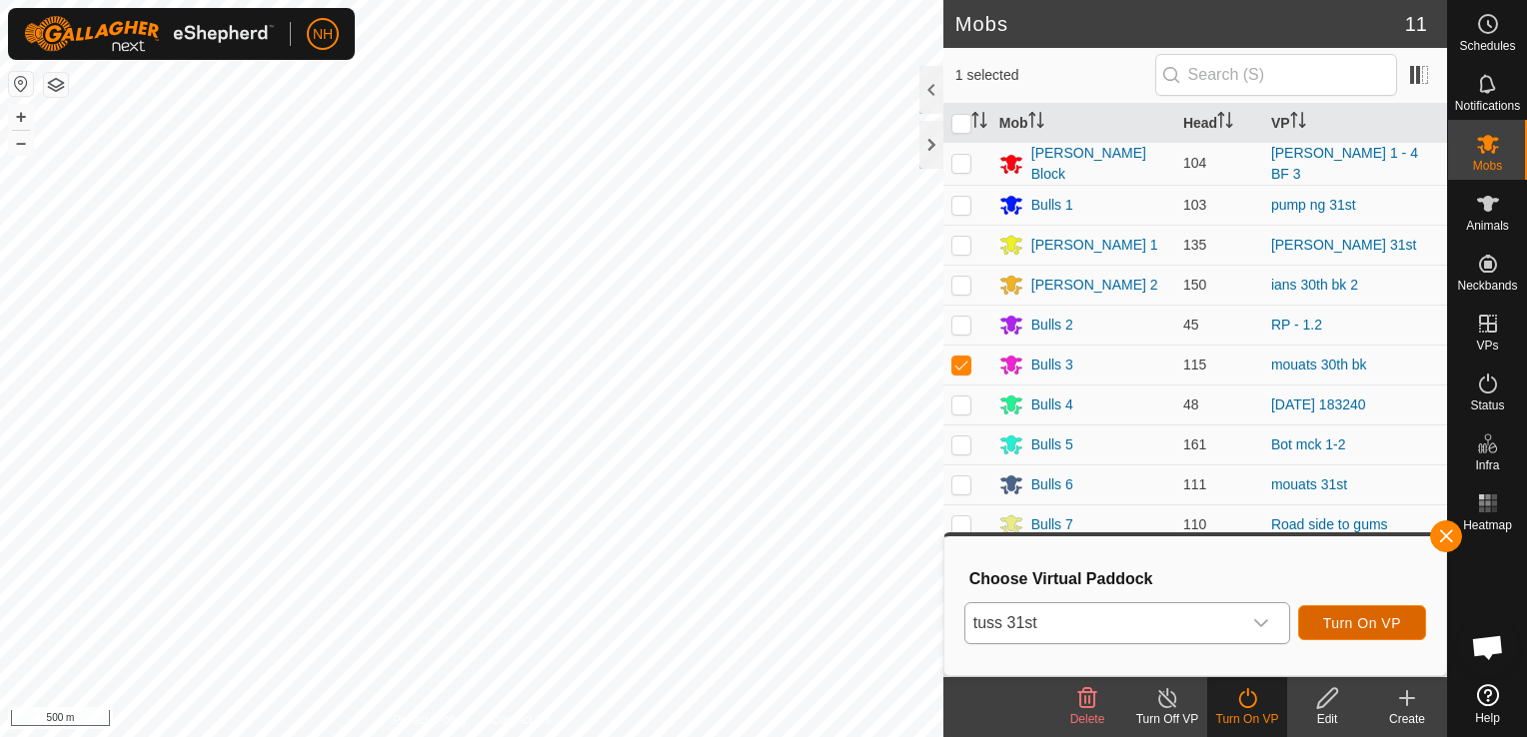
click at [1337, 626] on span "Turn On VP" at bounding box center [1362, 623] width 78 height 16
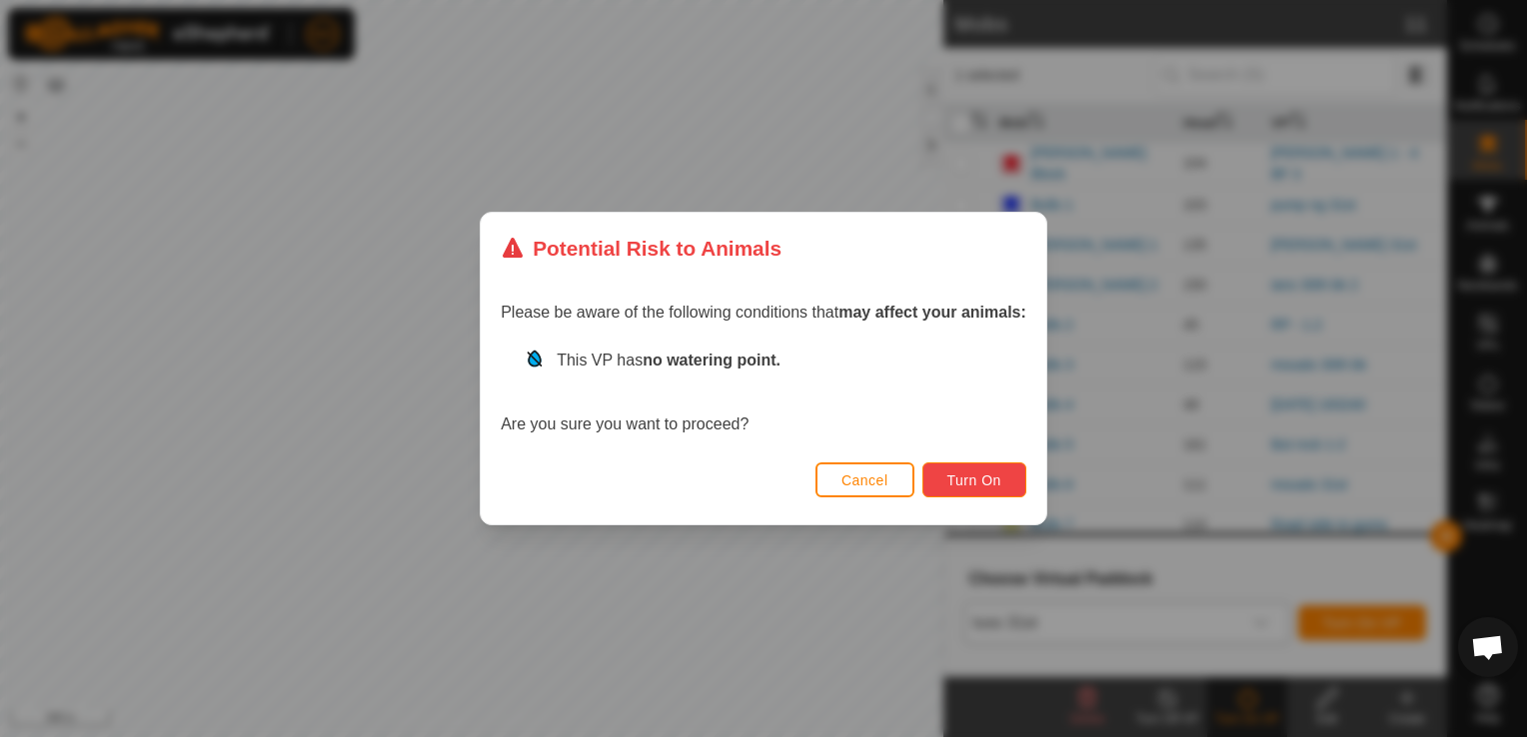
click at [954, 483] on span "Turn On" at bounding box center [974, 481] width 54 height 16
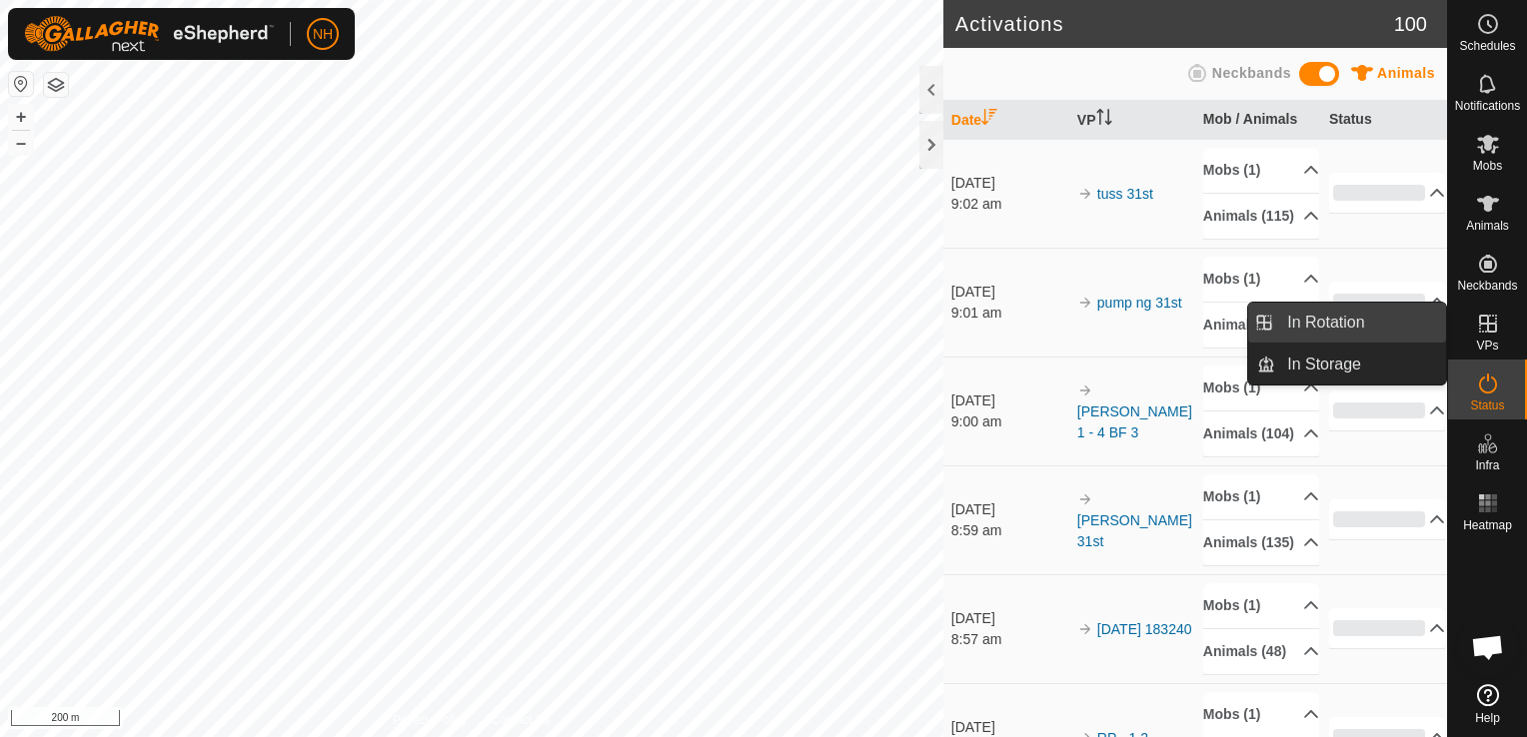
click at [1307, 320] on link "In Rotation" at bounding box center [1360, 323] width 171 height 40
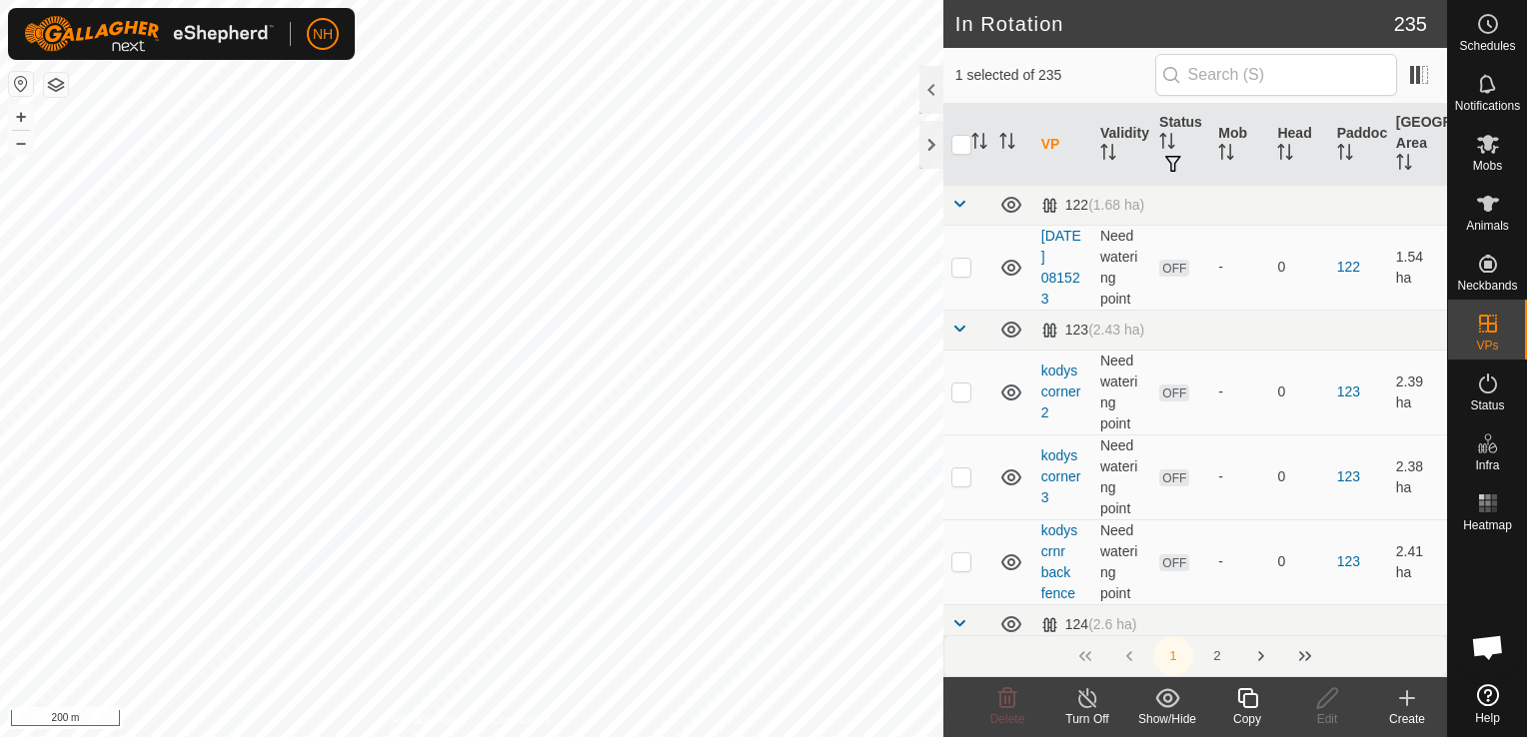
click at [1407, 694] on icon at bounding box center [1407, 698] width 0 height 14
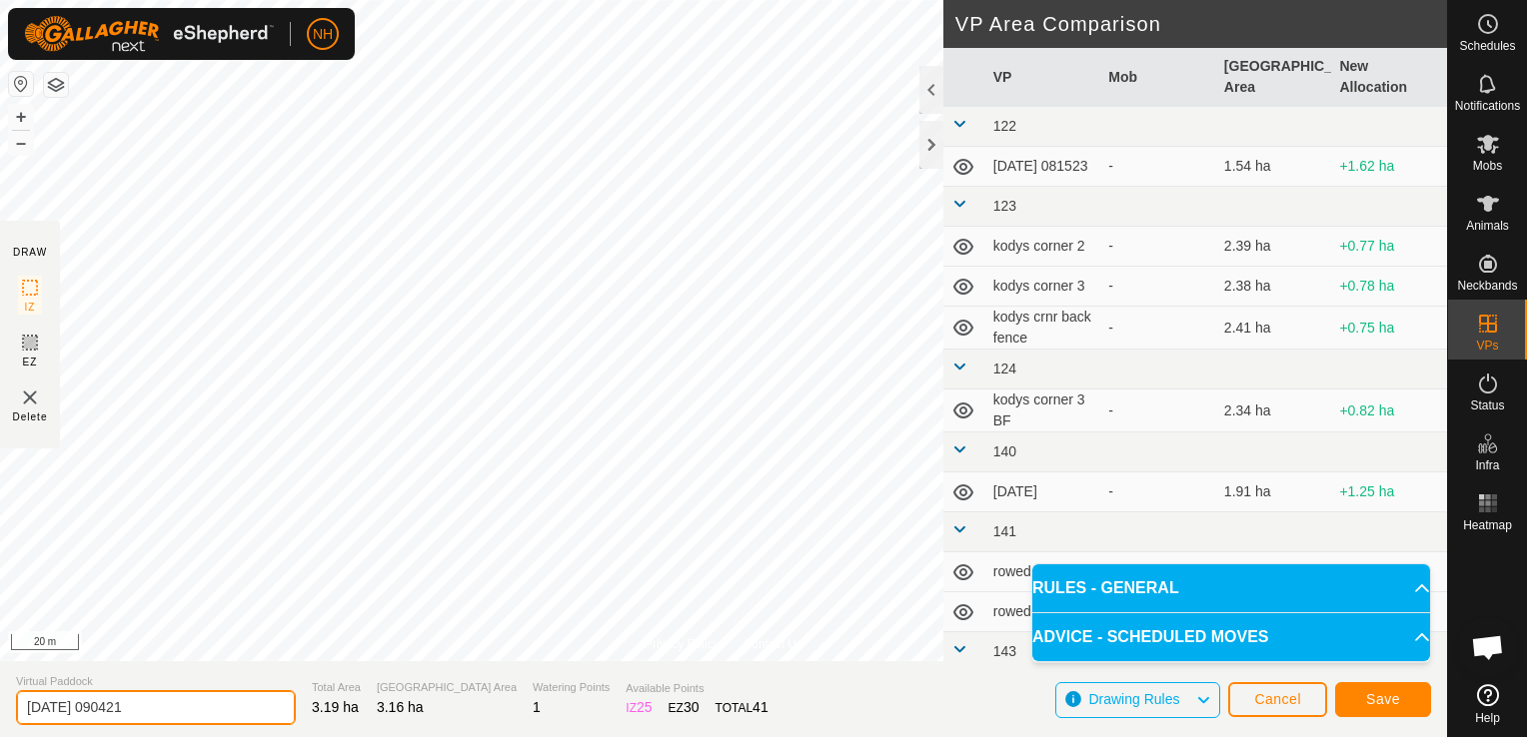
click at [188, 709] on input "[DATE] 090421" at bounding box center [156, 707] width 280 height 35
type input "2"
type input "mores 31st bk"
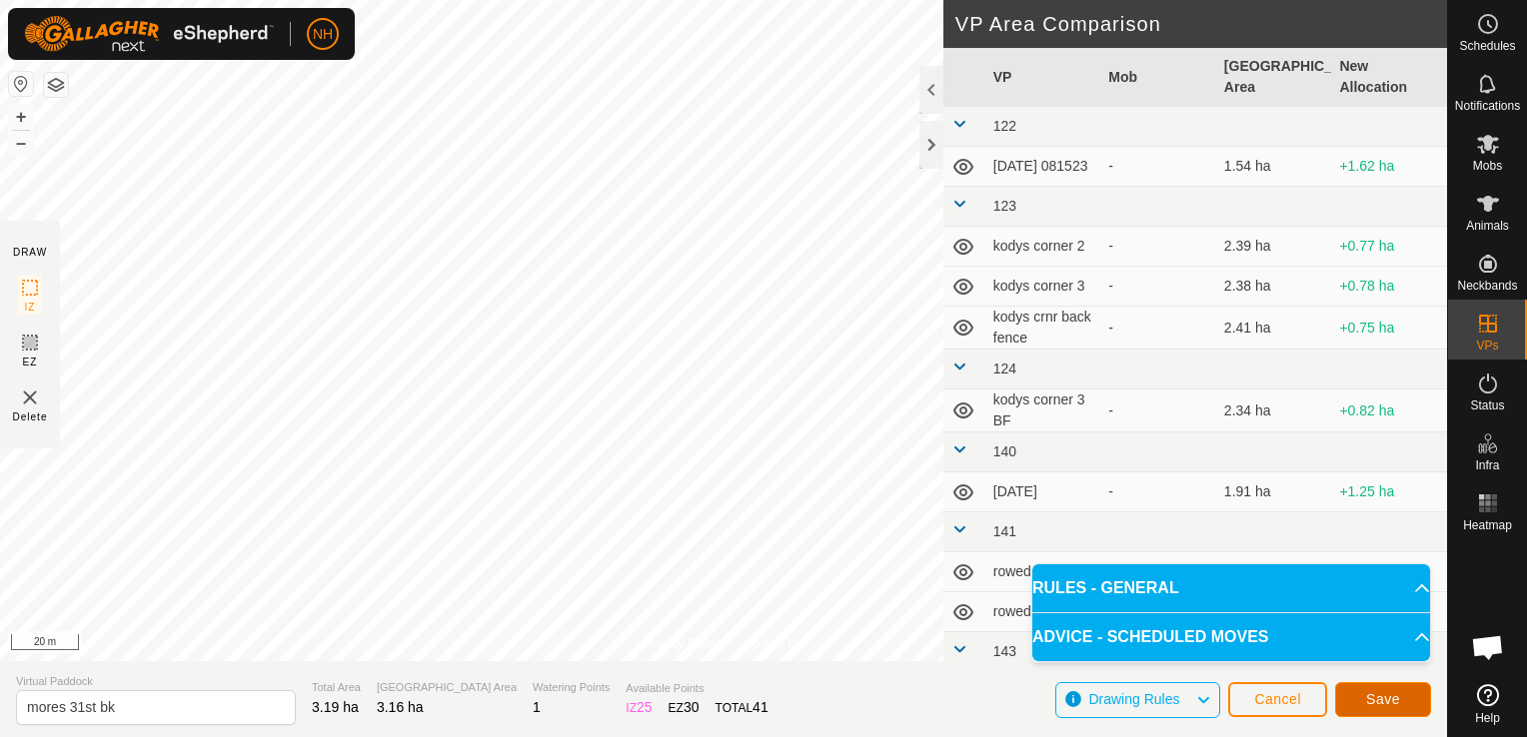
click at [1359, 695] on button "Save" at bounding box center [1383, 699] width 96 height 35
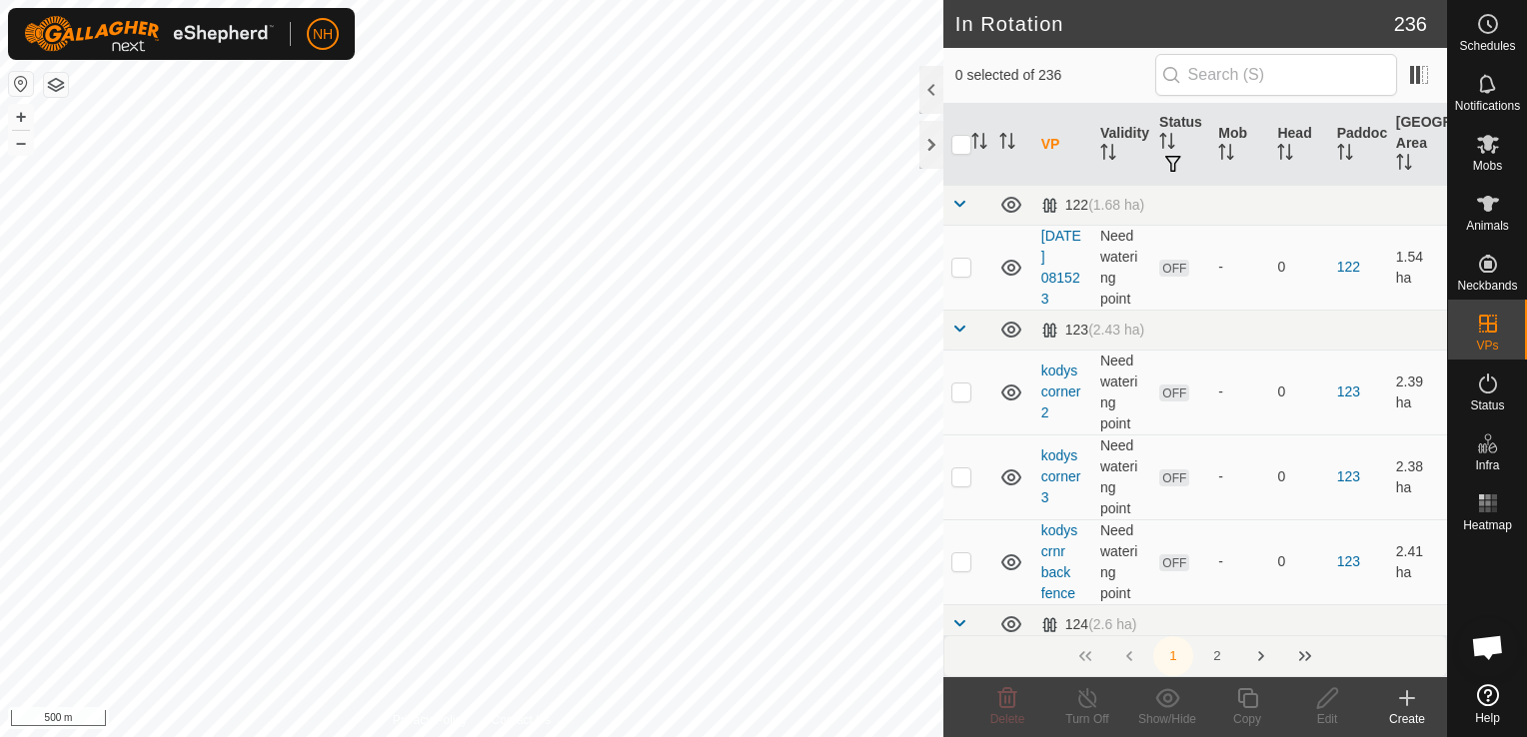
click at [534, 736] on html "NH Schedules Notifications Mobs Animals Neckbands VPs Status Infra Heatmap Help…" at bounding box center [763, 368] width 1527 height 737
click at [727, 300] on div "NH Schedules Notifications Mobs Animals Neckbands VPs Status Infra Heatmap Help…" at bounding box center [763, 368] width 1527 height 737
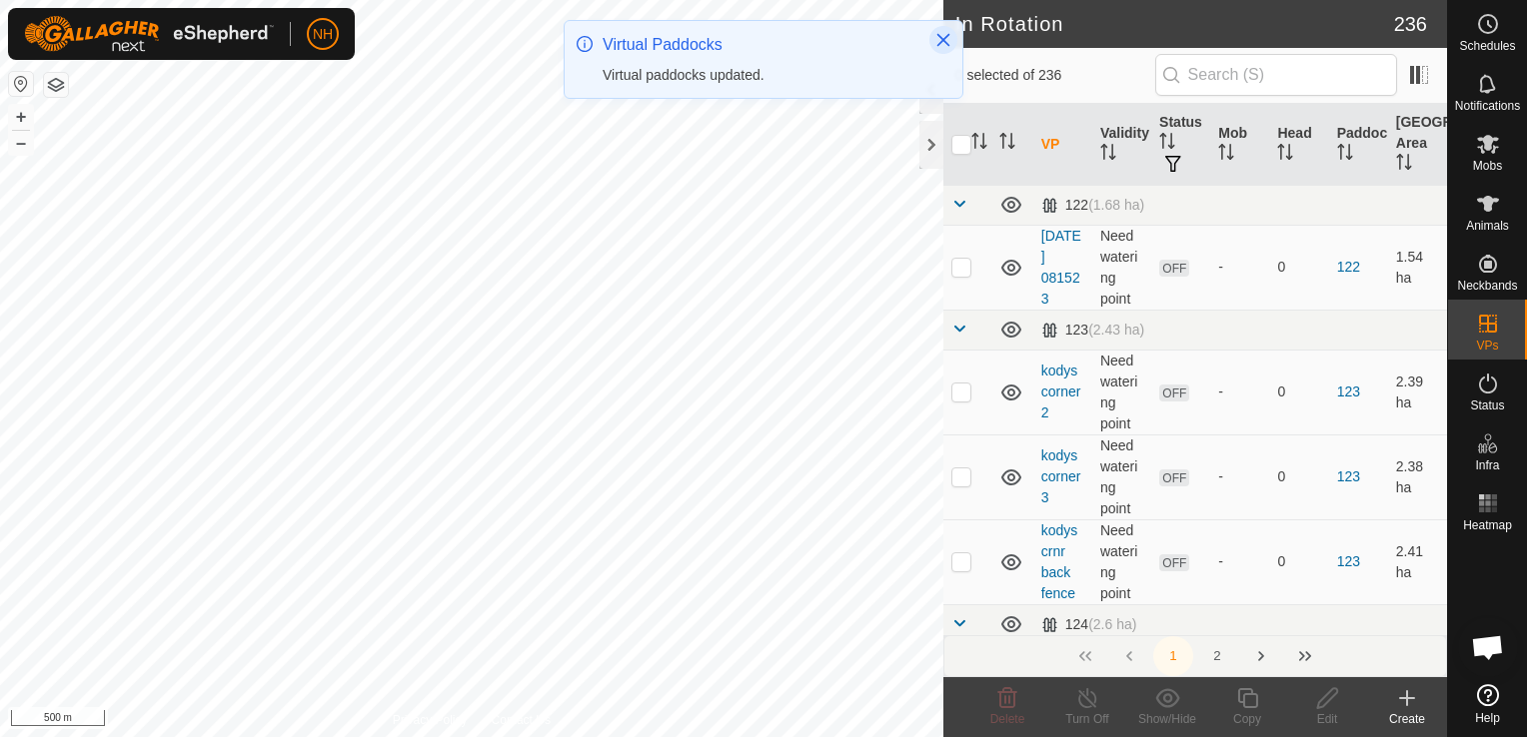
click at [945, 42] on icon "Close" at bounding box center [943, 40] width 13 height 13
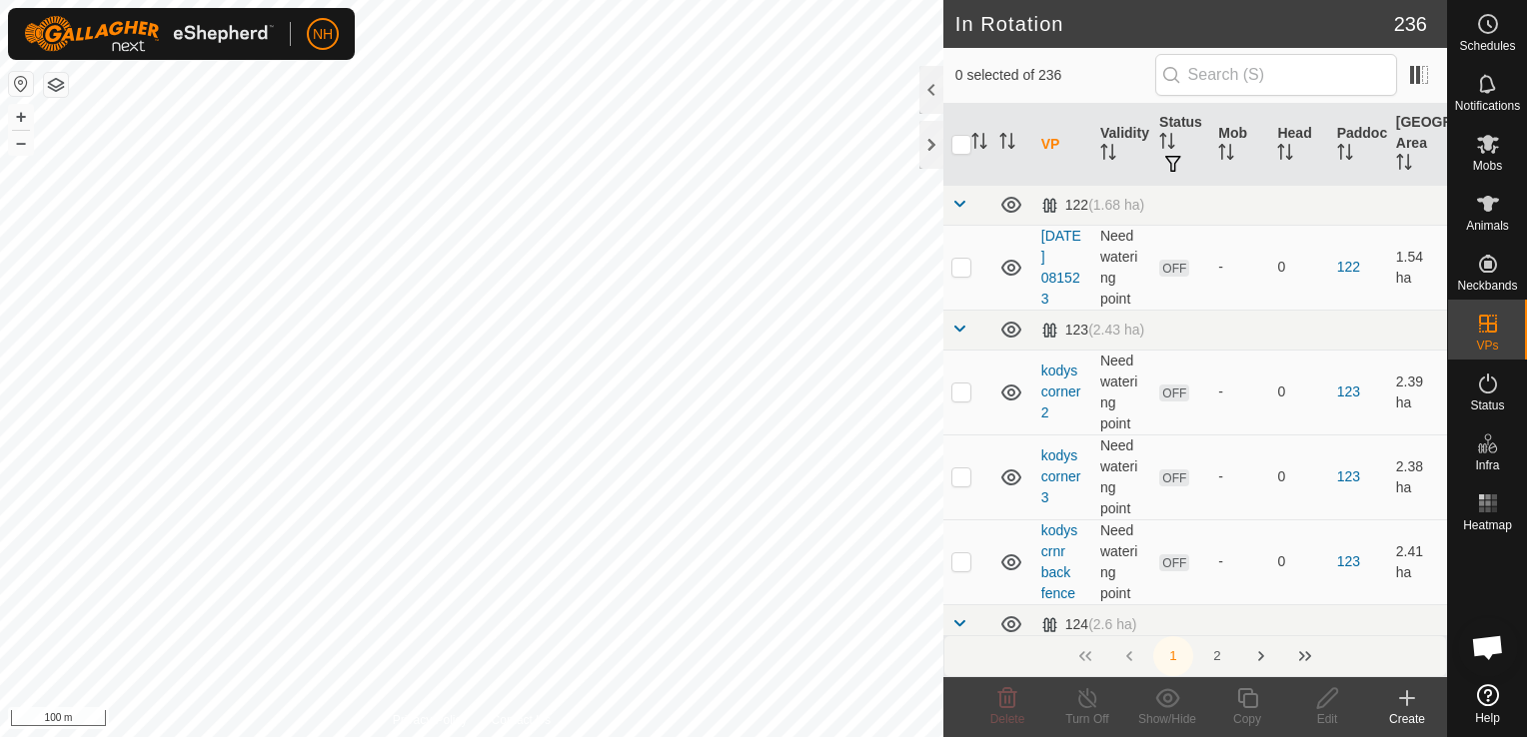
click at [1405, 705] on icon at bounding box center [1407, 698] width 24 height 24
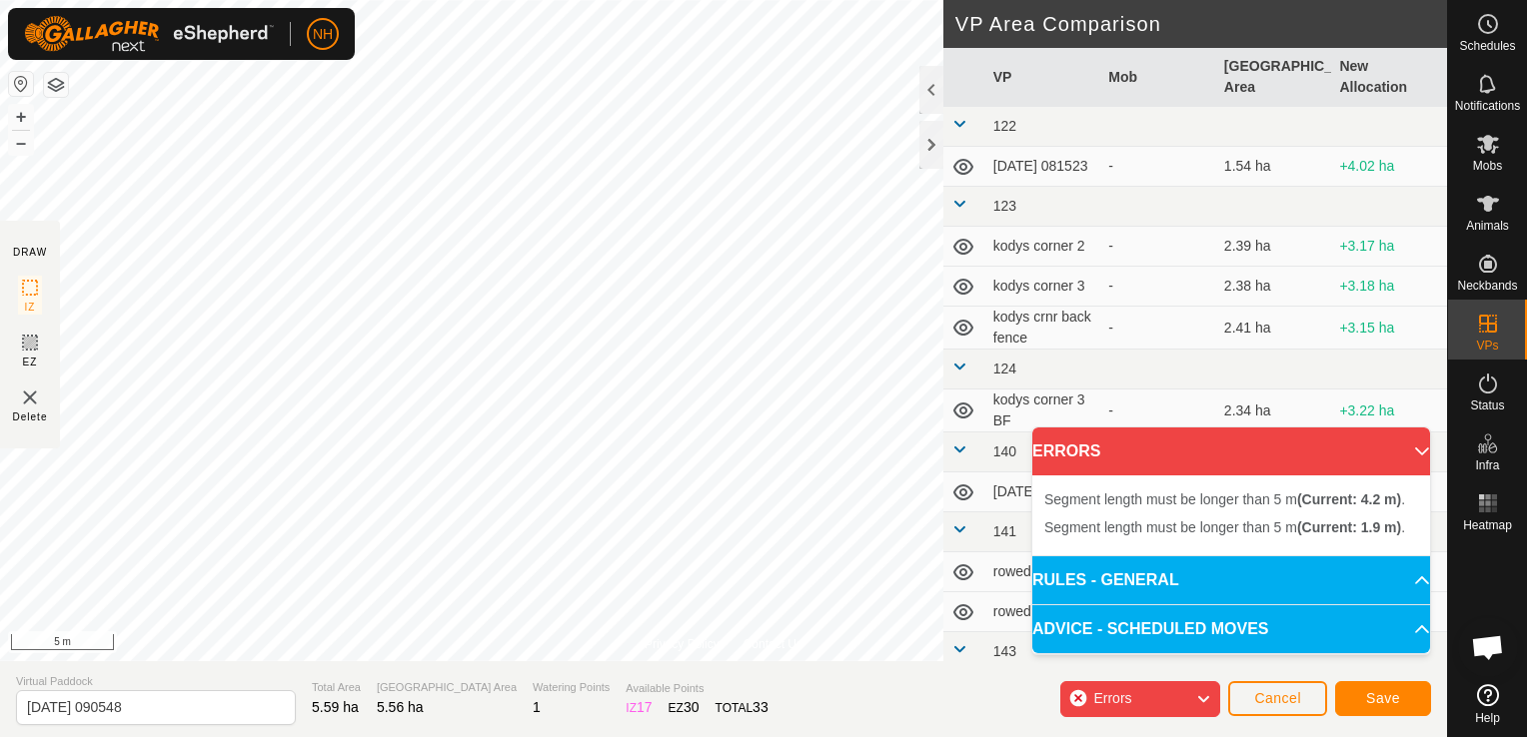
click at [1164, 689] on div "Errors" at bounding box center [1140, 699] width 160 height 36
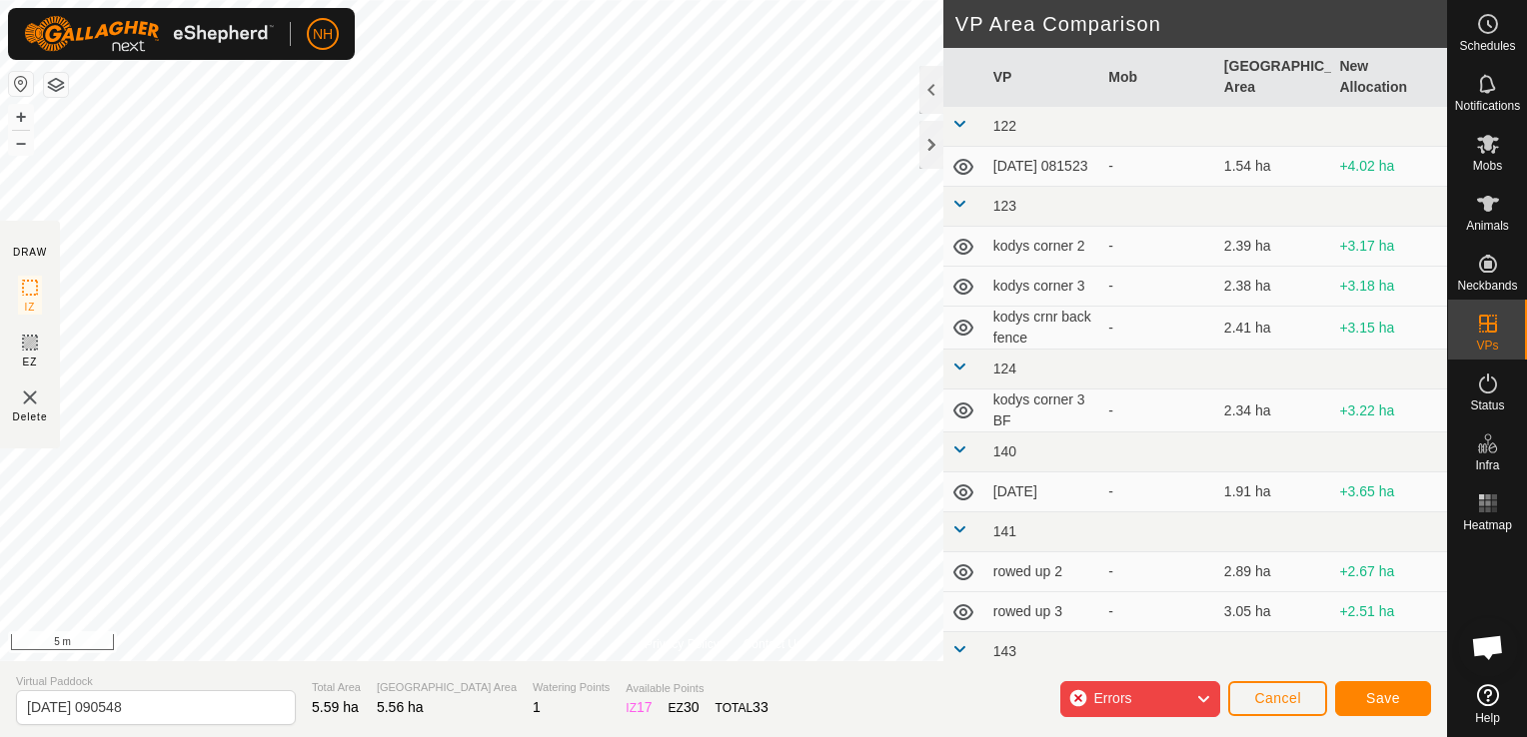
click at [1164, 689] on div "Errors" at bounding box center [1140, 699] width 160 height 36
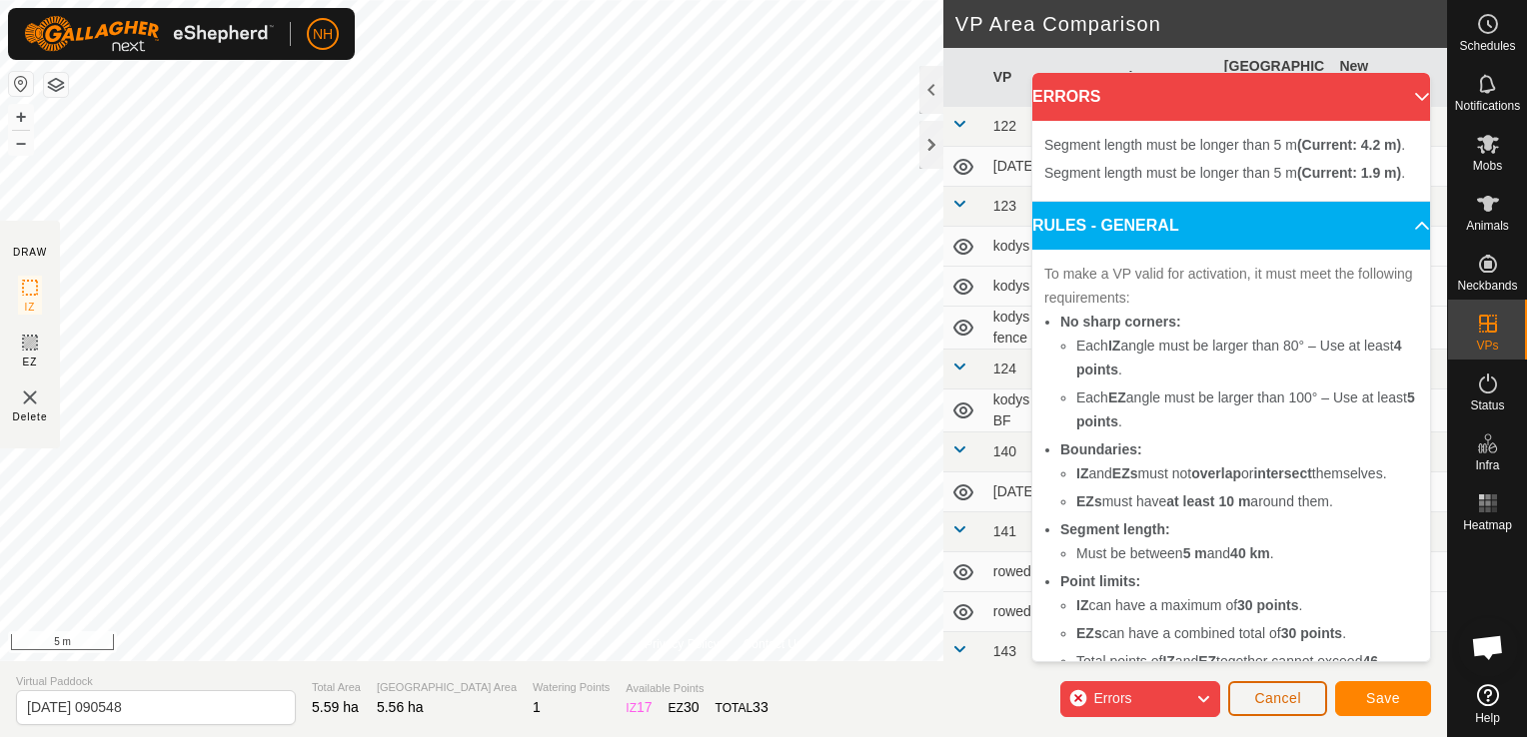
click at [1288, 697] on span "Cancel" at bounding box center [1277, 698] width 47 height 16
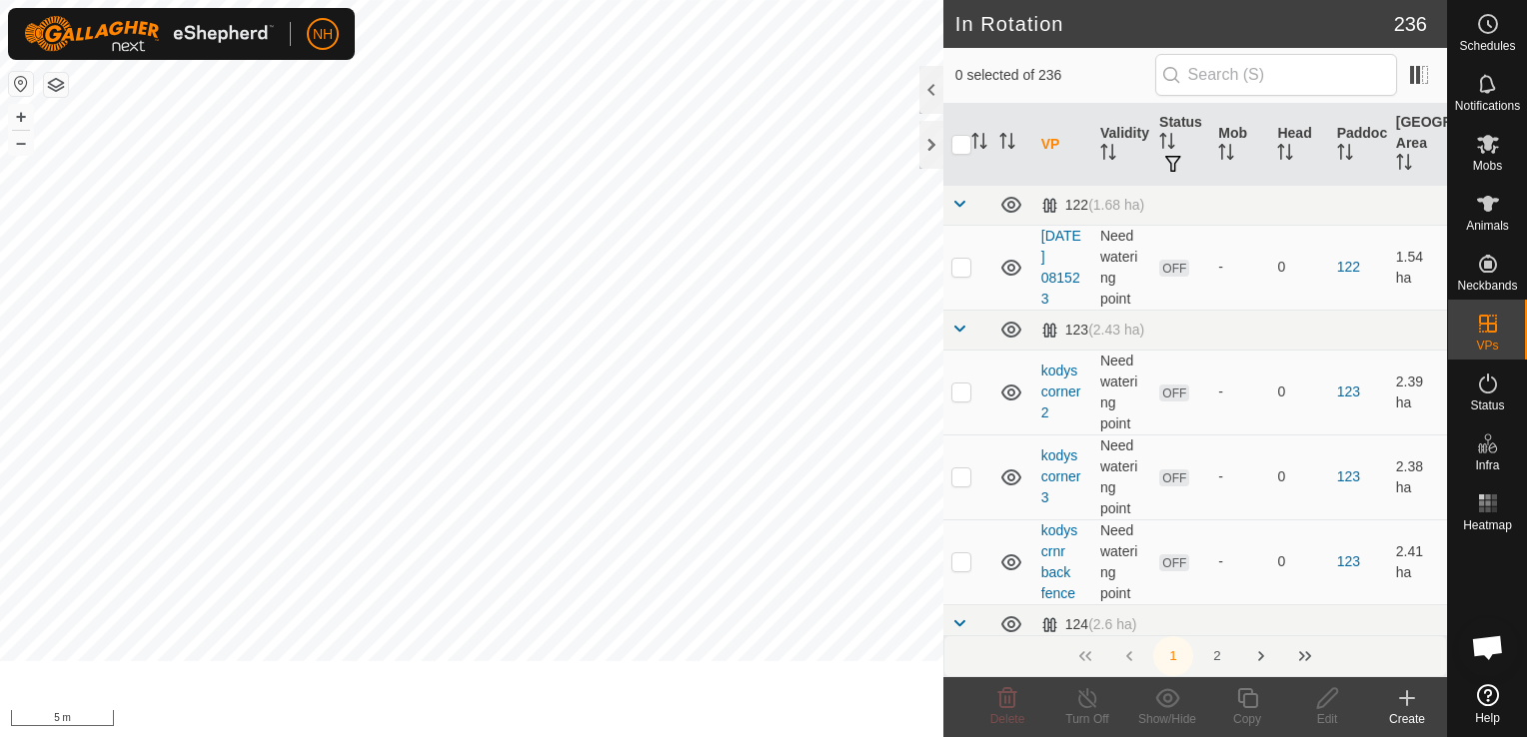
click at [1409, 703] on icon at bounding box center [1407, 698] width 24 height 24
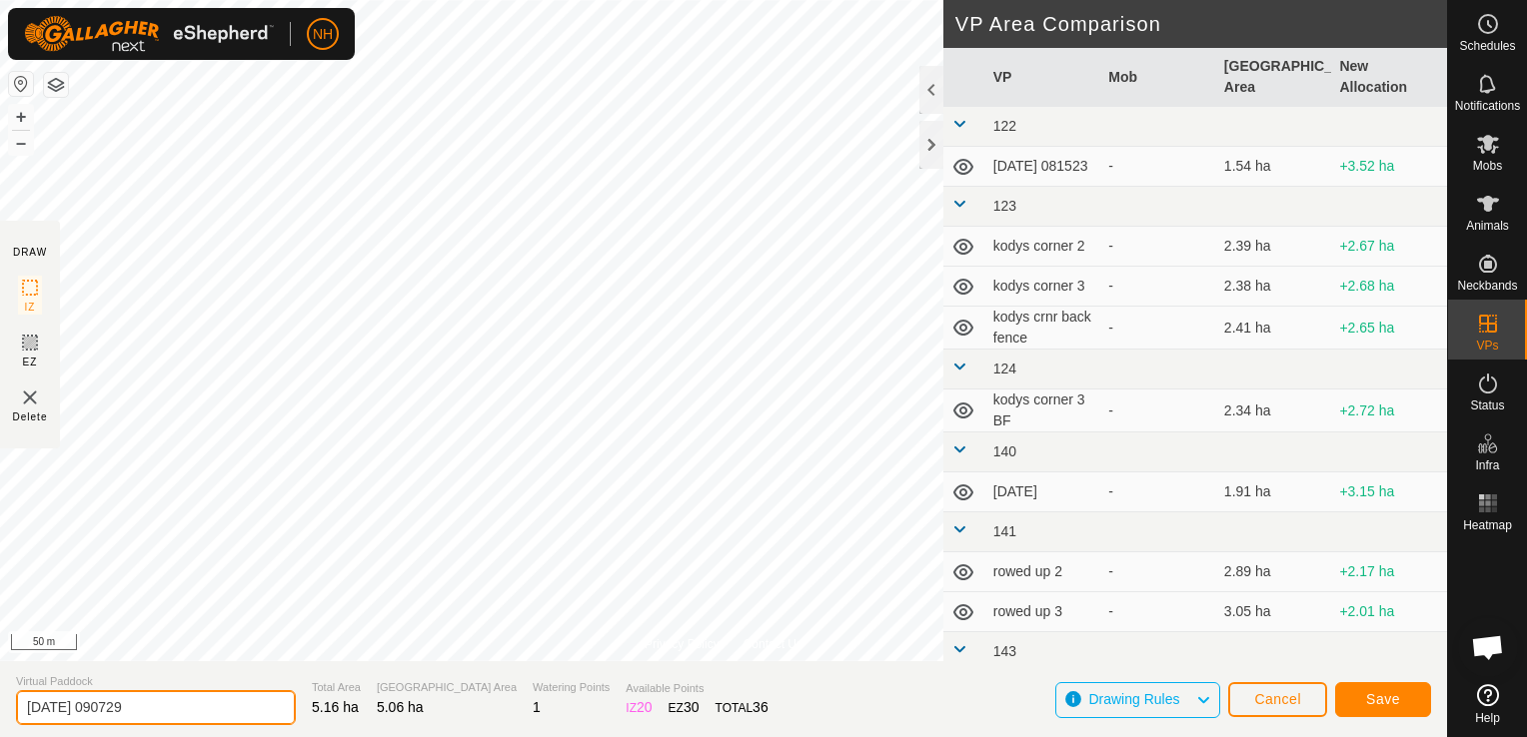
click at [202, 708] on input "[DATE] 090729" at bounding box center [156, 707] width 280 height 35
type input "2"
type input "bpt mck bk 31st"
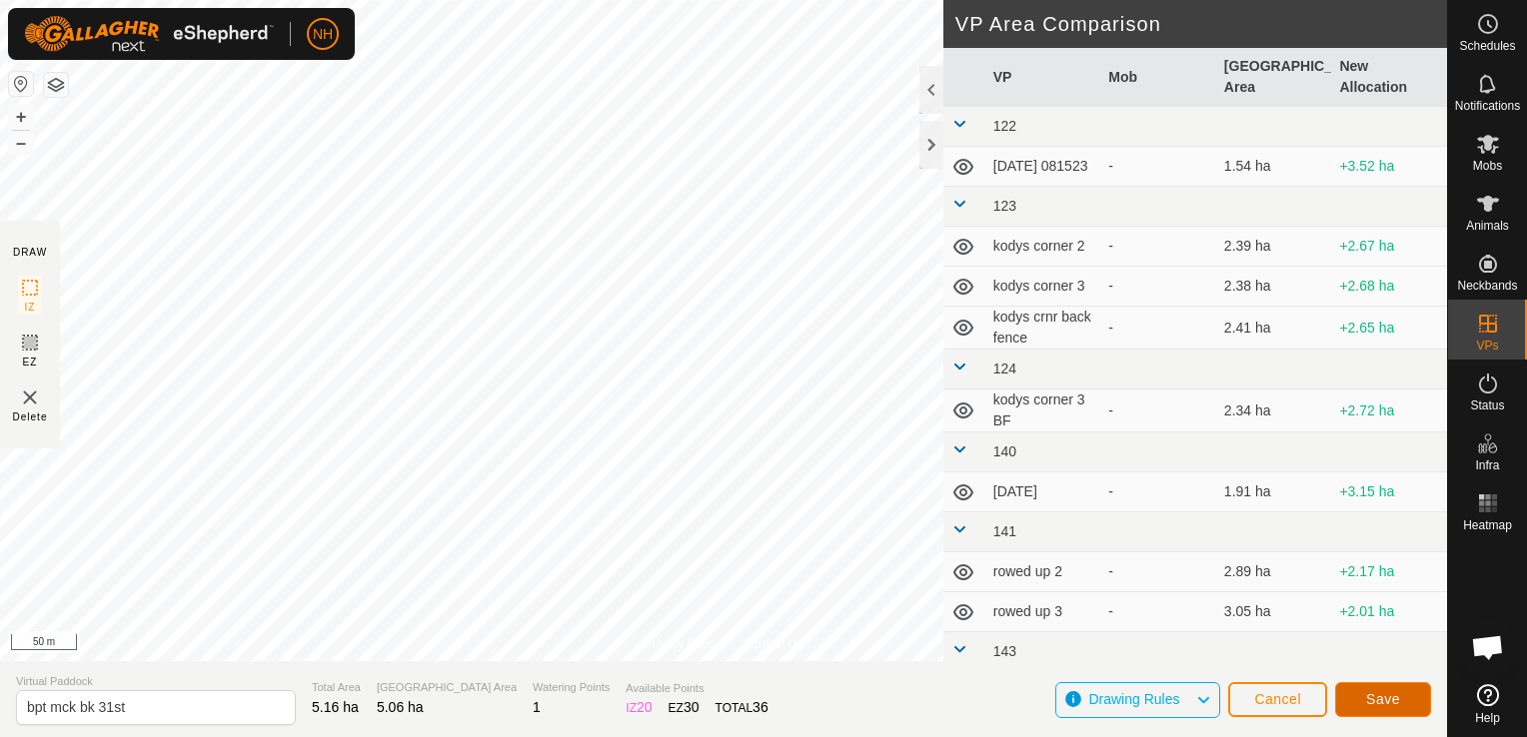
click at [1395, 697] on span "Save" at bounding box center [1383, 699] width 34 height 16
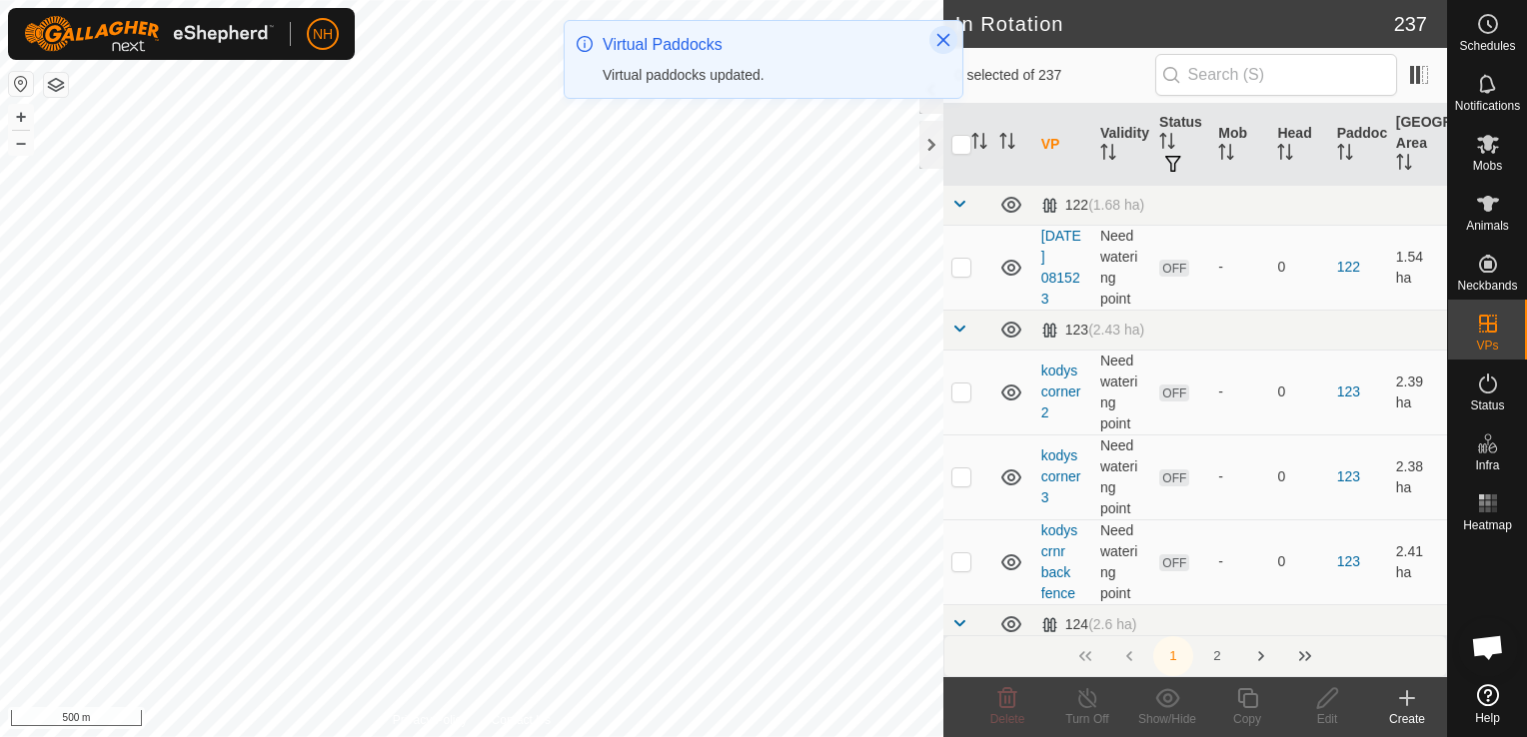
click at [940, 40] on icon "Close" at bounding box center [943, 40] width 16 height 16
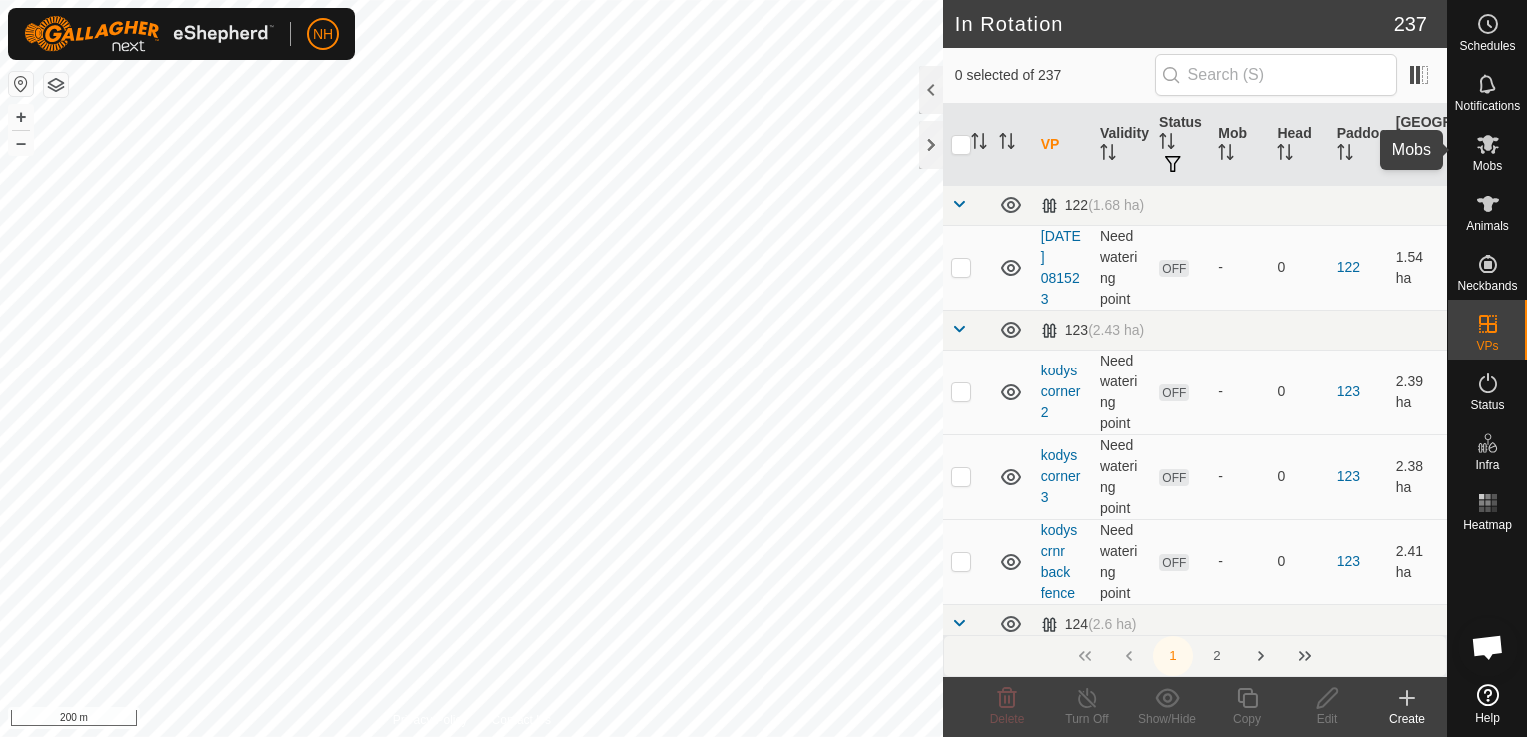
click at [1495, 150] on icon at bounding box center [1488, 144] width 24 height 24
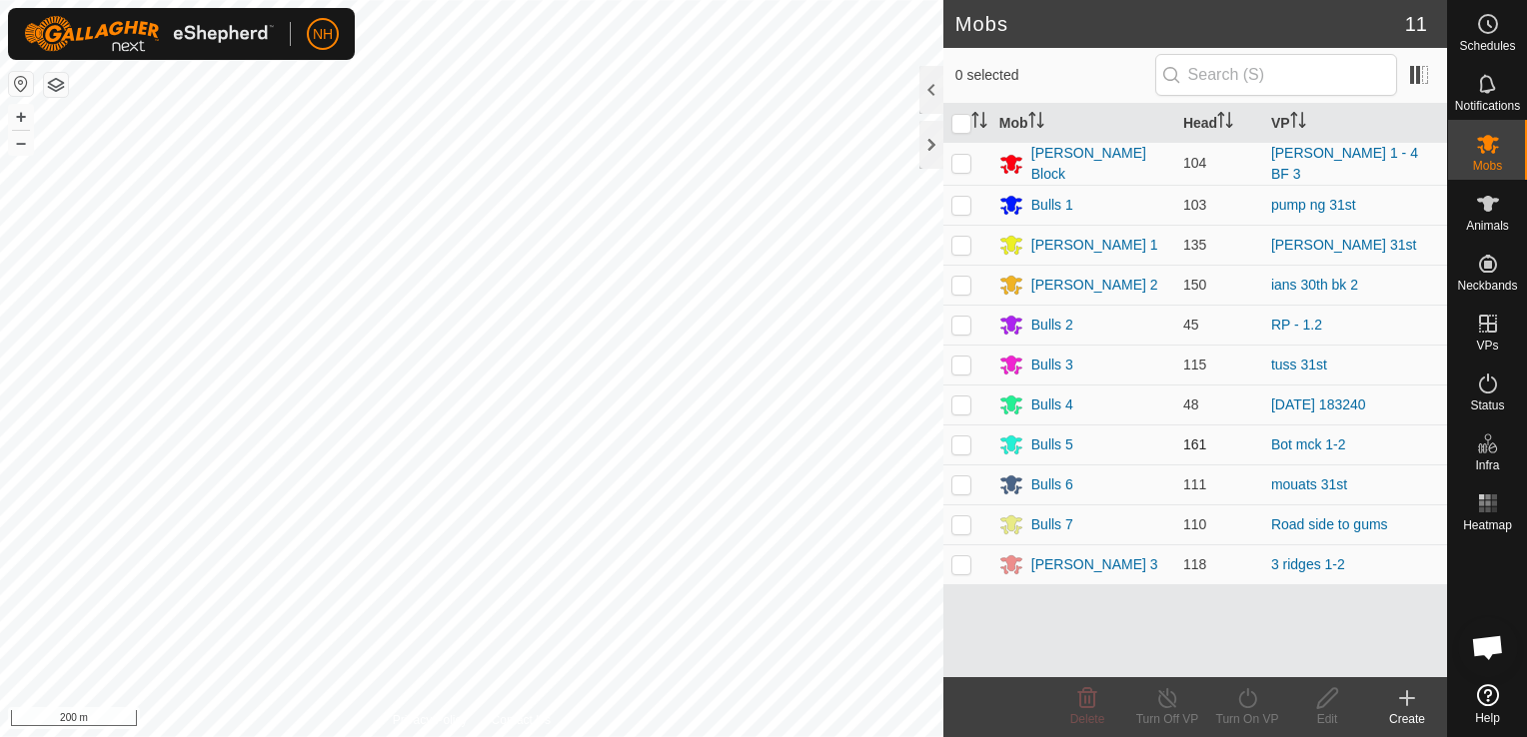
click at [970, 439] on p-checkbox at bounding box center [961, 445] width 20 height 16
checkbox input "true"
click at [1239, 703] on icon at bounding box center [1247, 698] width 18 height 20
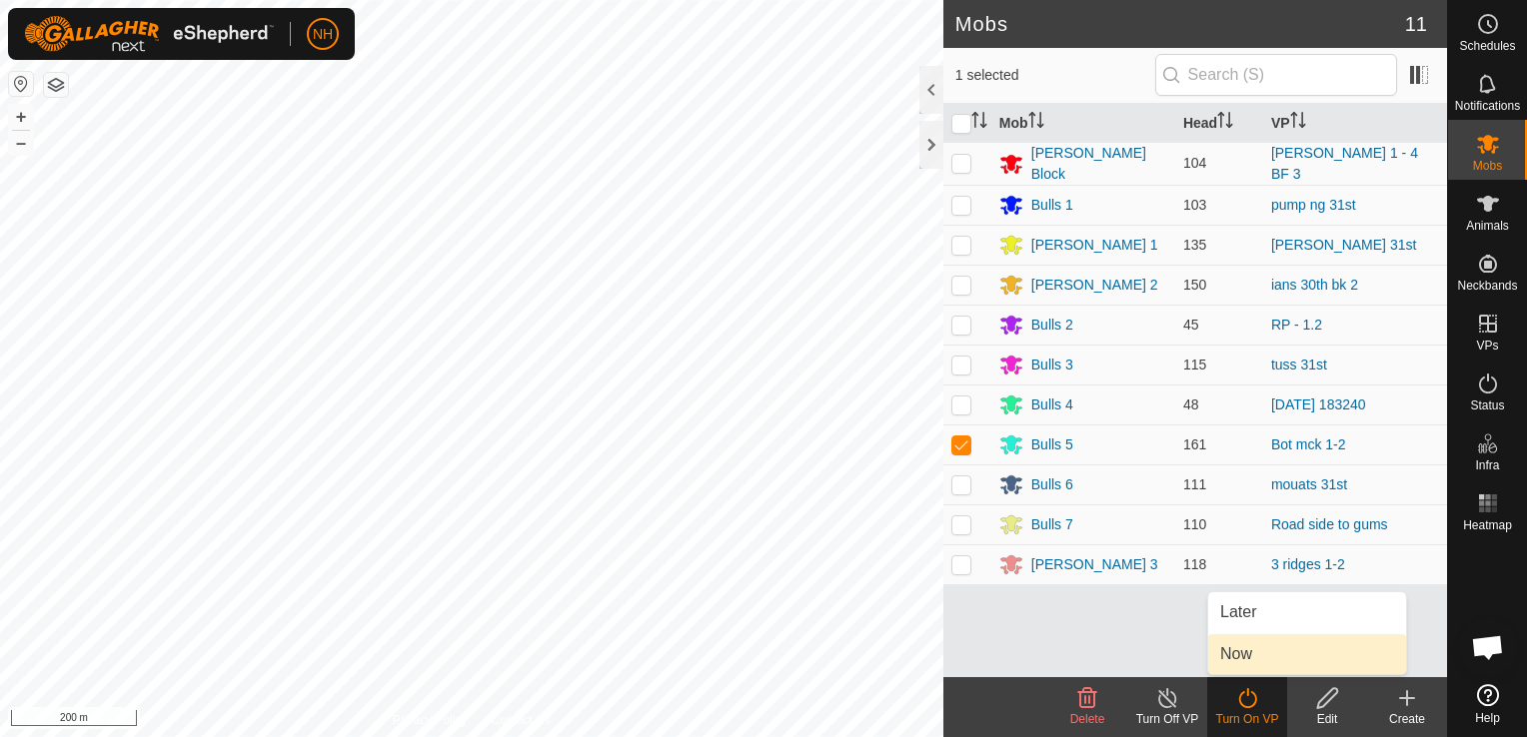
click at [1235, 652] on link "Now" at bounding box center [1307, 654] width 198 height 40
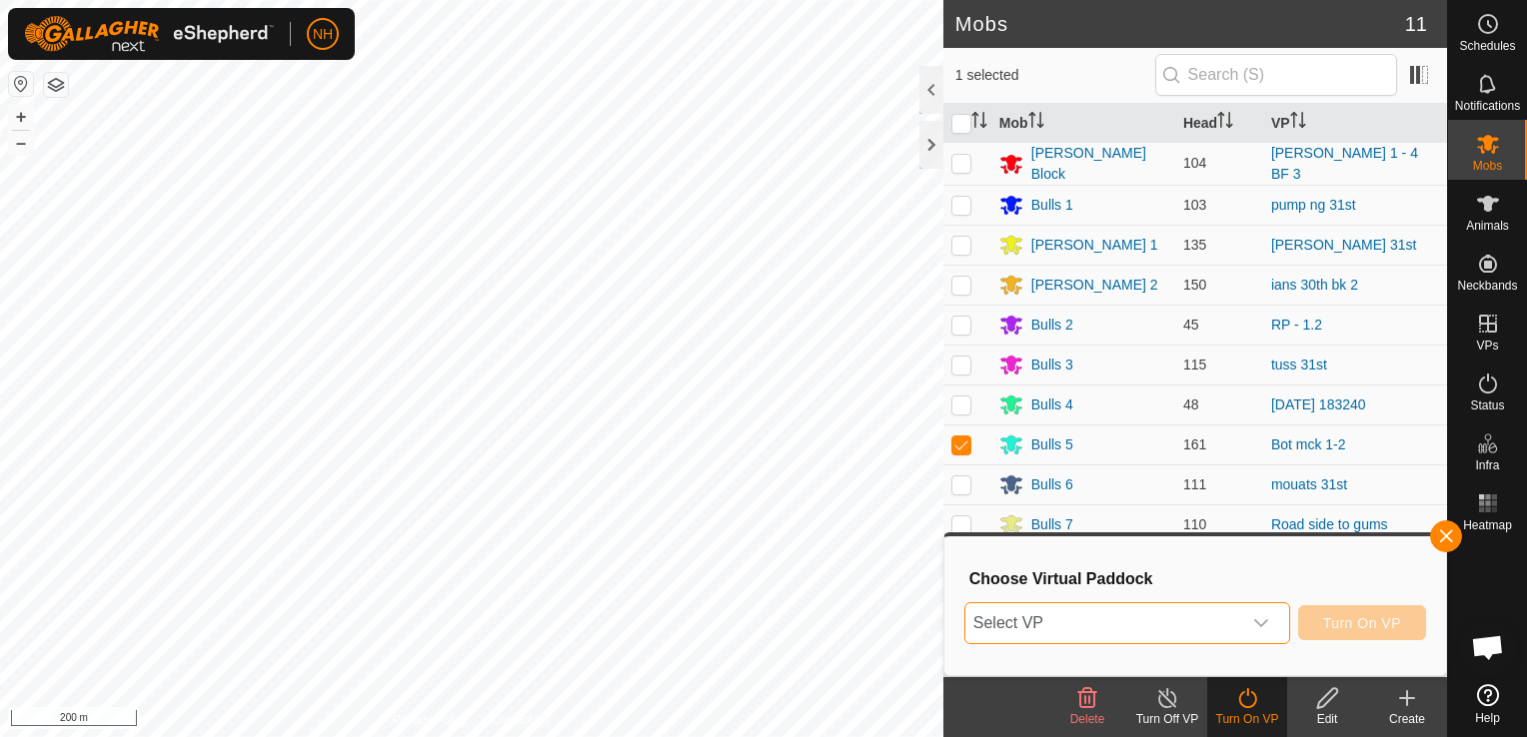
click at [1075, 625] on span "Select VP" at bounding box center [1103, 623] width 276 height 40
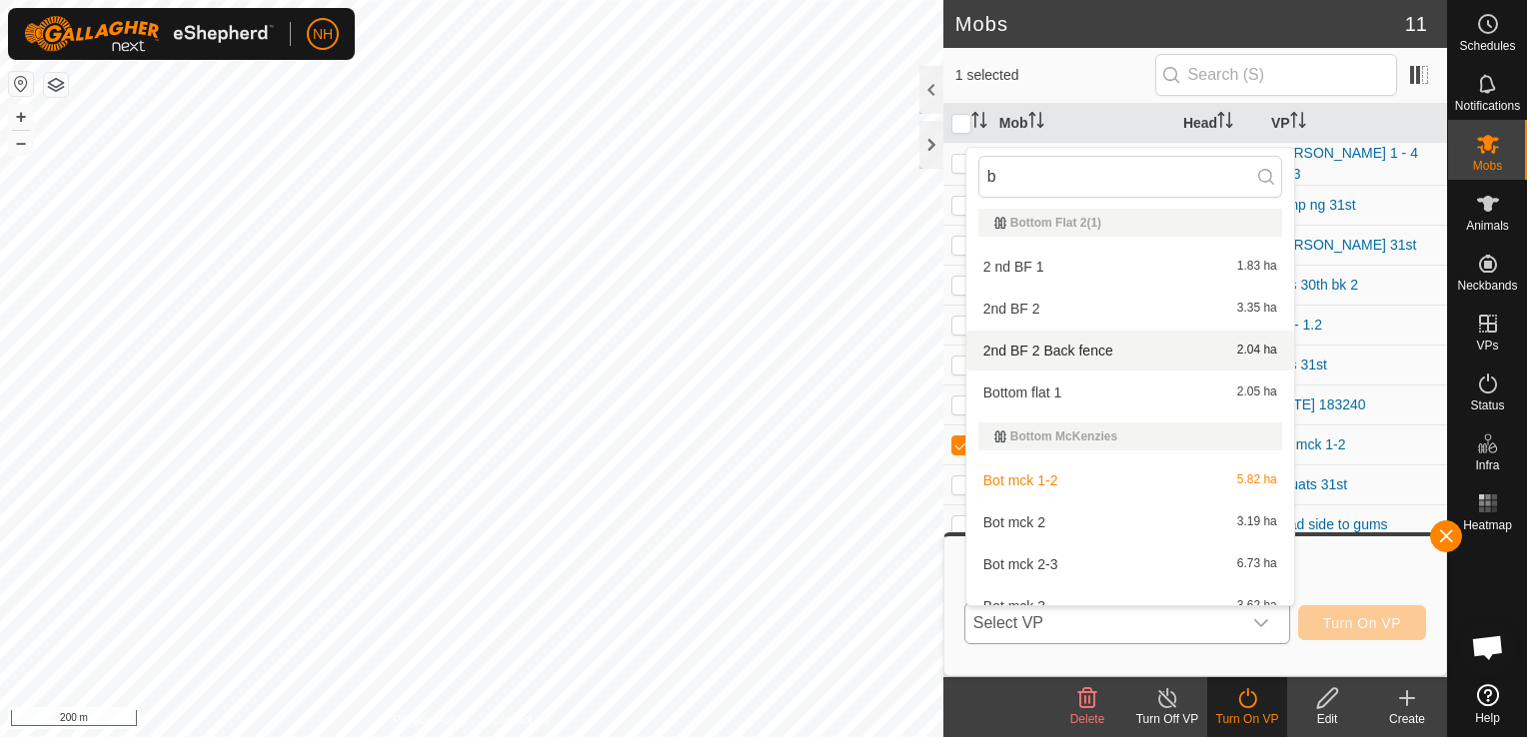
scroll to position [1798, 0]
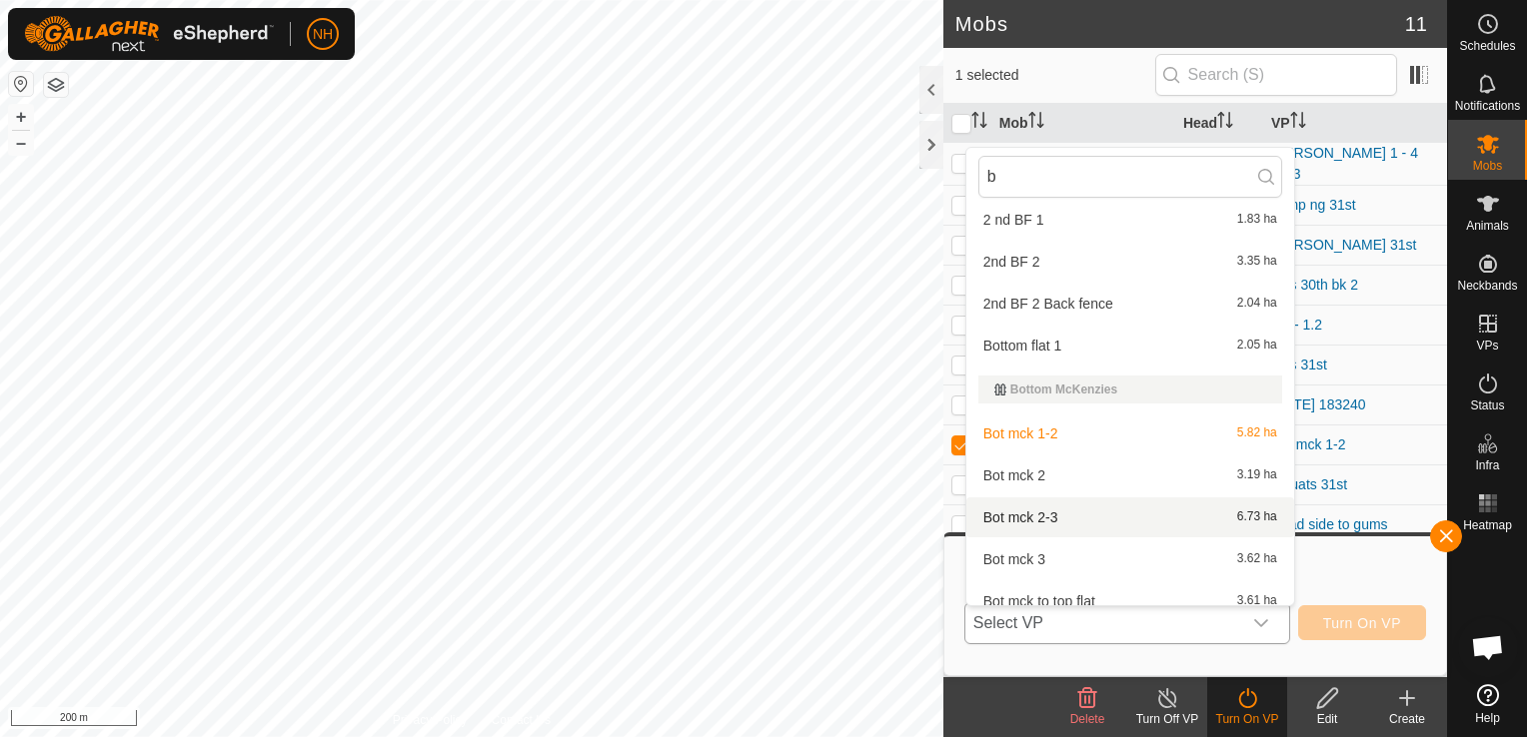
type input "b"
click at [1011, 515] on li "Bot mck 2-3 6.73 ha" at bounding box center [1130, 518] width 328 height 40
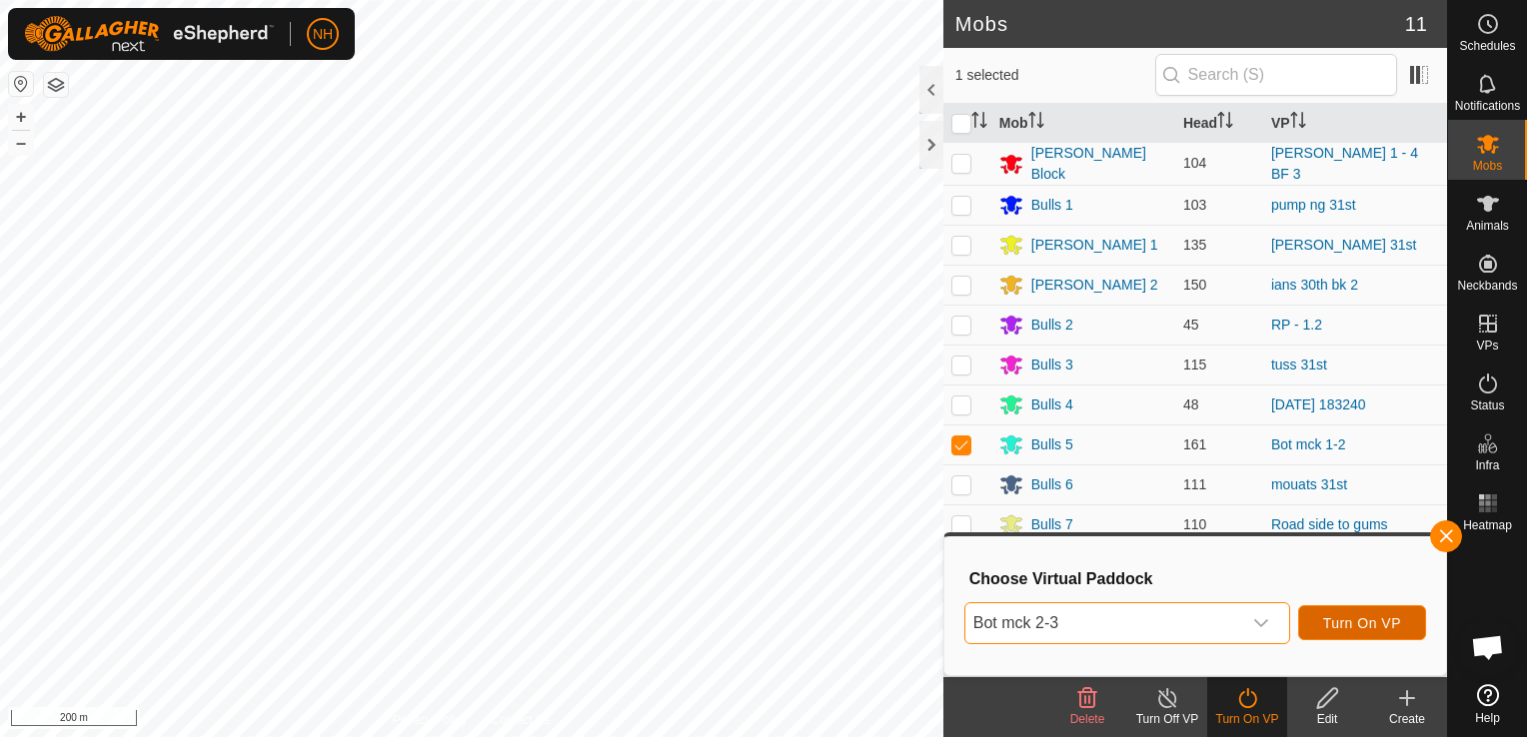
click at [1359, 618] on span "Turn On VP" at bounding box center [1362, 623] width 78 height 16
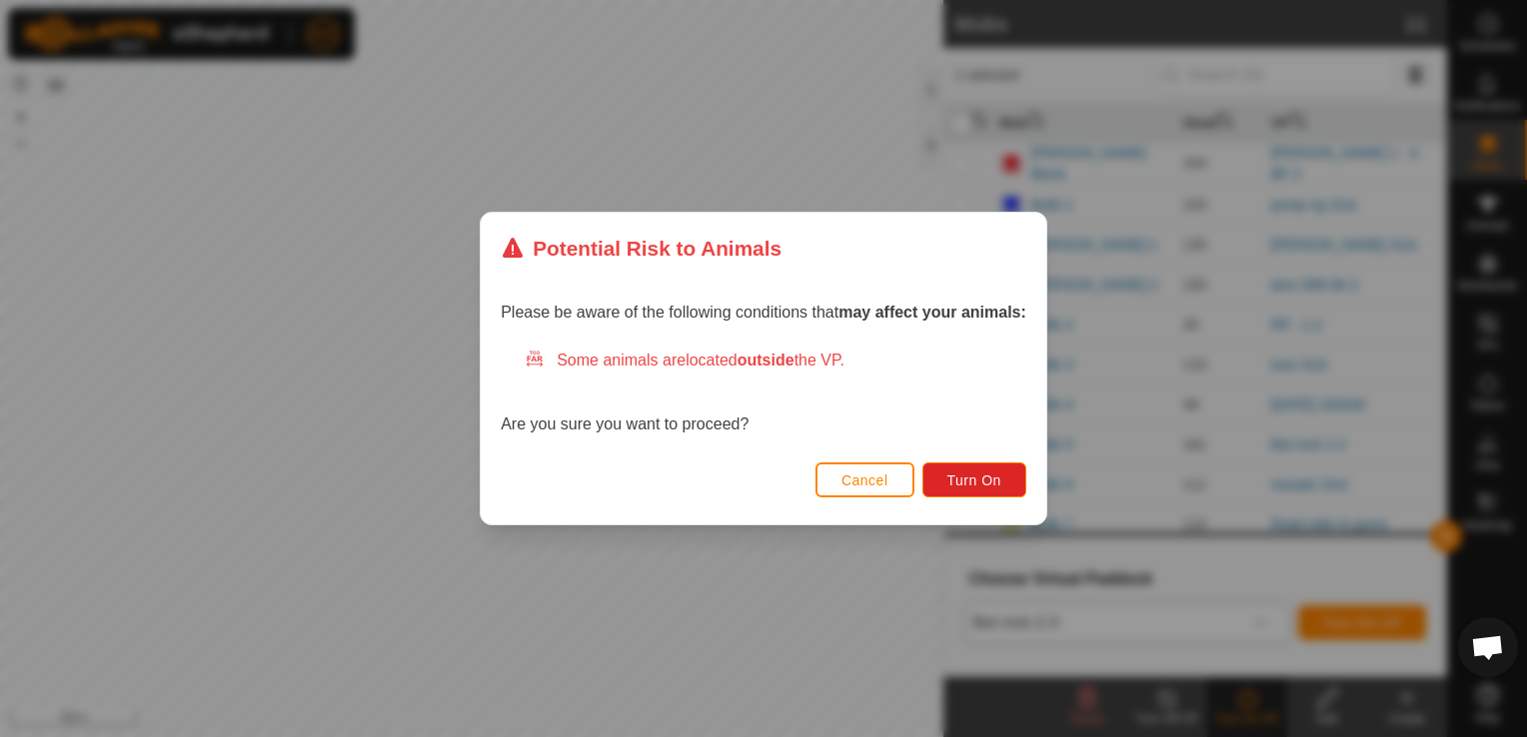
click at [813, 591] on div "Potential Risk to Animals Please be aware of the following conditions that may …" at bounding box center [763, 368] width 1527 height 737
click at [973, 478] on span "Turn On" at bounding box center [974, 481] width 54 height 16
